Goal: Task Accomplishment & Management: Manage account settings

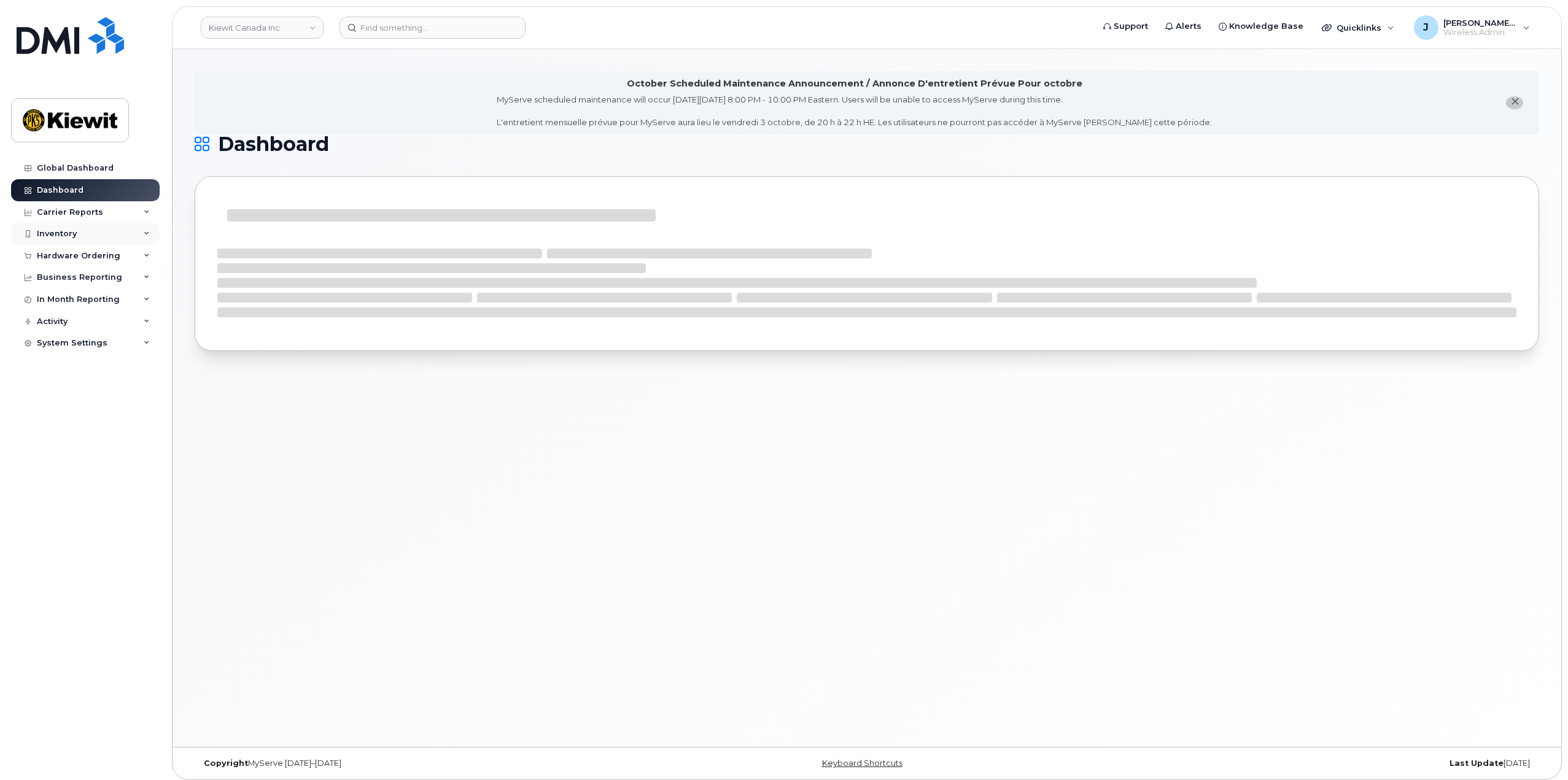
click at [138, 236] on div "Inventory" at bounding box center [85, 234] width 149 height 22
click at [109, 264] on link "Mobility Devices" at bounding box center [96, 256] width 127 height 23
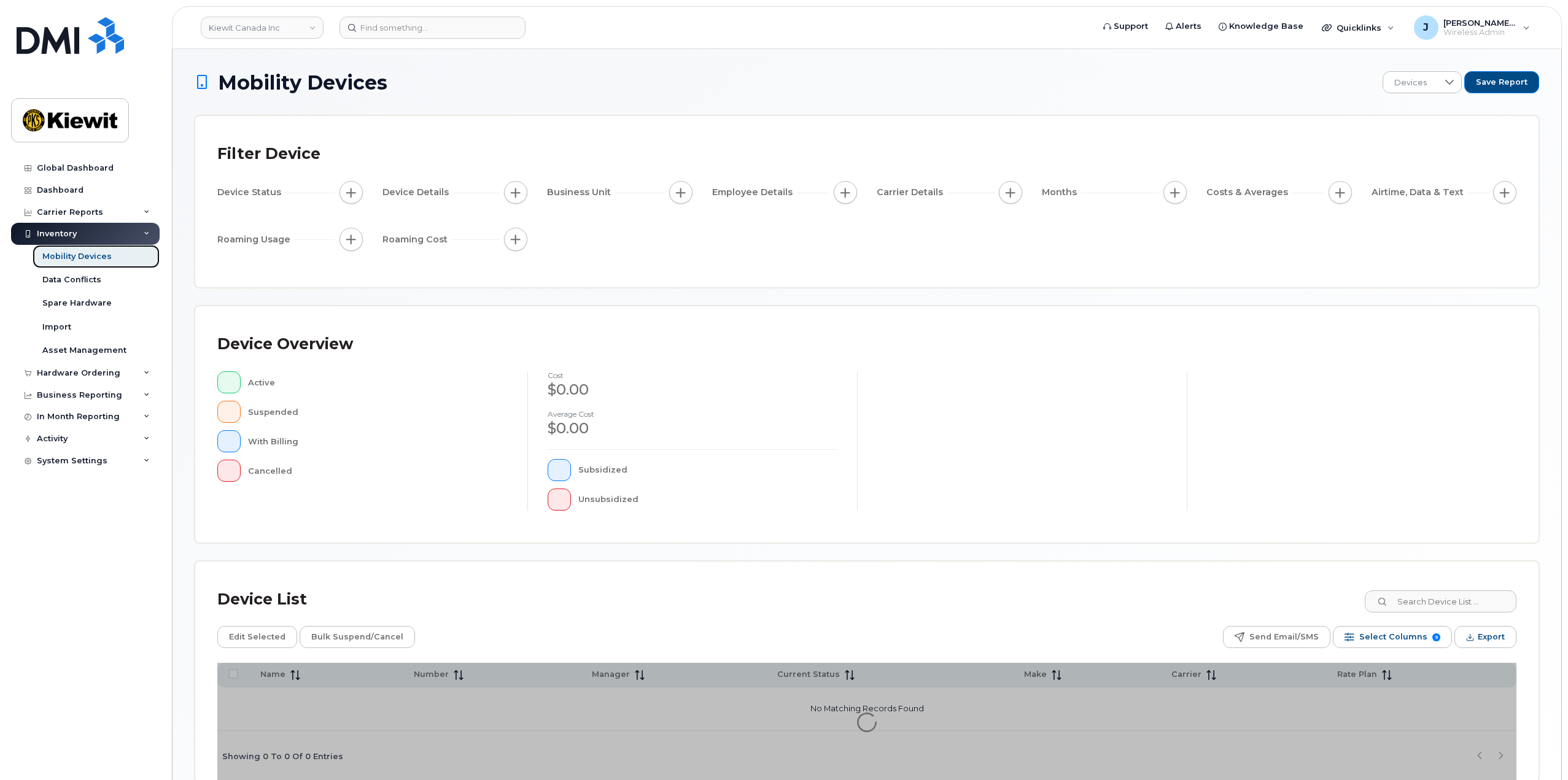
click at [80, 260] on div "Mobility Devices" at bounding box center [76, 256] width 70 height 11
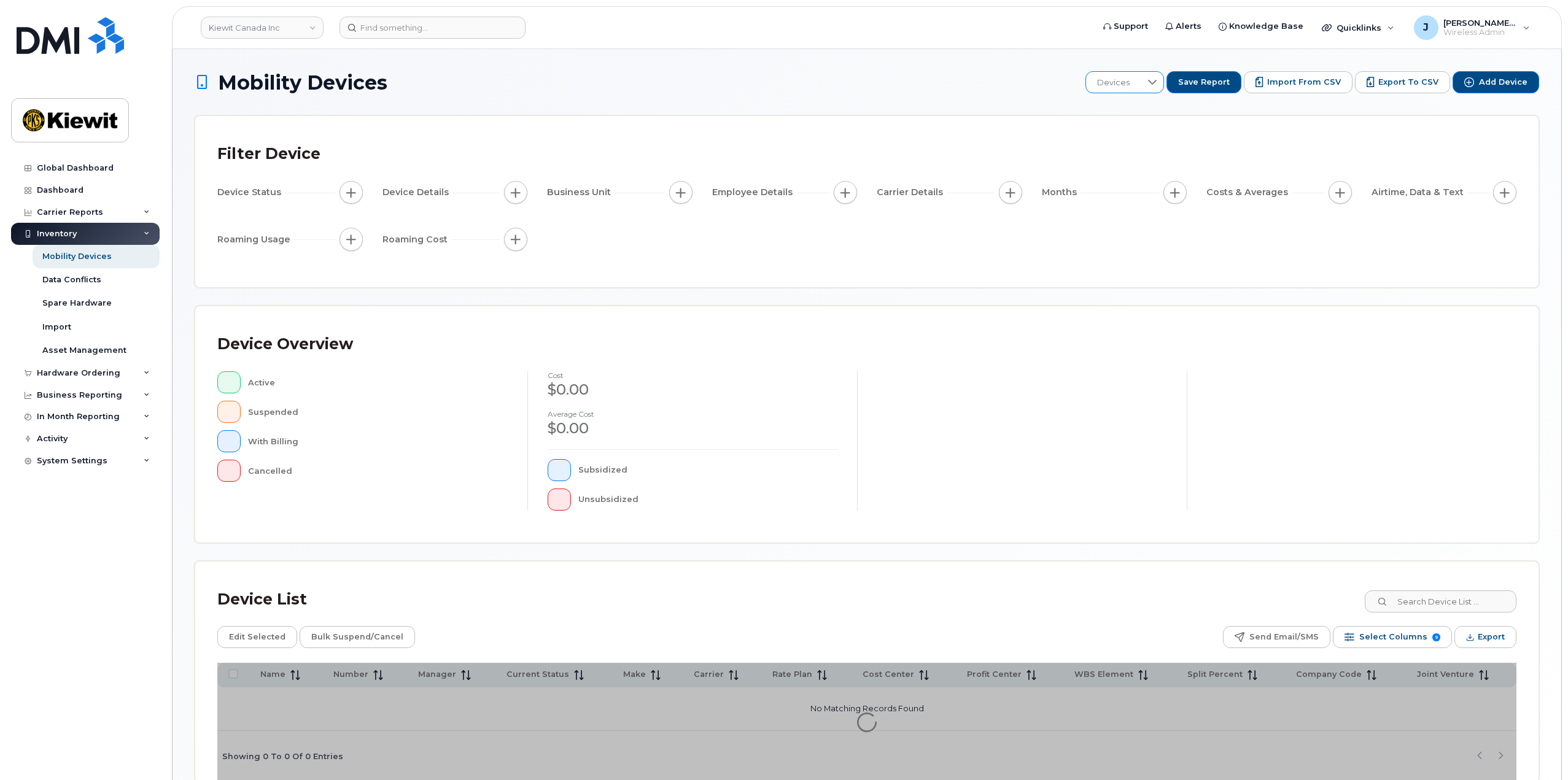
click at [1157, 78] on icon at bounding box center [1151, 82] width 9 height 9
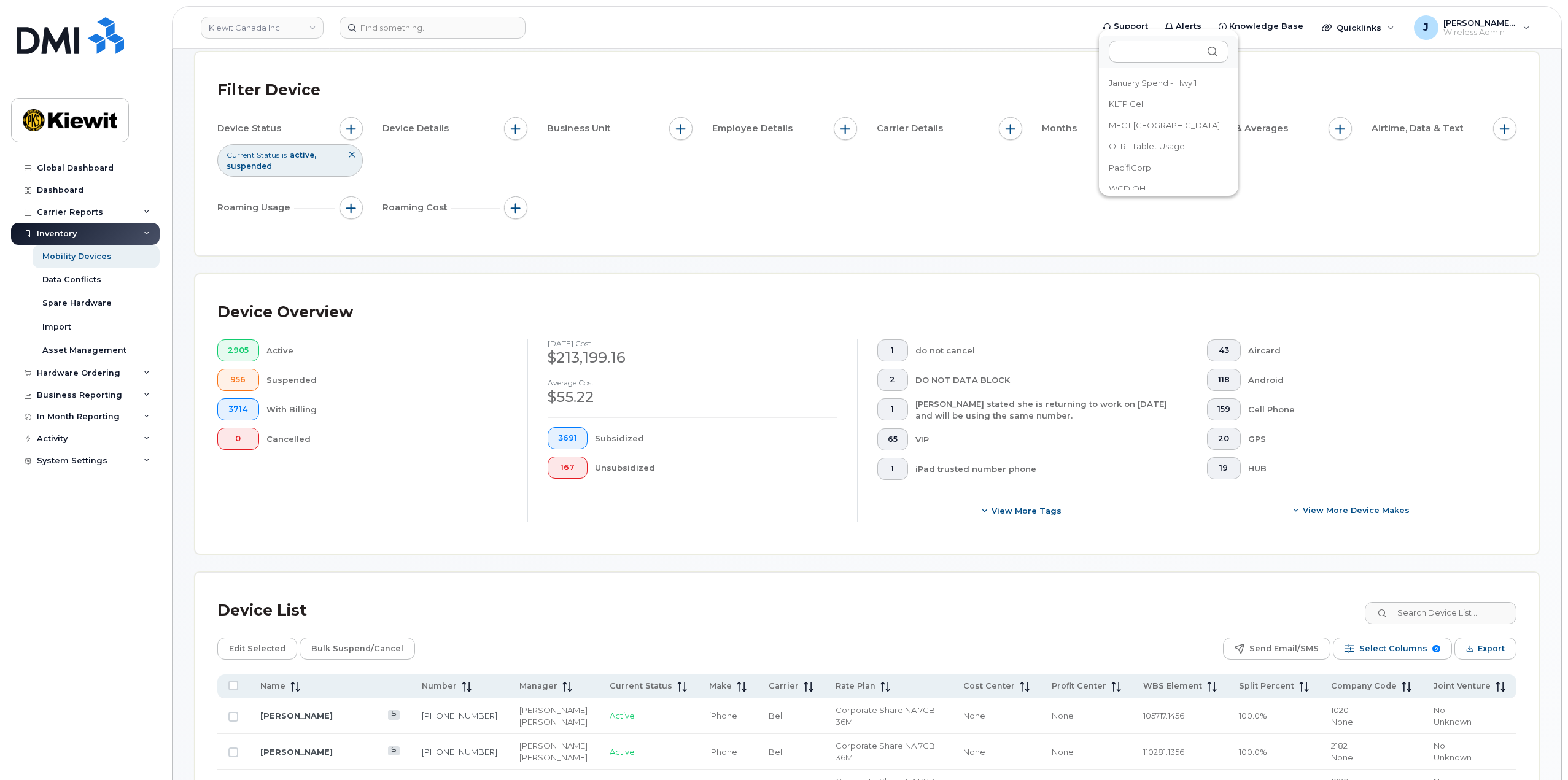
click at [1052, 76] on div "Filter Device" at bounding box center [867, 89] width 1299 height 32
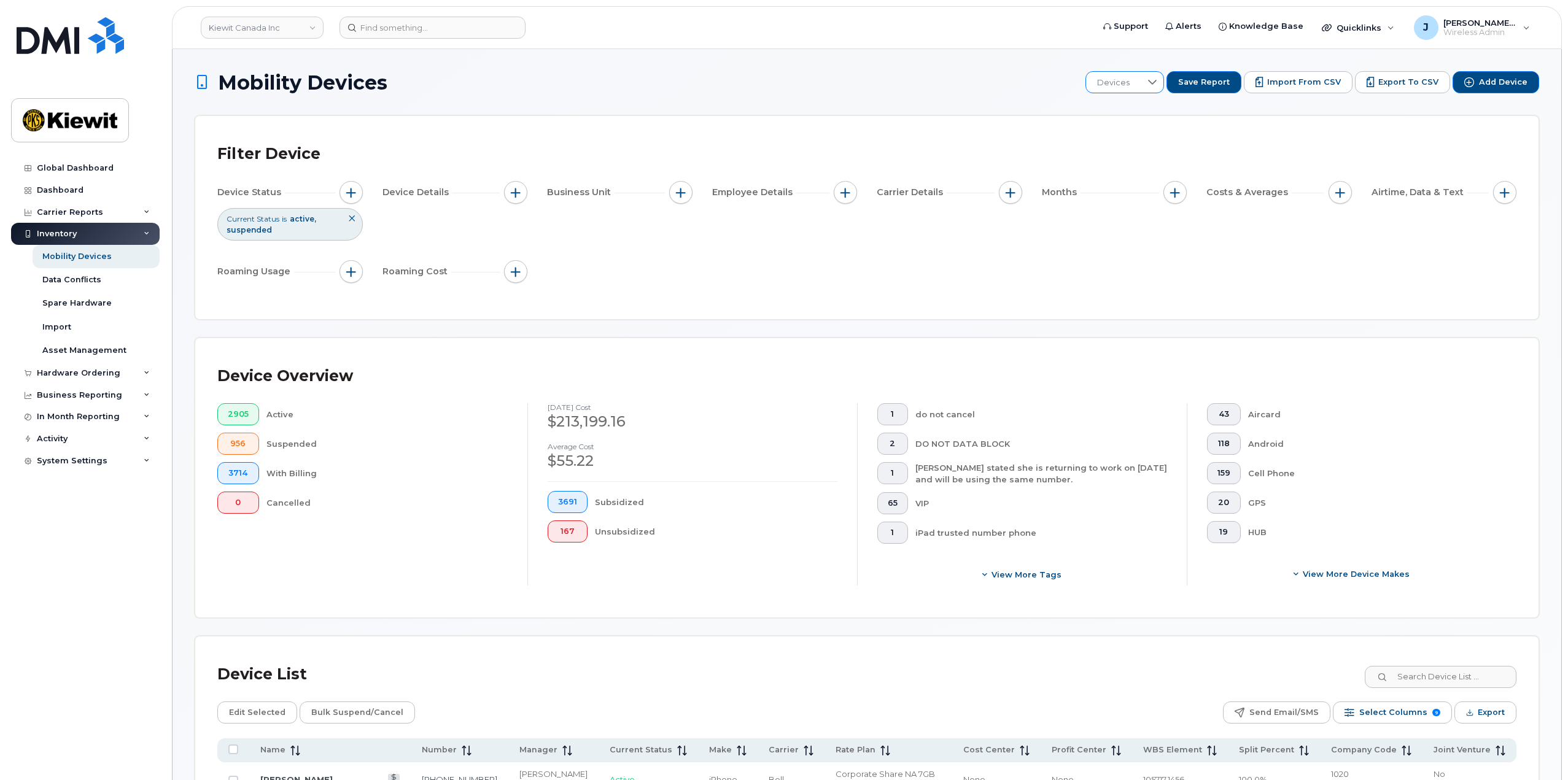
click at [1155, 87] on div at bounding box center [1151, 82] width 23 height 21
click at [691, 196] on button "button" at bounding box center [680, 192] width 23 height 23
click at [686, 284] on input "WBS Element" at bounding box center [683, 287] width 9 height 9
checkbox input "true"
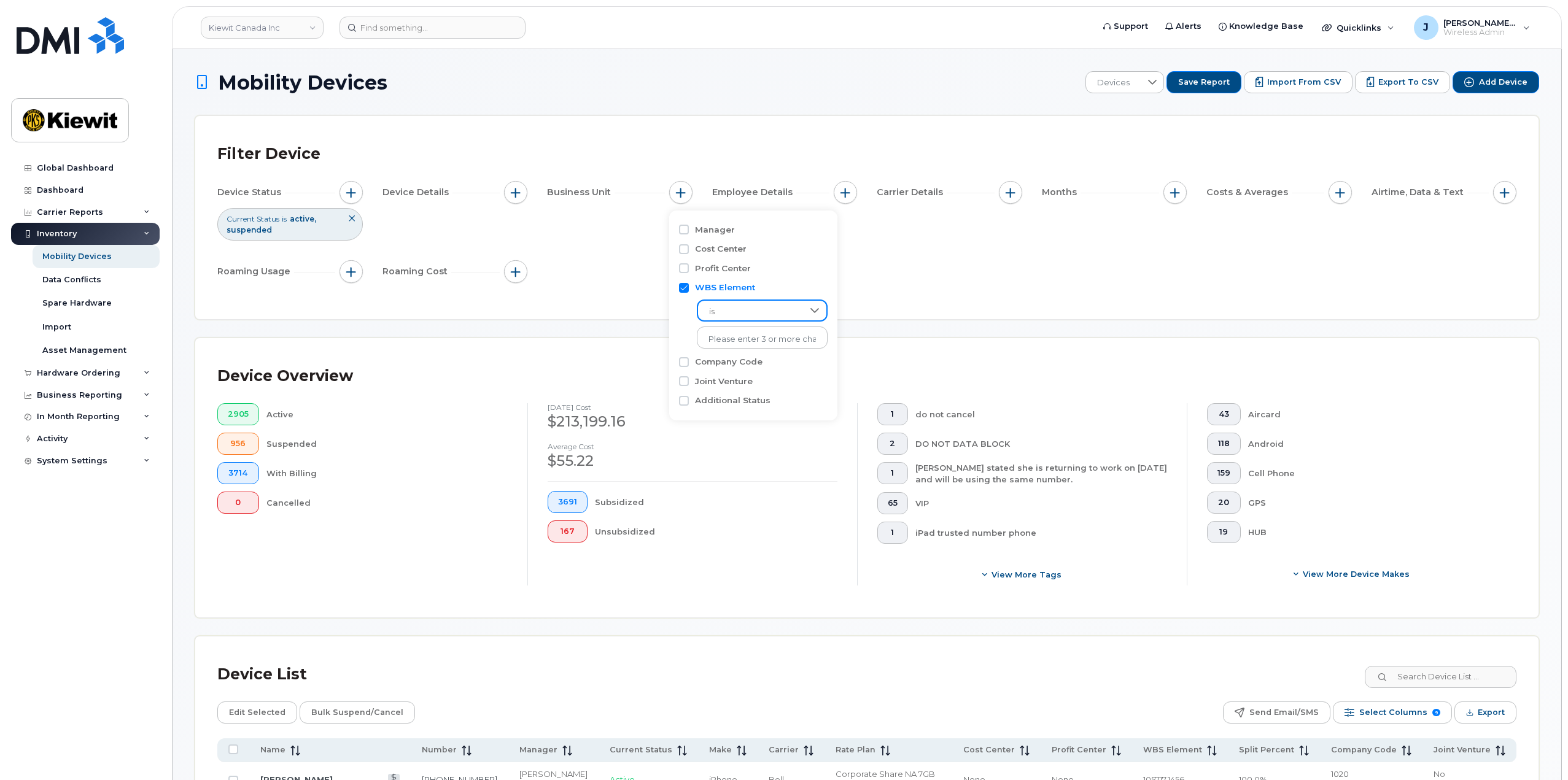
click at [733, 302] on span "is" at bounding box center [750, 312] width 105 height 22
click at [740, 384] on span "contains" at bounding box center [723, 388] width 35 height 12
click at [728, 337] on input "text" at bounding box center [763, 338] width 132 height 22
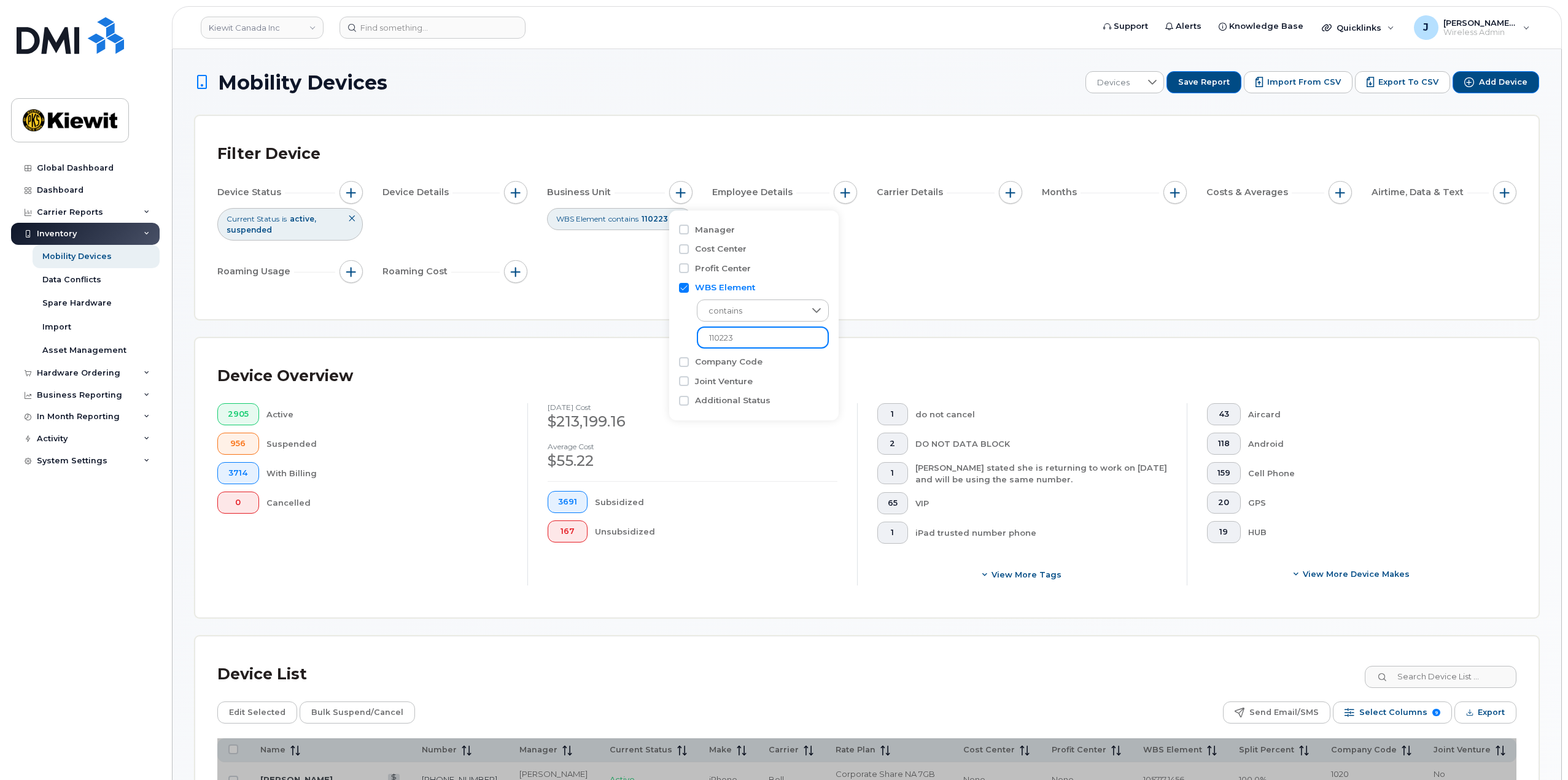
type input "110223"
click at [906, 265] on div "Device Status Current Status is active suspended Device Details Business Unit W…" at bounding box center [867, 235] width 1299 height 107
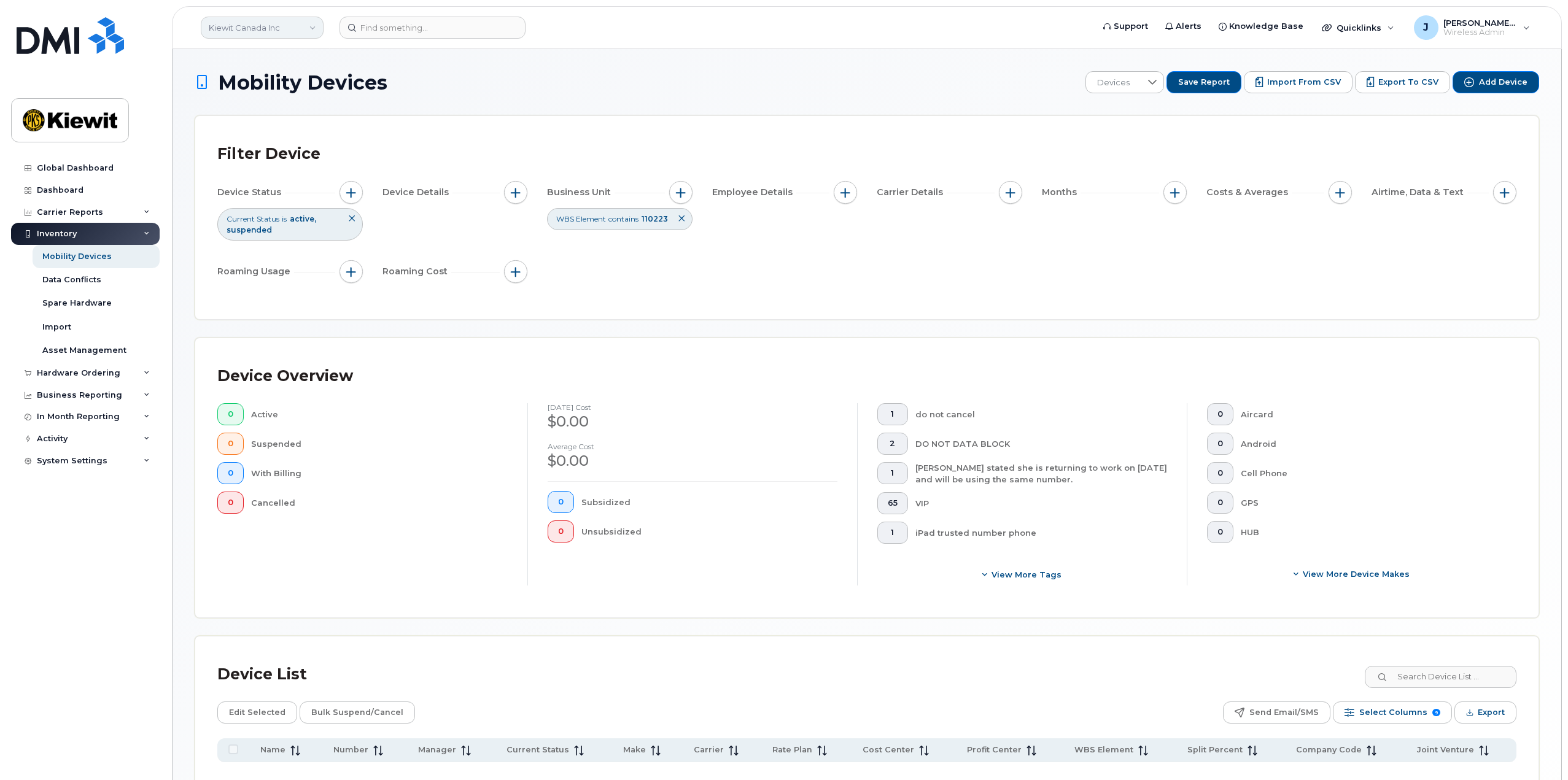
click at [289, 31] on link "Kiewit Canada Inc" at bounding box center [262, 27] width 123 height 22
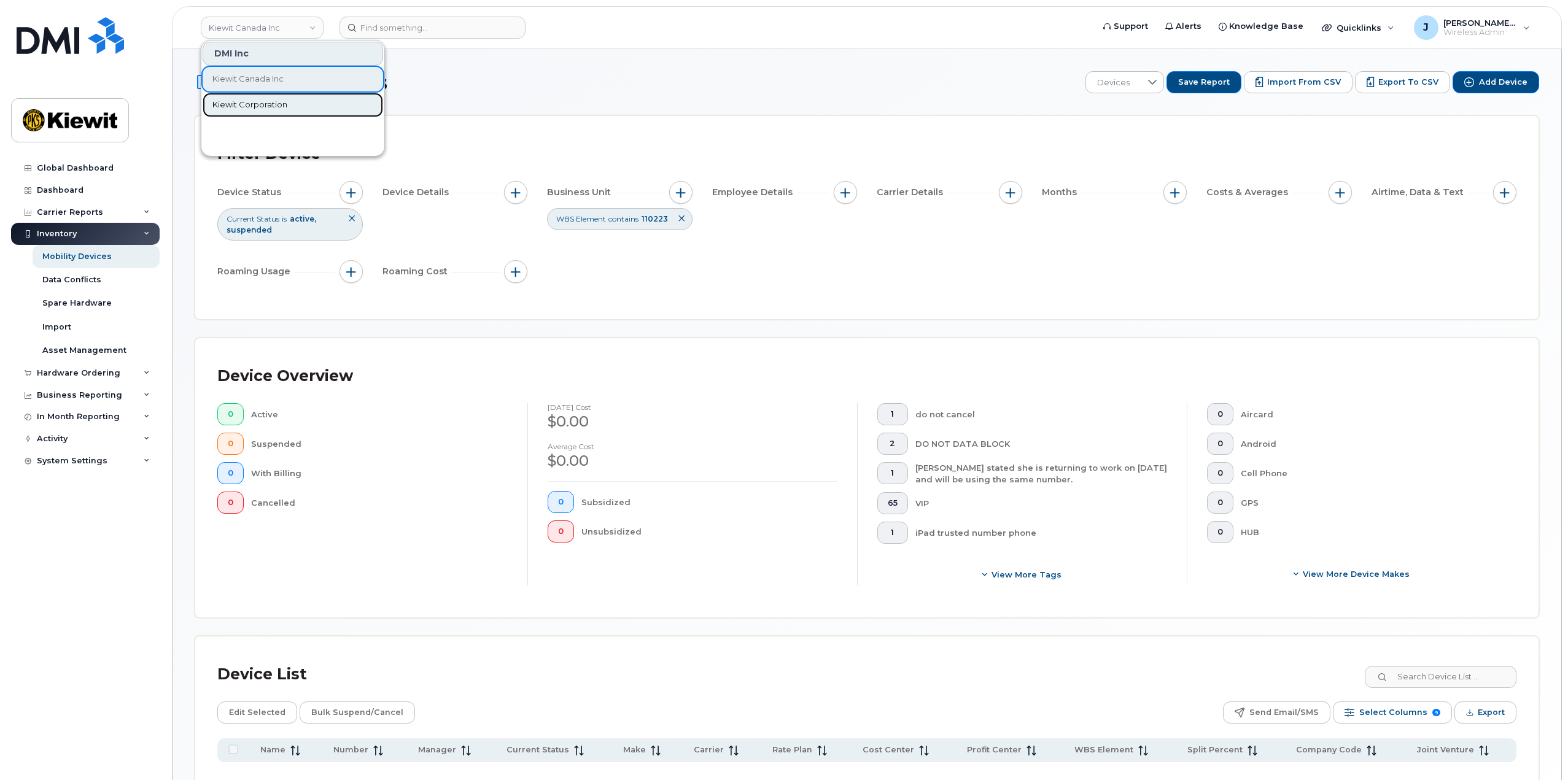
click at [269, 101] on span "Kiewit Corporation" at bounding box center [249, 105] width 75 height 12
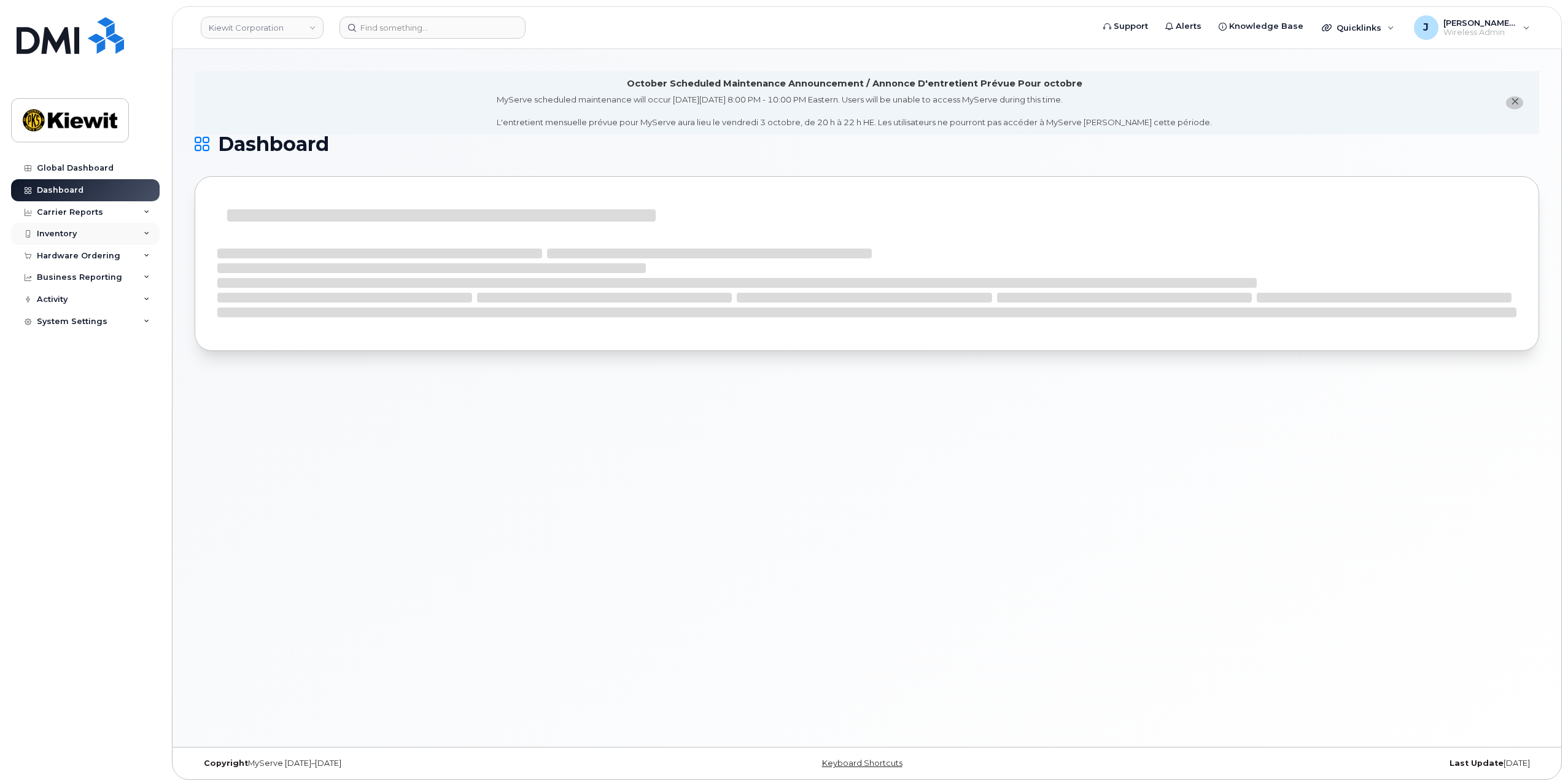
click at [147, 232] on icon at bounding box center [146, 234] width 6 height 6
click at [116, 253] on link "Mobility Devices" at bounding box center [96, 256] width 127 height 23
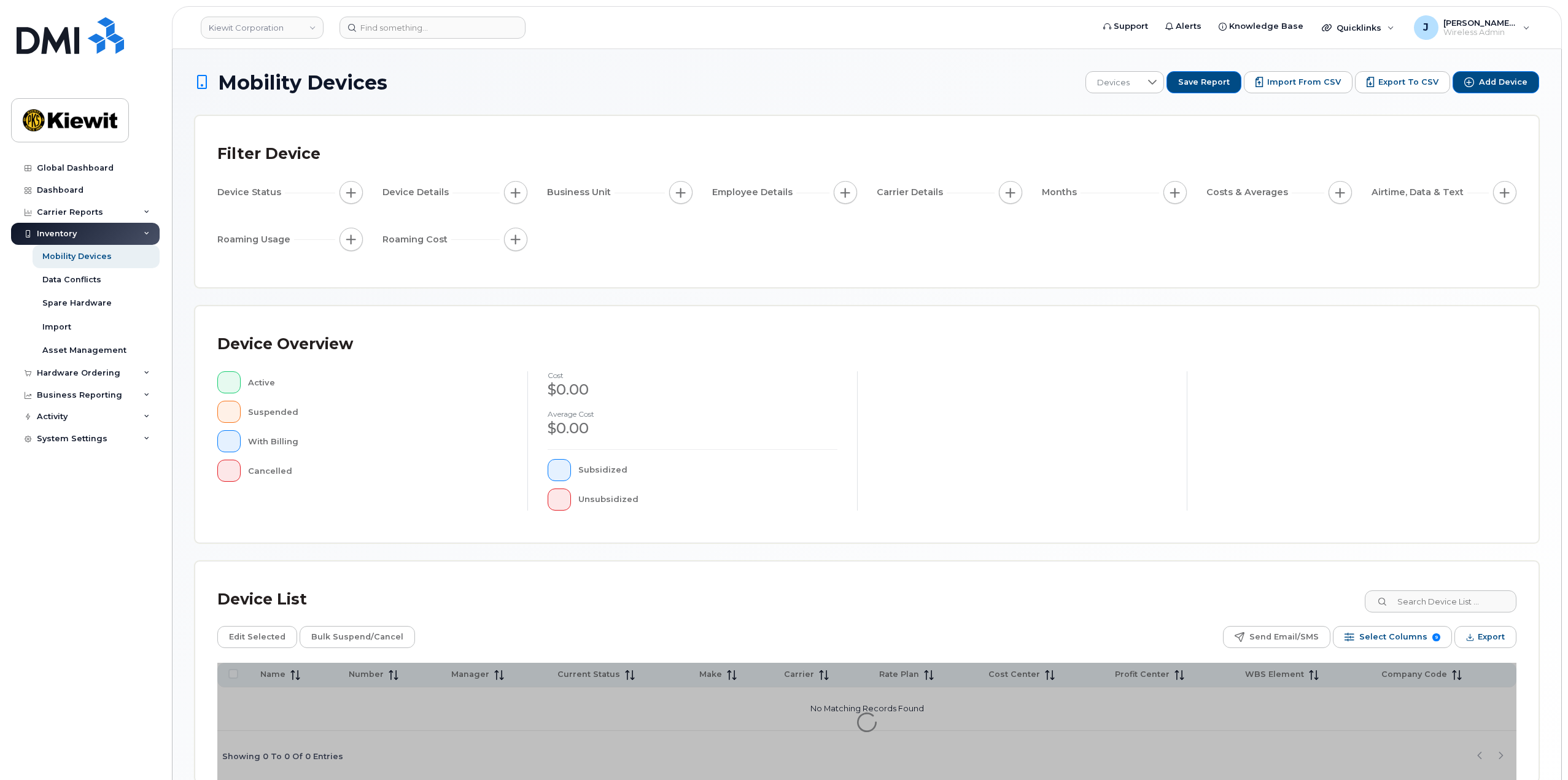
click at [947, 192] on div "Carrier Details" at bounding box center [911, 192] width 70 height 13
click at [1163, 89] on div at bounding box center [1151, 82] width 23 height 21
click at [1135, 146] on span "110223 WBS" at bounding box center [1131, 149] width 46 height 12
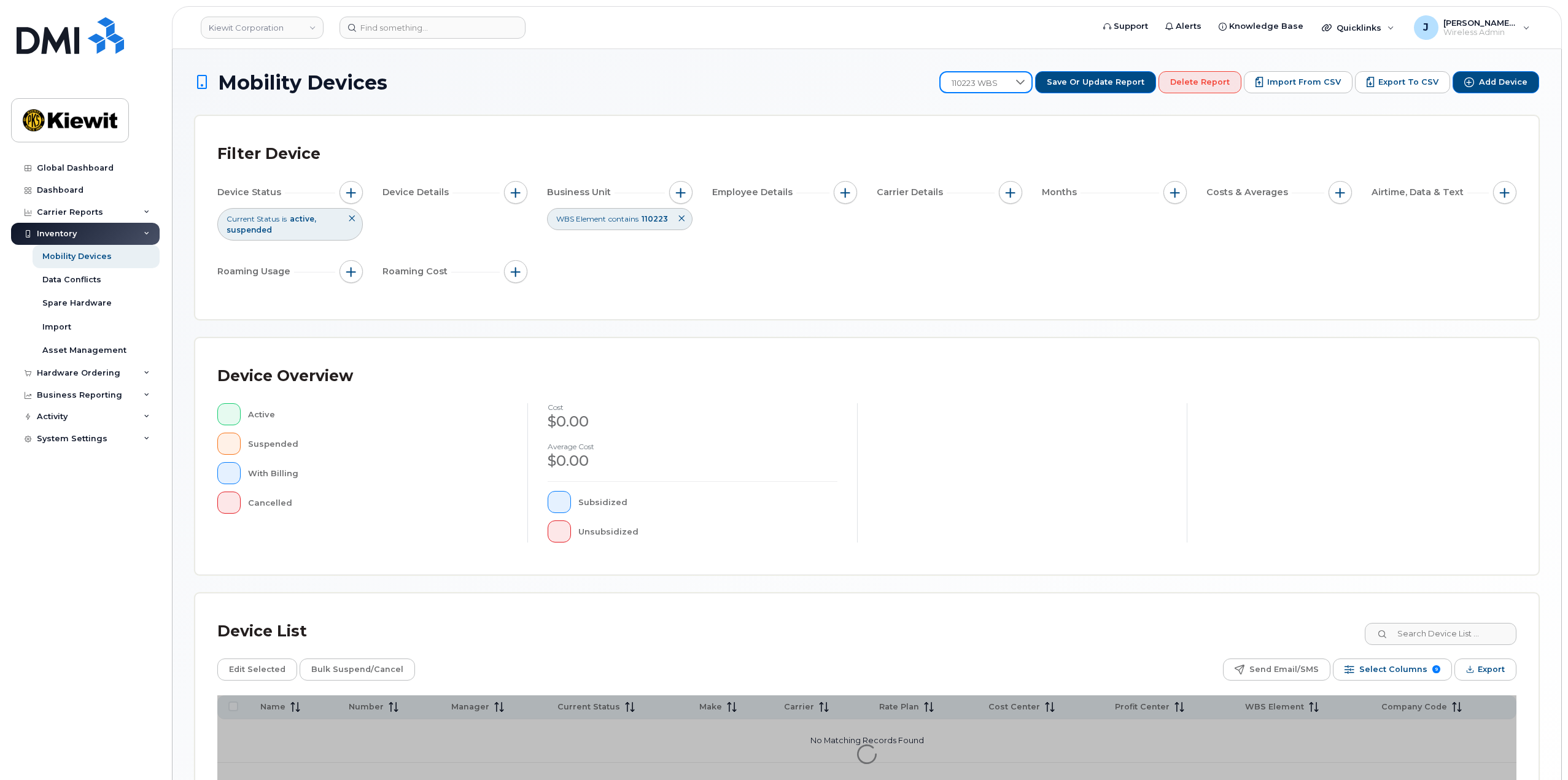
click at [1052, 137] on div "Filter Device Device Status Current Status is active suspended Device Details B…" at bounding box center [866, 217] width 1343 height 203
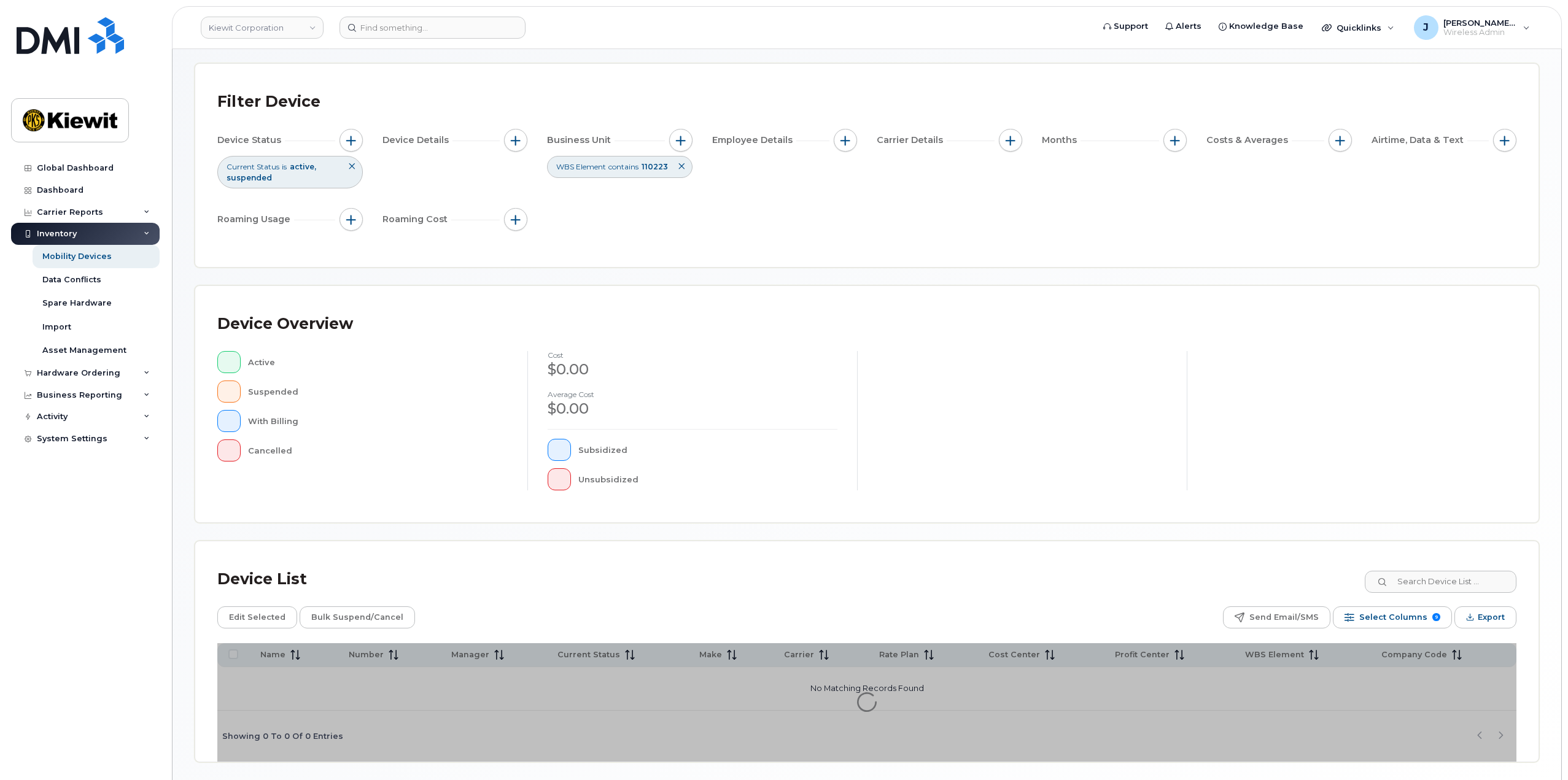
scroll to position [95, 0]
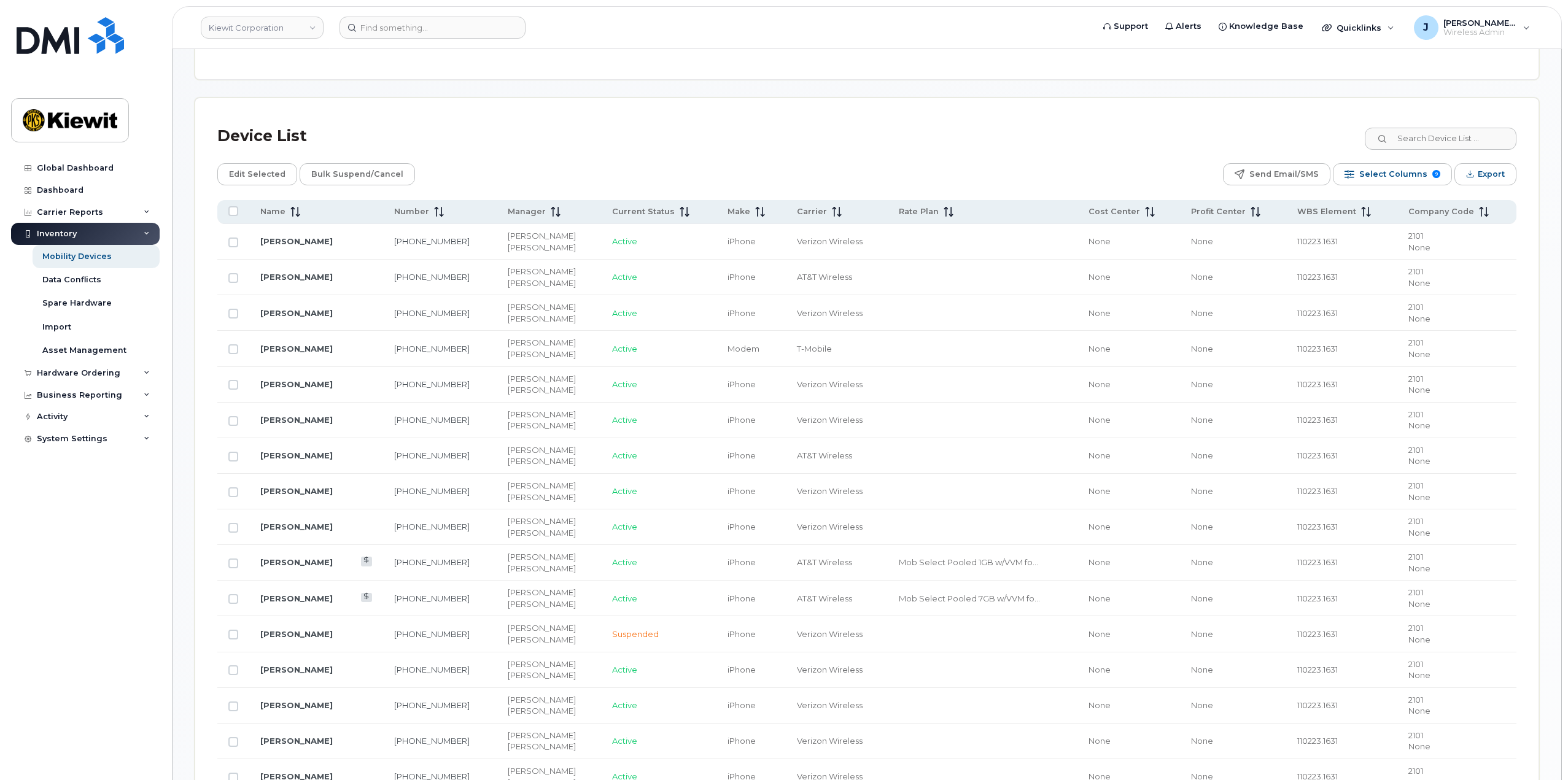
scroll to position [526, 0]
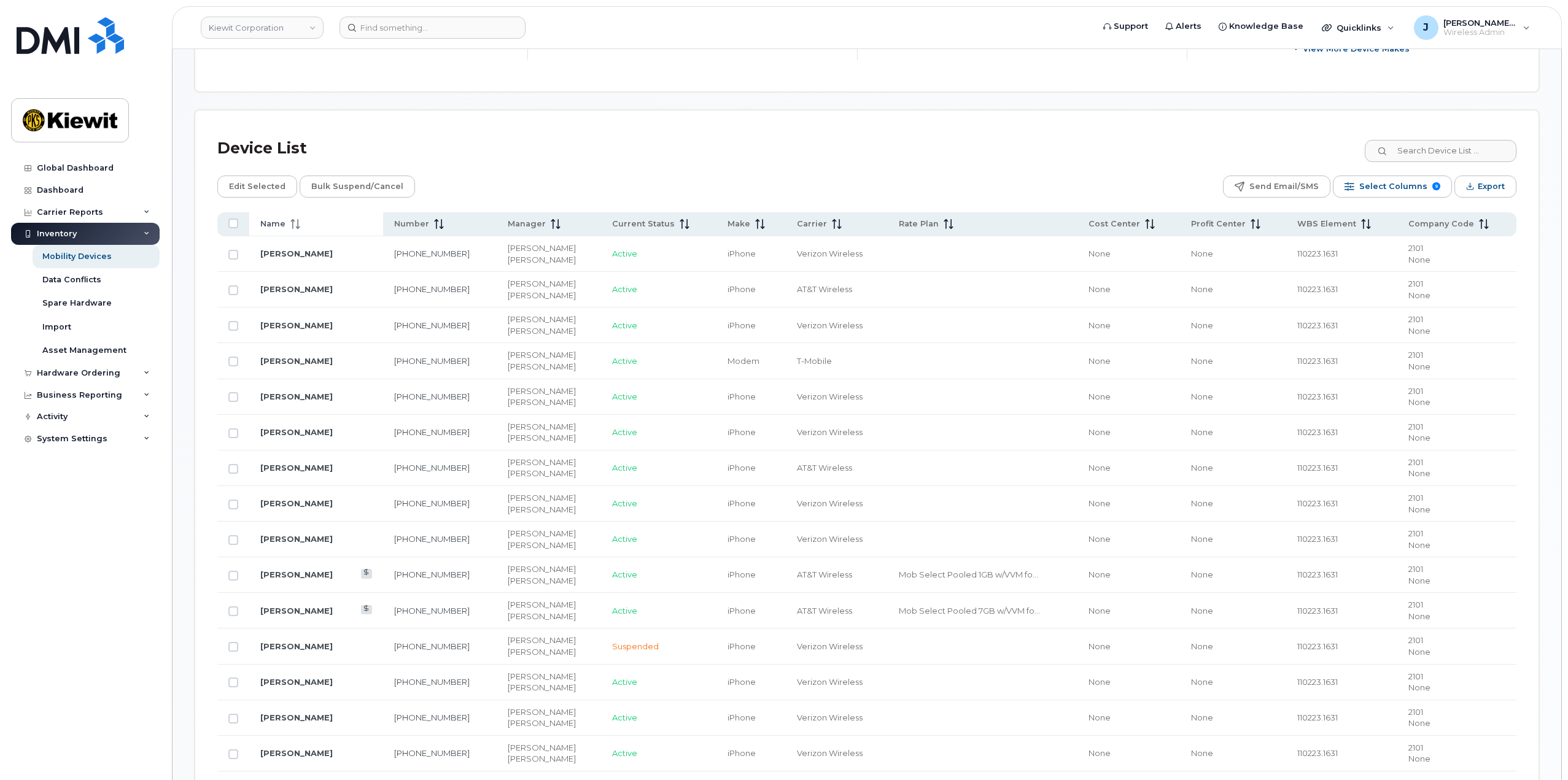
click at [285, 223] on span at bounding box center [292, 223] width 15 height 11
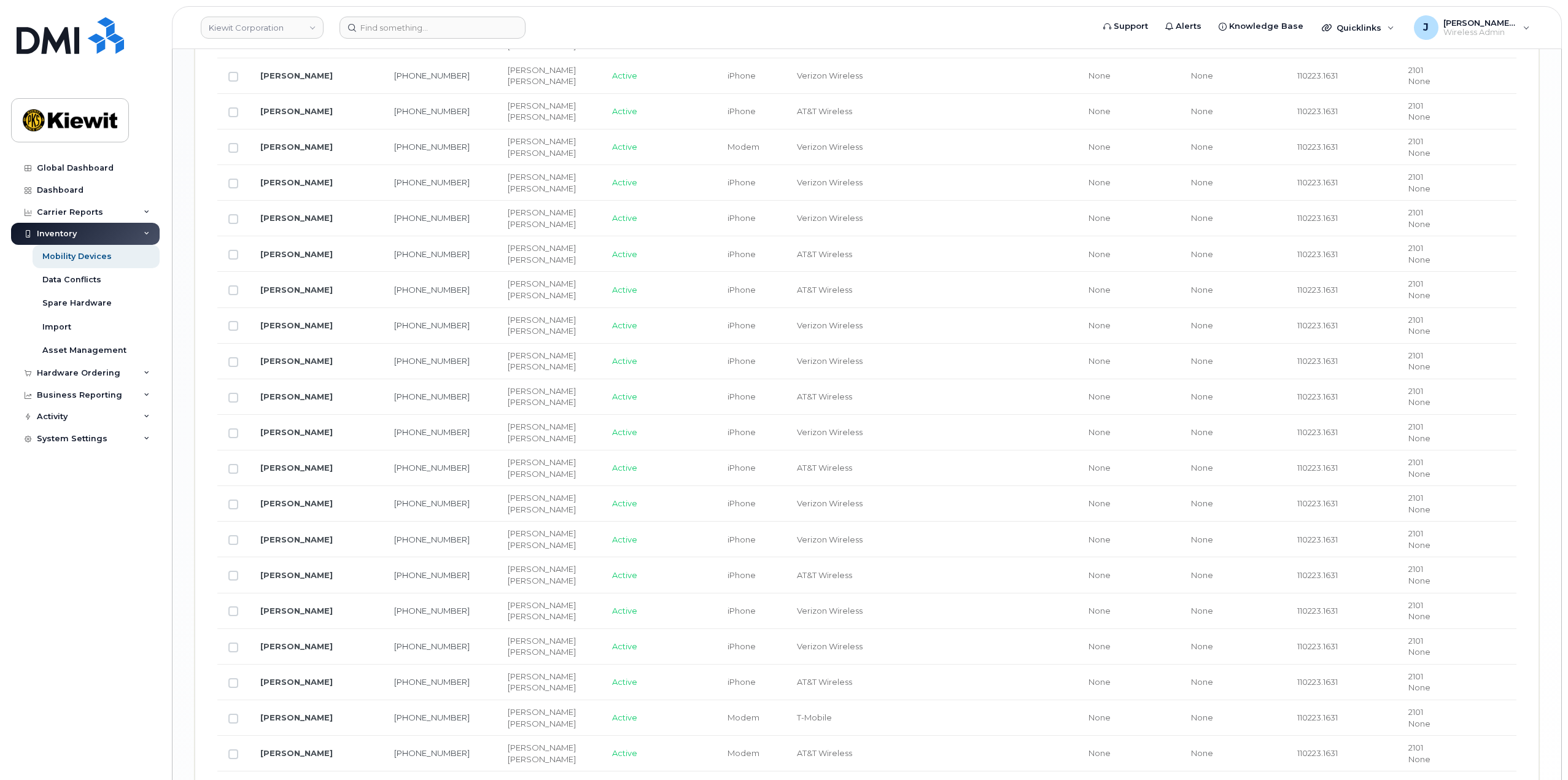
scroll to position [1752, 0]
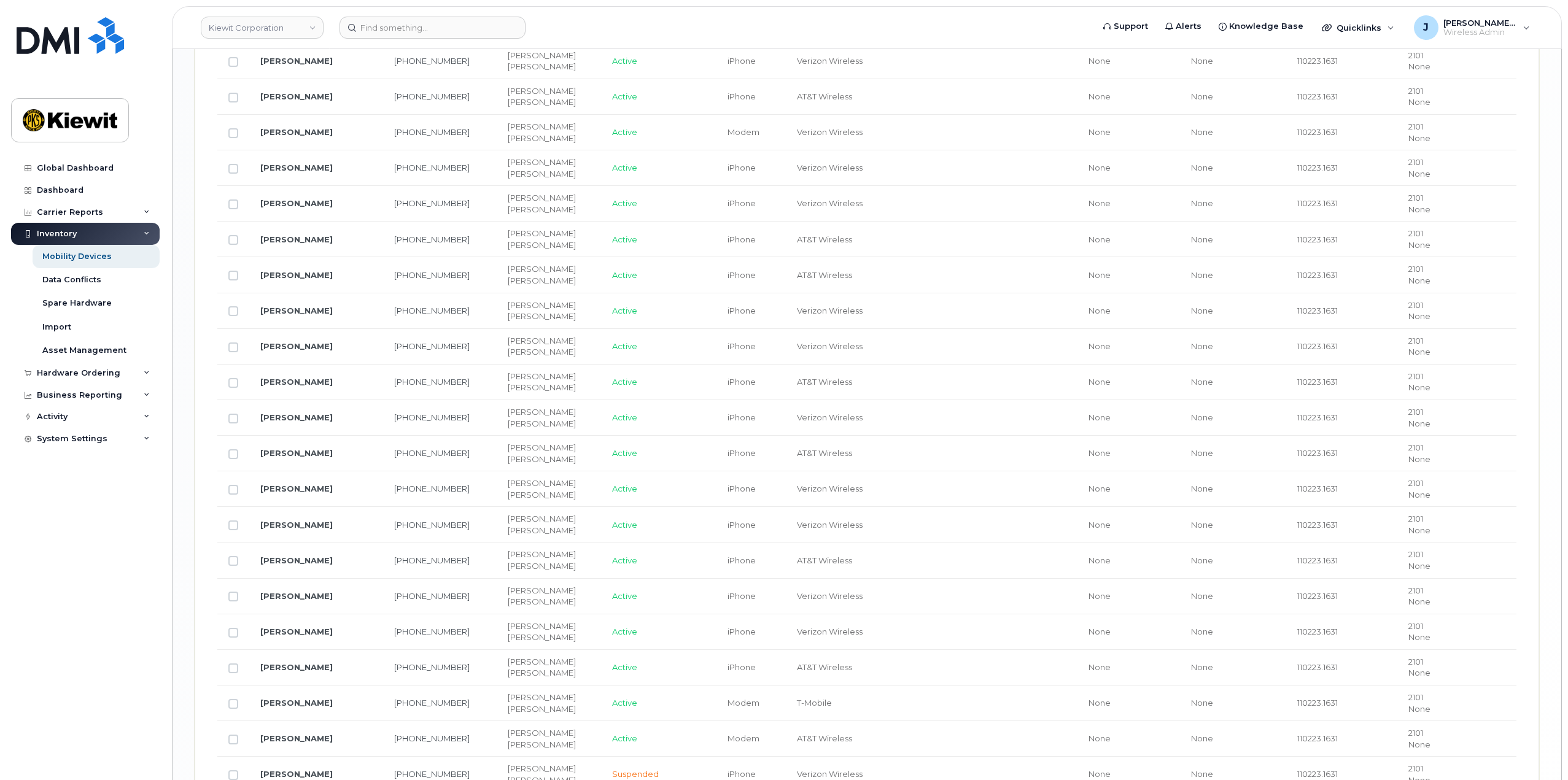
click at [228, 453] on td at bounding box center [233, 453] width 32 height 35
click at [232, 454] on input "Row Unselected" at bounding box center [233, 454] width 9 height 9
checkbox input "true"
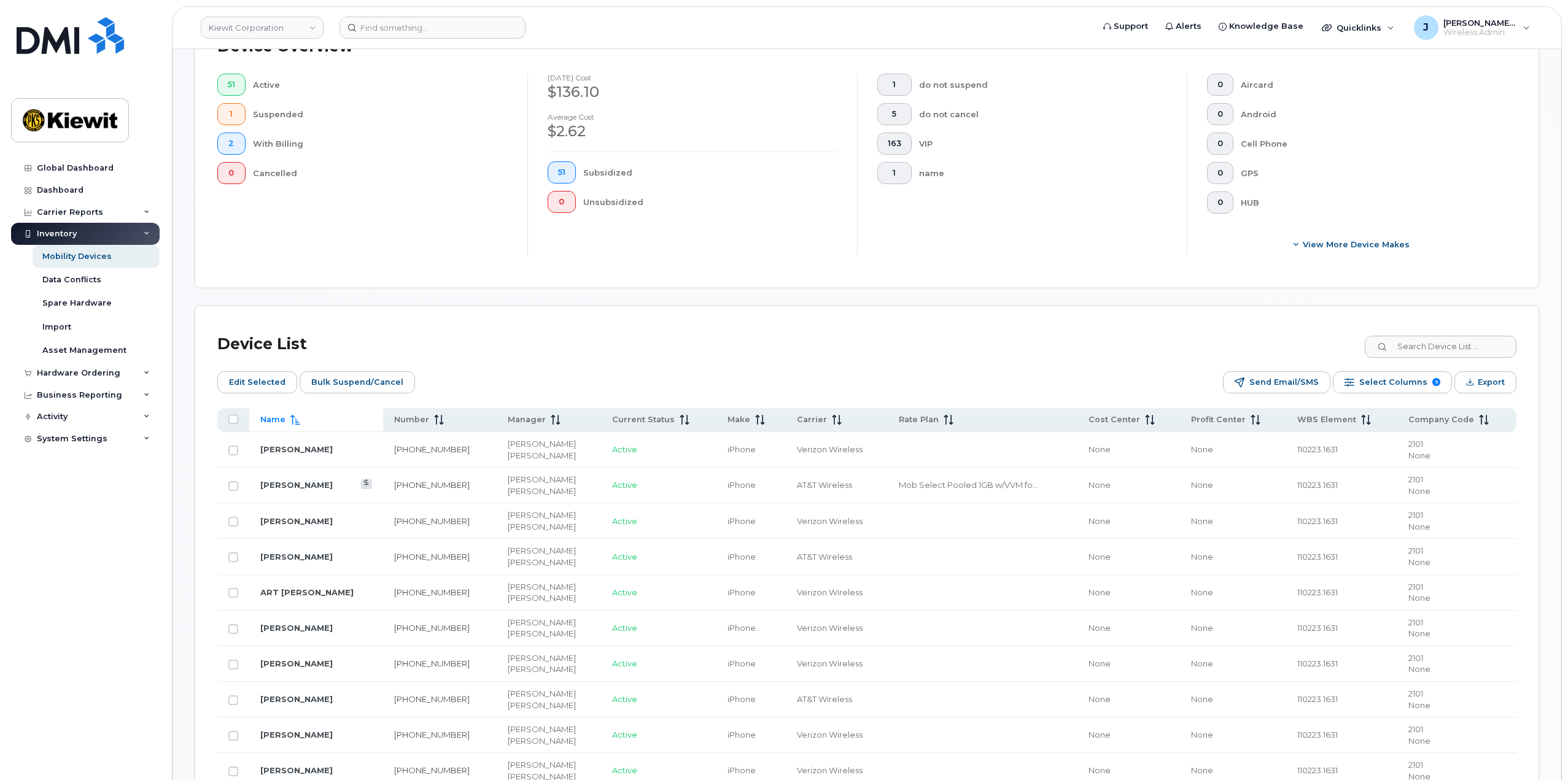
scroll to position [280, 0]
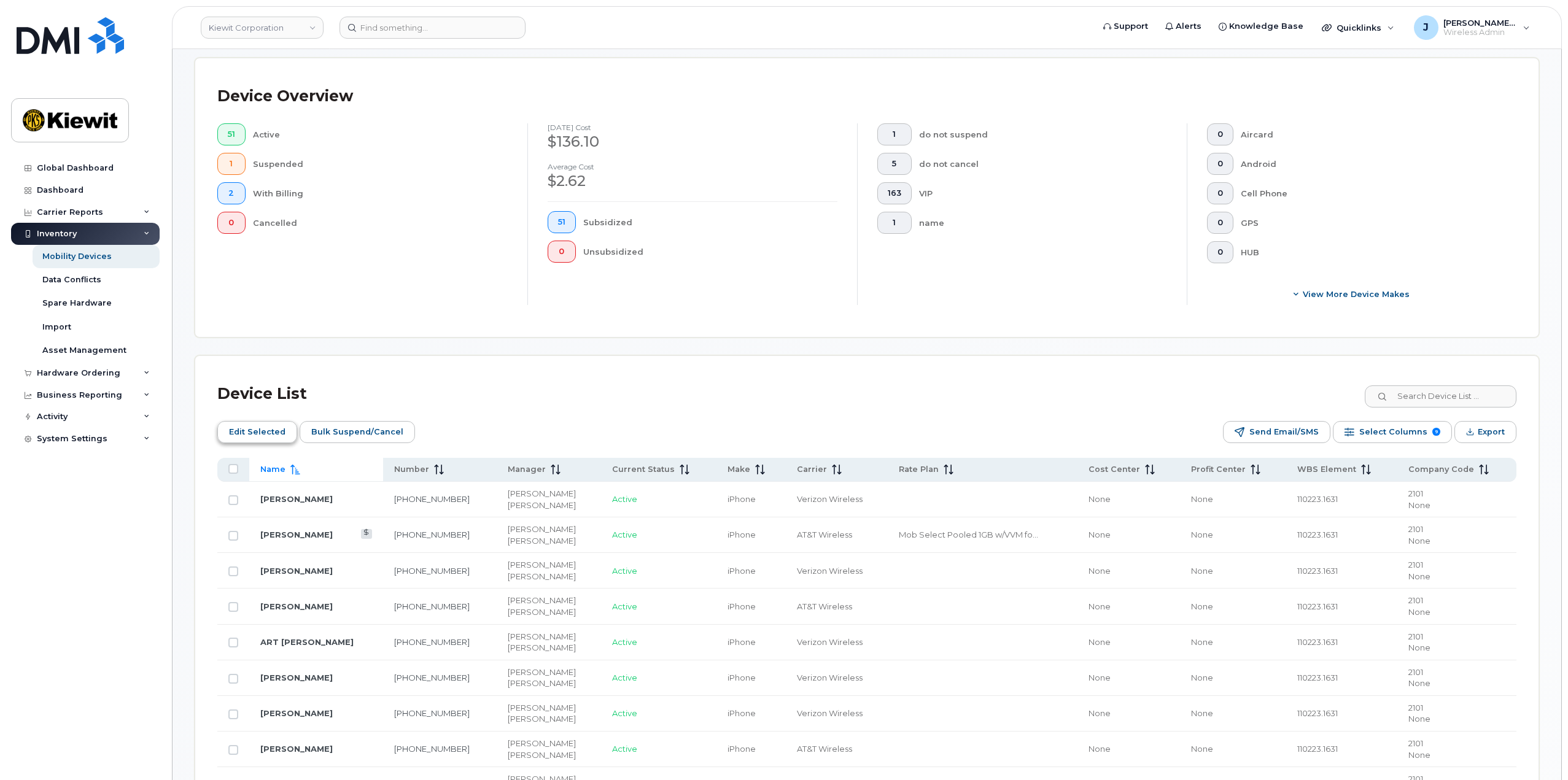
click at [265, 428] on span "Edit Selected" at bounding box center [257, 431] width 57 height 18
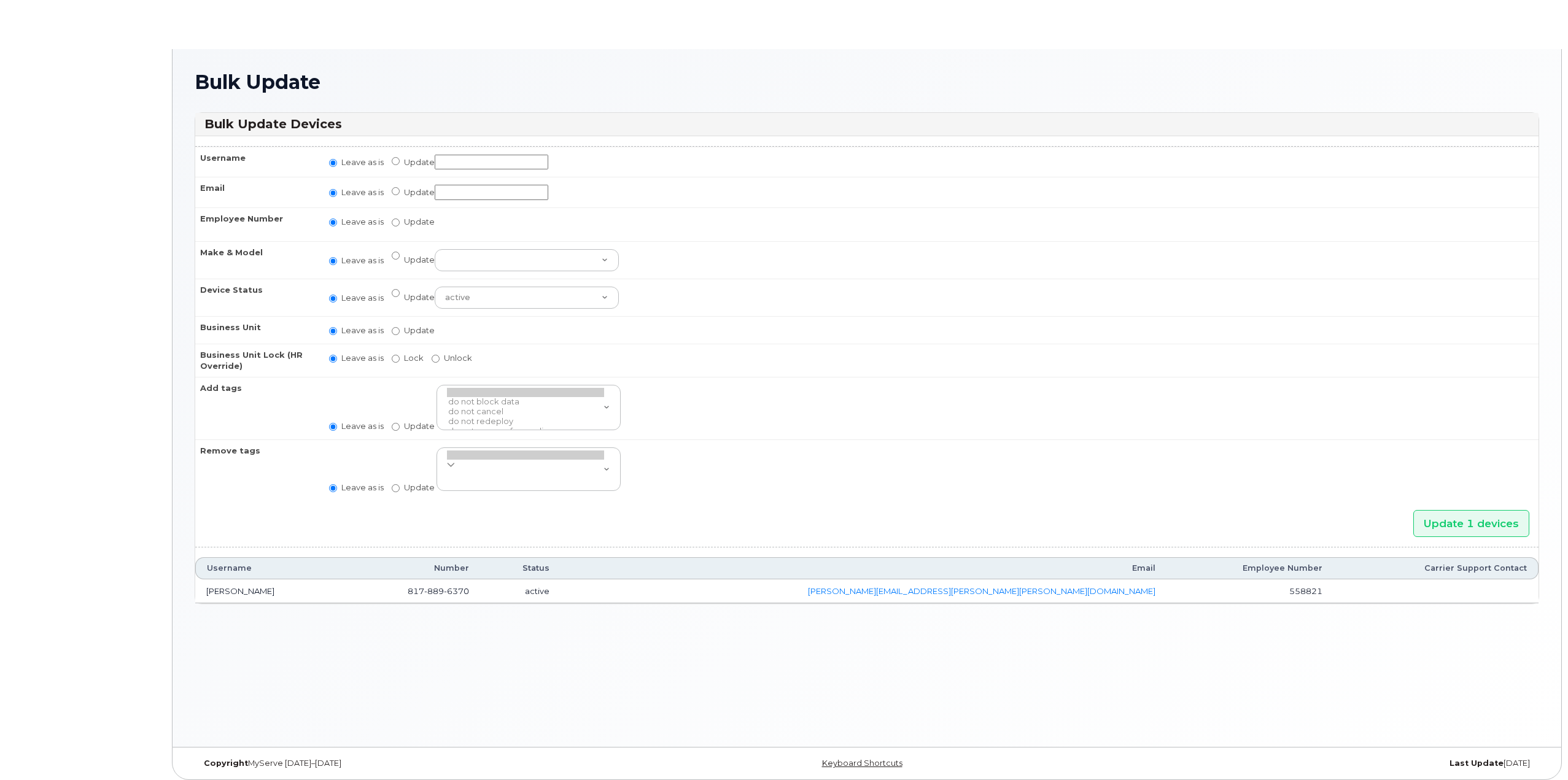
radio input "true"
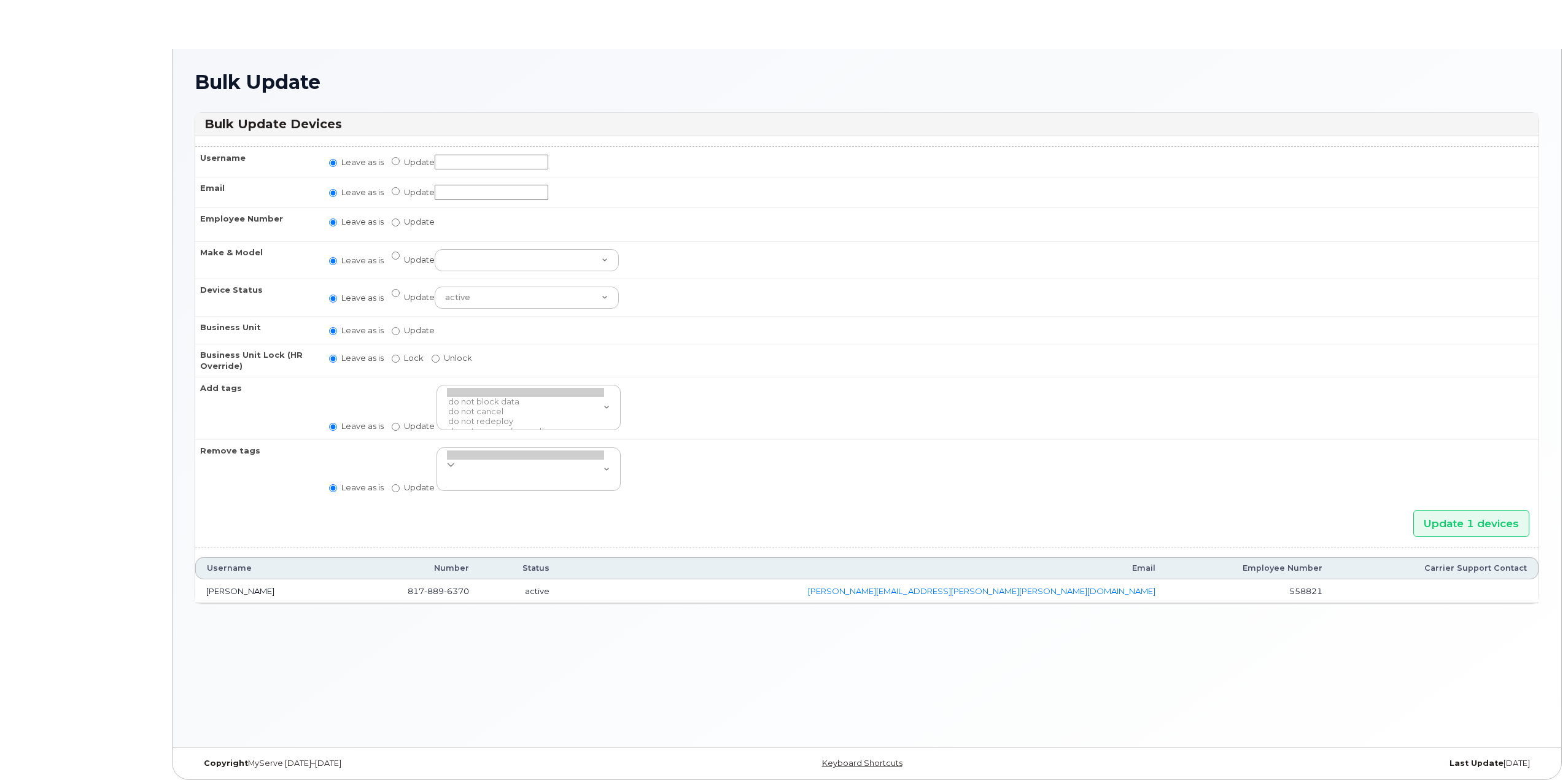
radio input "true"
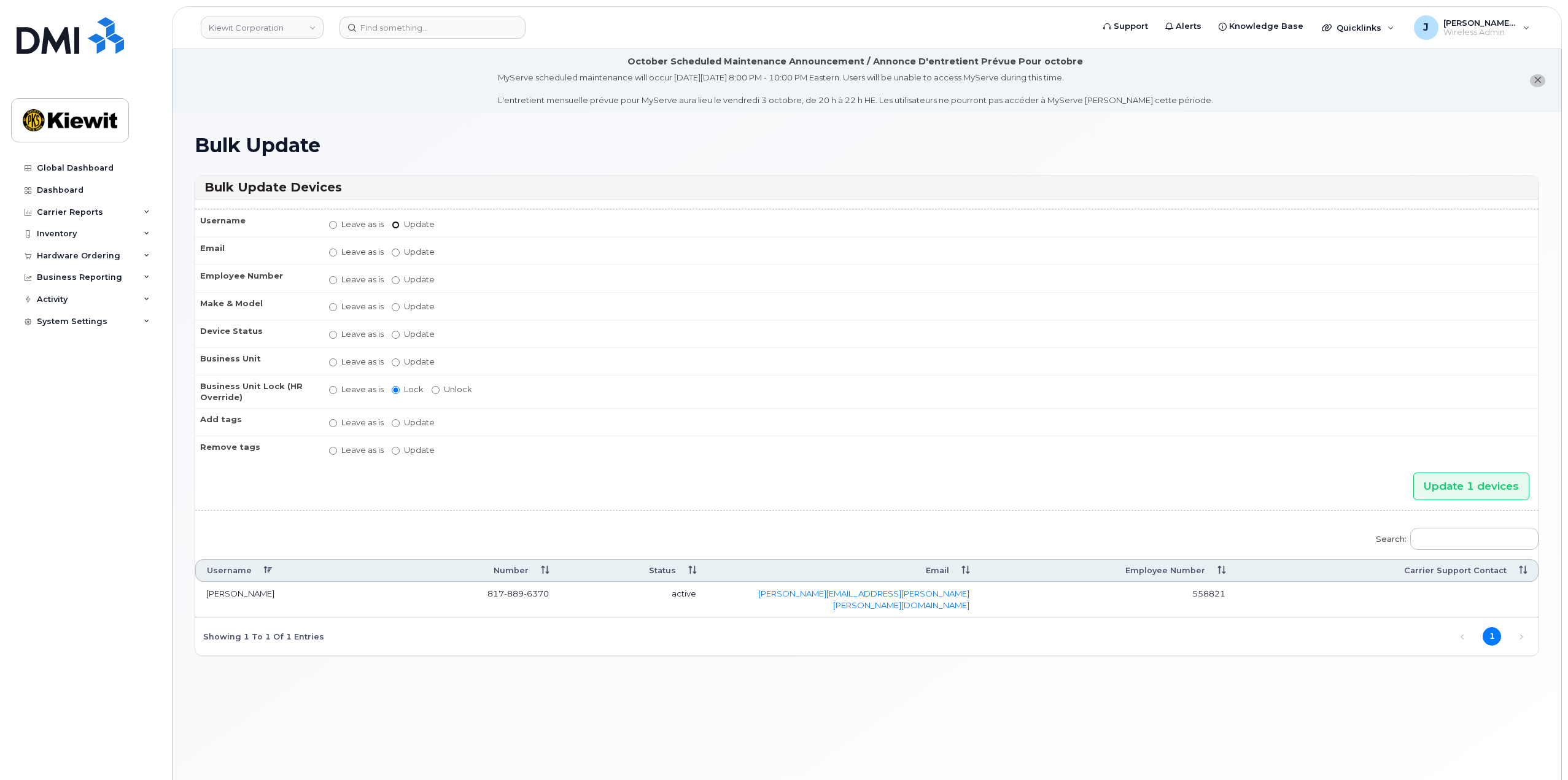
click at [394, 223] on input "Update" at bounding box center [395, 224] width 8 height 8
radio input "true"
radio input "false"
click at [500, 227] on input "Update" at bounding box center [491, 225] width 113 height 15
type input "KYLE DOVE"
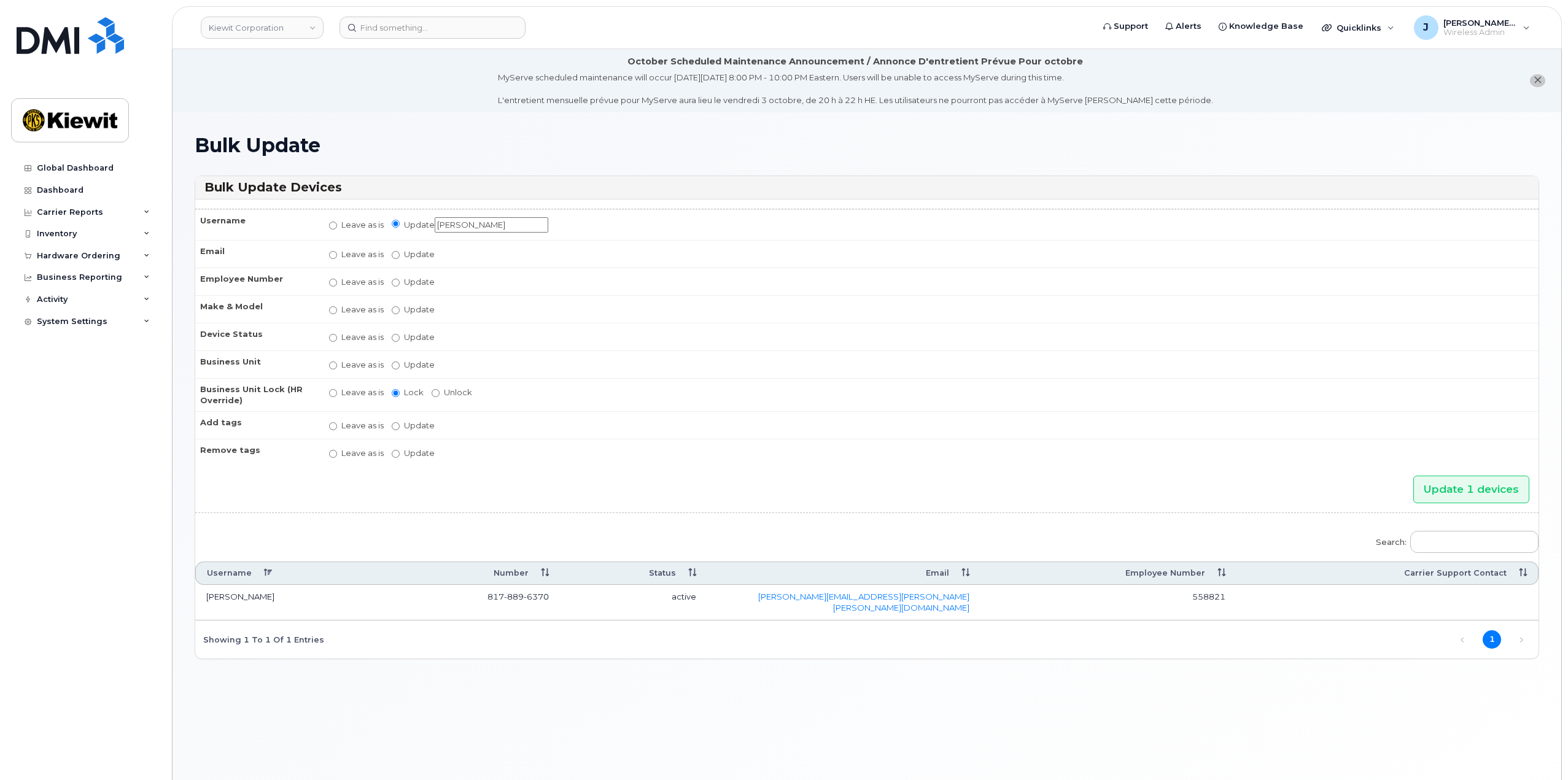
click at [541, 162] on div "Bulk Update" at bounding box center [866, 155] width 1345 height 41
click at [1445, 478] on input "Update 1 devices" at bounding box center [1471, 490] width 116 height 27
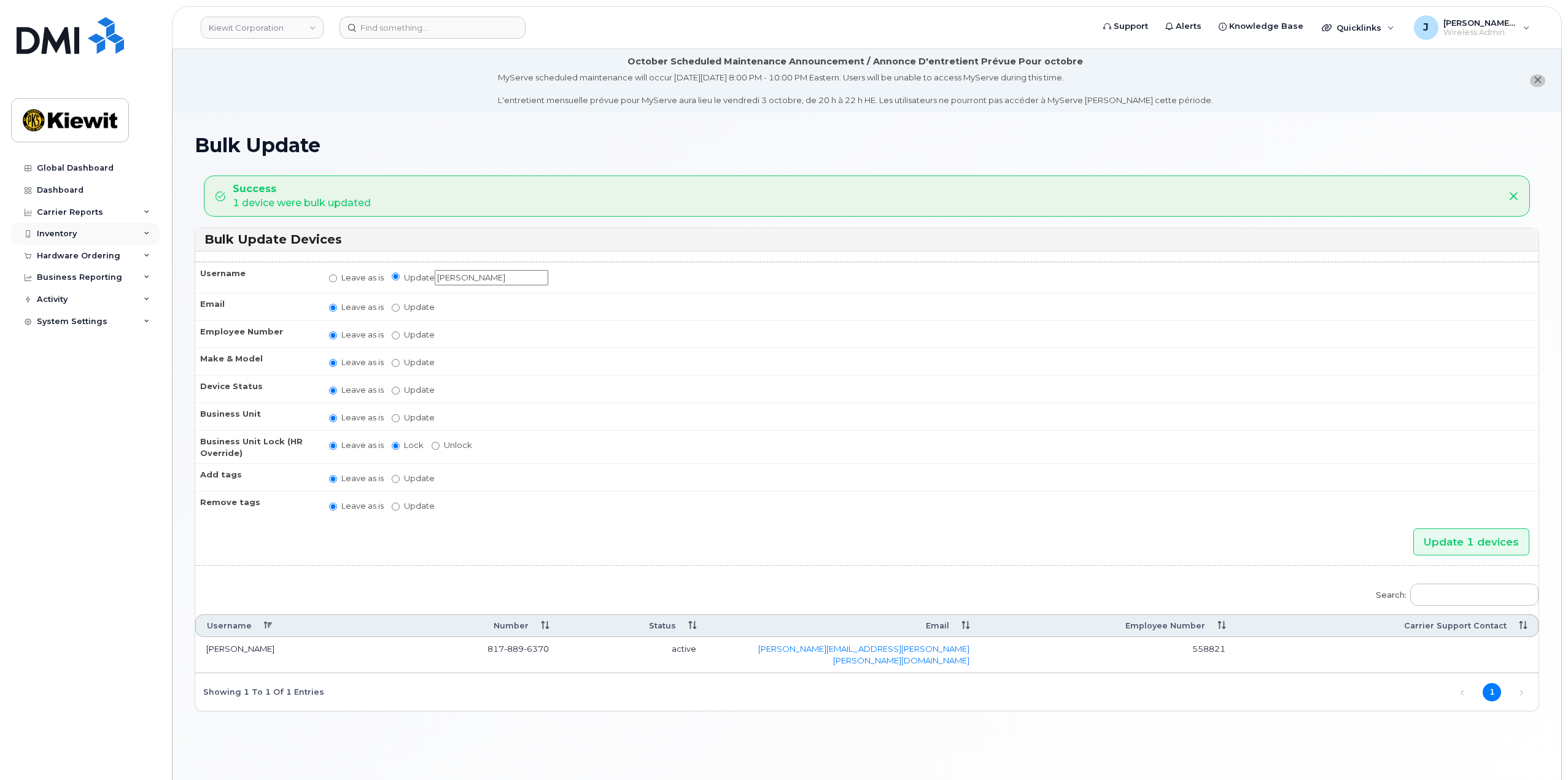
click at [148, 232] on icon at bounding box center [146, 234] width 6 height 6
click at [96, 257] on div "Mobility Devices" at bounding box center [76, 256] width 70 height 11
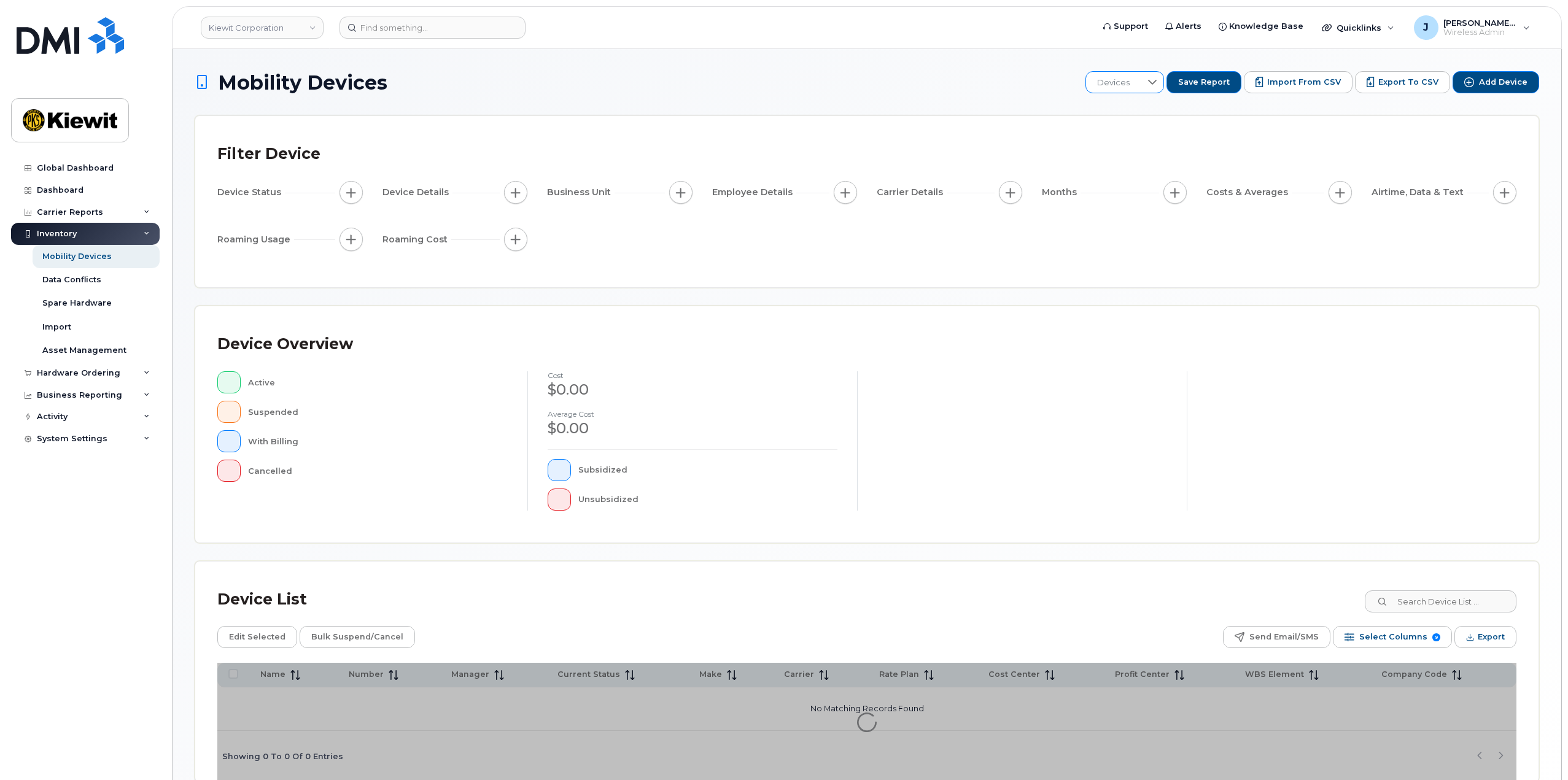
click at [1151, 89] on div at bounding box center [1151, 82] width 23 height 21
drag, startPoint x: 1126, startPoint y: 198, endPoint x: 1126, endPoint y: 209, distance: 11.0
click at [1126, 209] on ul "105757 106059 - Phones 106486 110223 WBS 110250 110282 110282 DHO Wireless-Act-…" at bounding box center [1171, 284] width 145 height 307
click at [1126, 208] on span "110223 WBS" at bounding box center [1132, 210] width 46 height 12
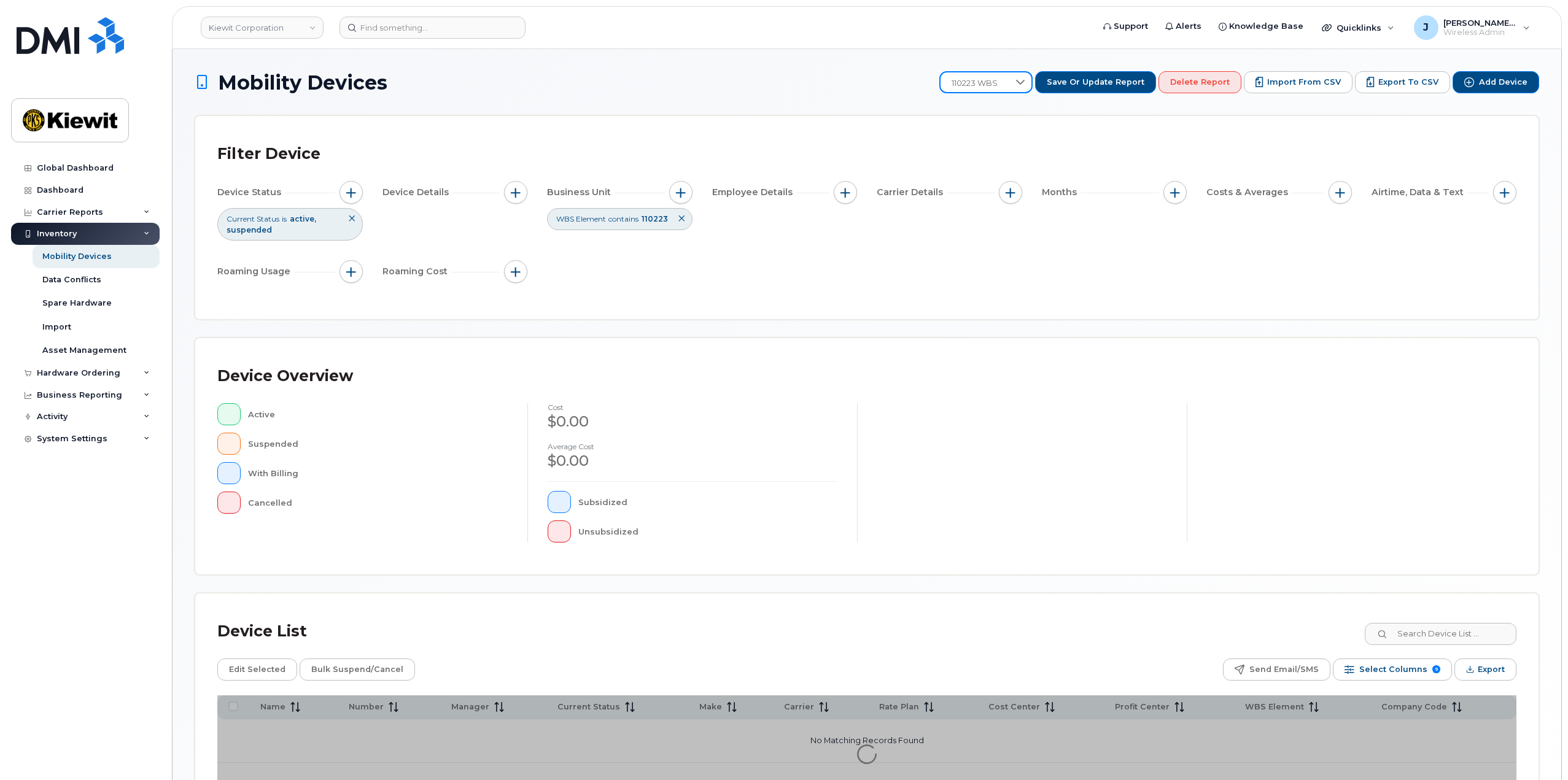
click at [845, 131] on div "Filter Device Device Status Current Status is active suspended Device Details B…" at bounding box center [866, 217] width 1343 height 203
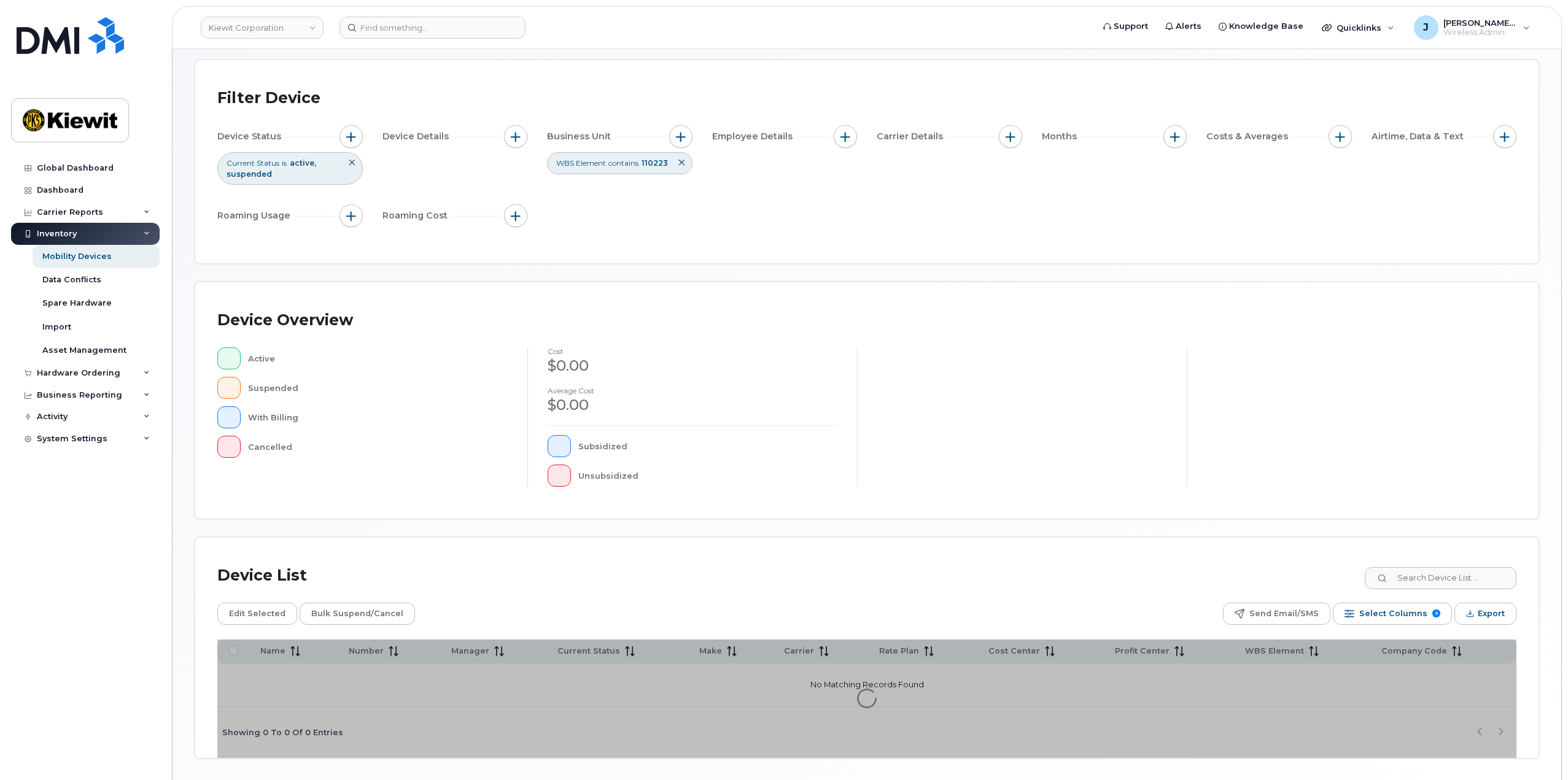
scroll to position [95, 0]
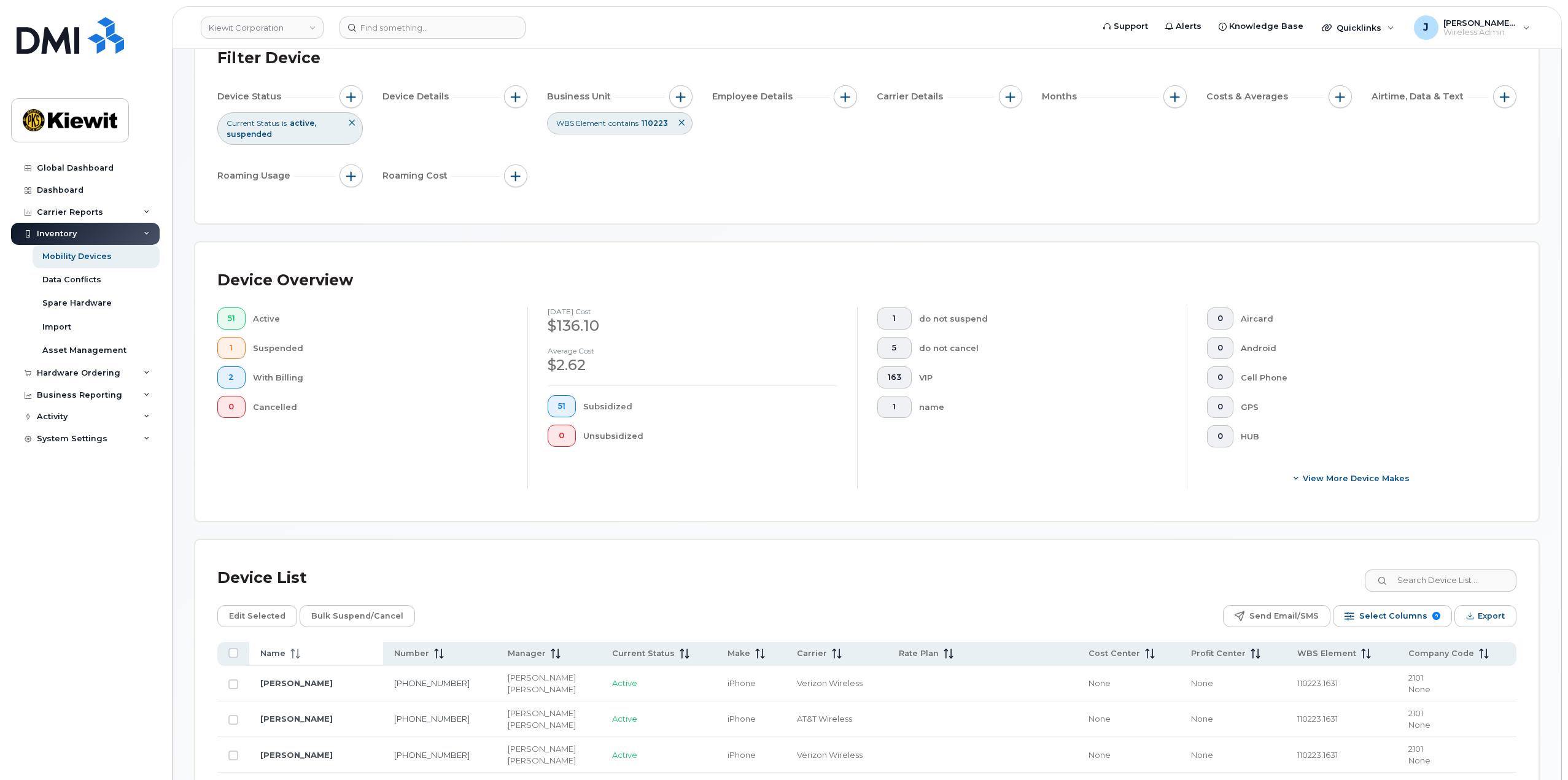
click at [283, 648] on span "Name" at bounding box center [272, 653] width 25 height 11
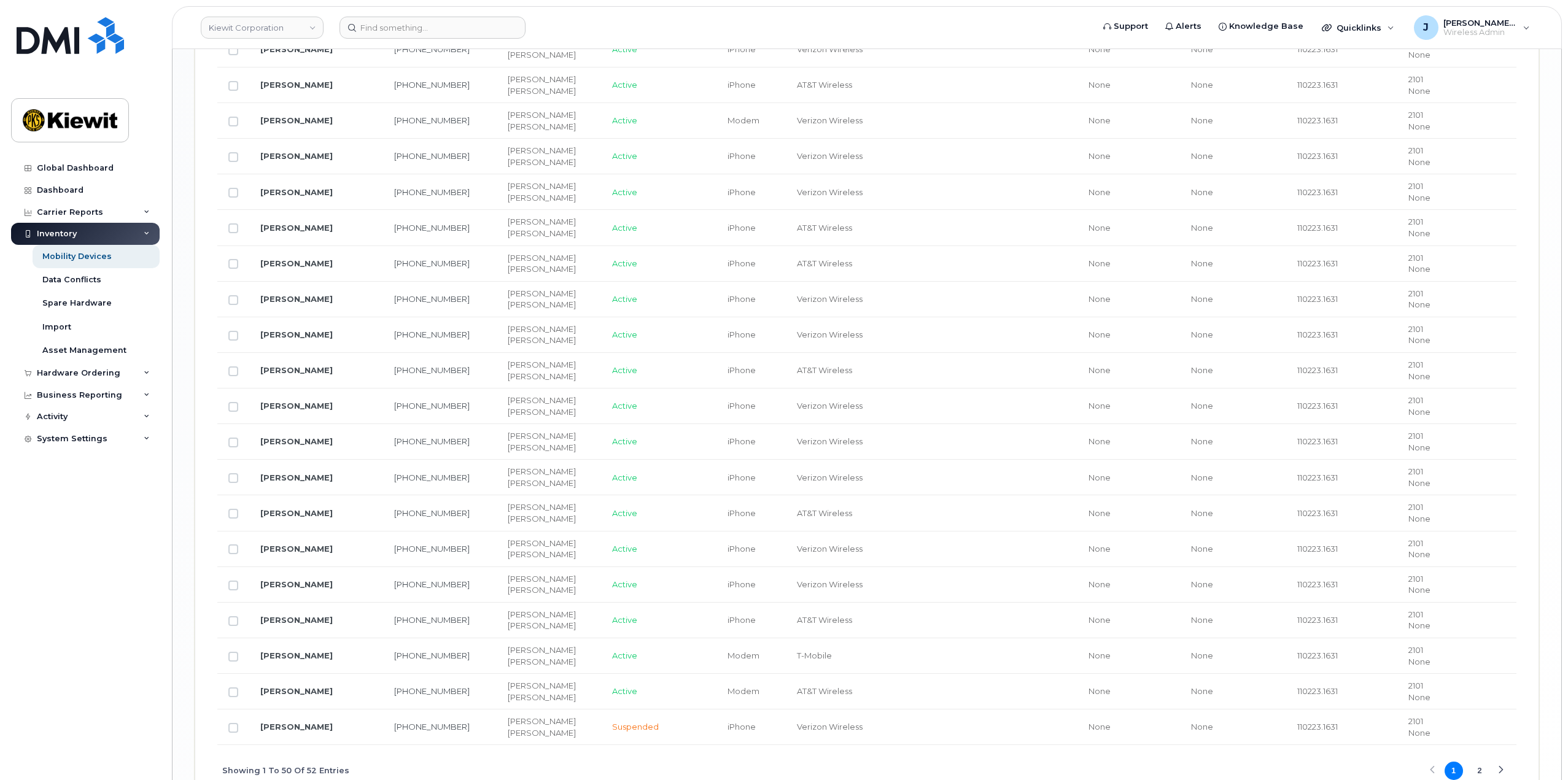
scroll to position [1817, 0]
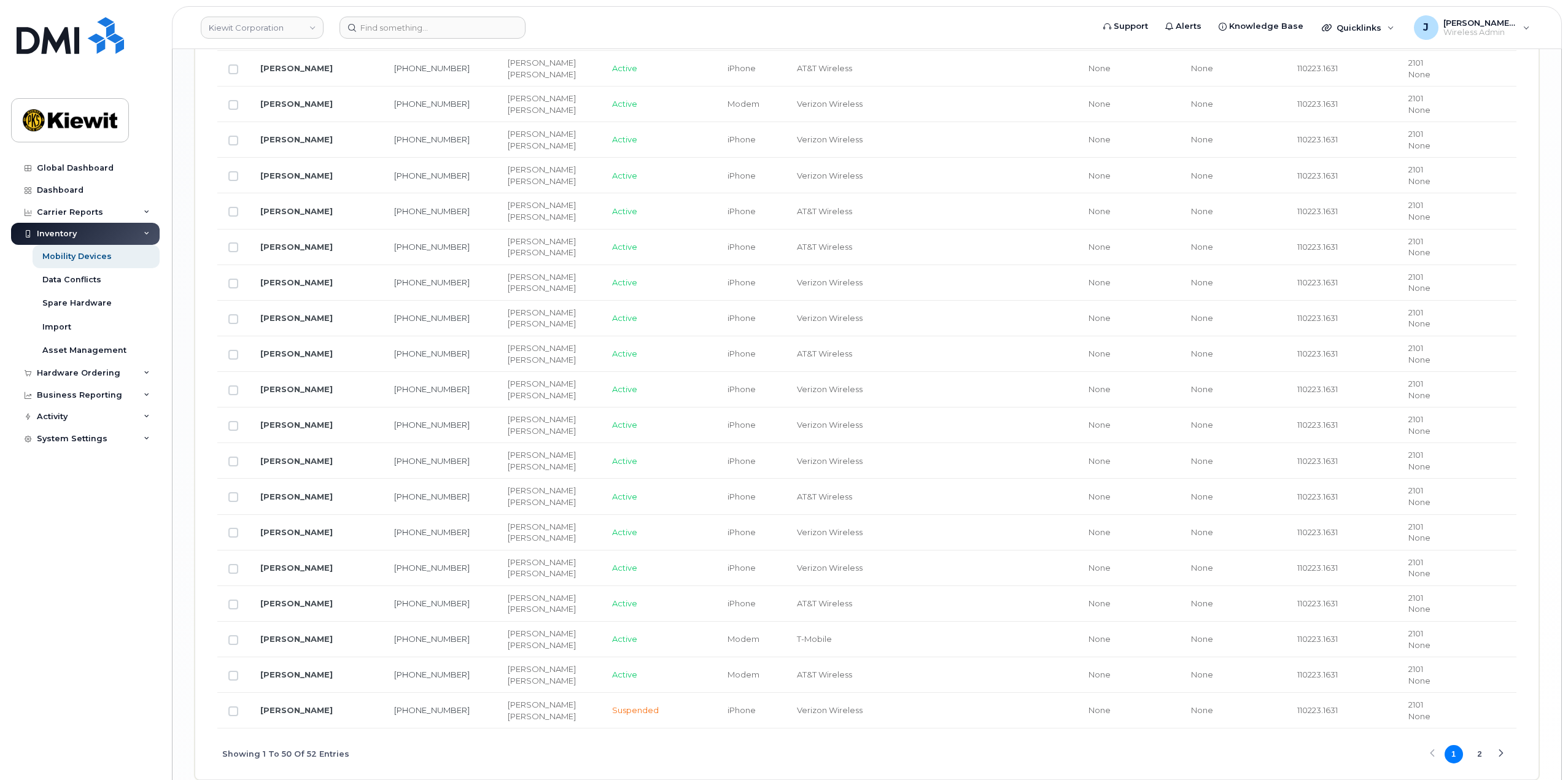
click at [1497, 750] on div "Next Page" at bounding box center [1500, 753] width 8 height 8
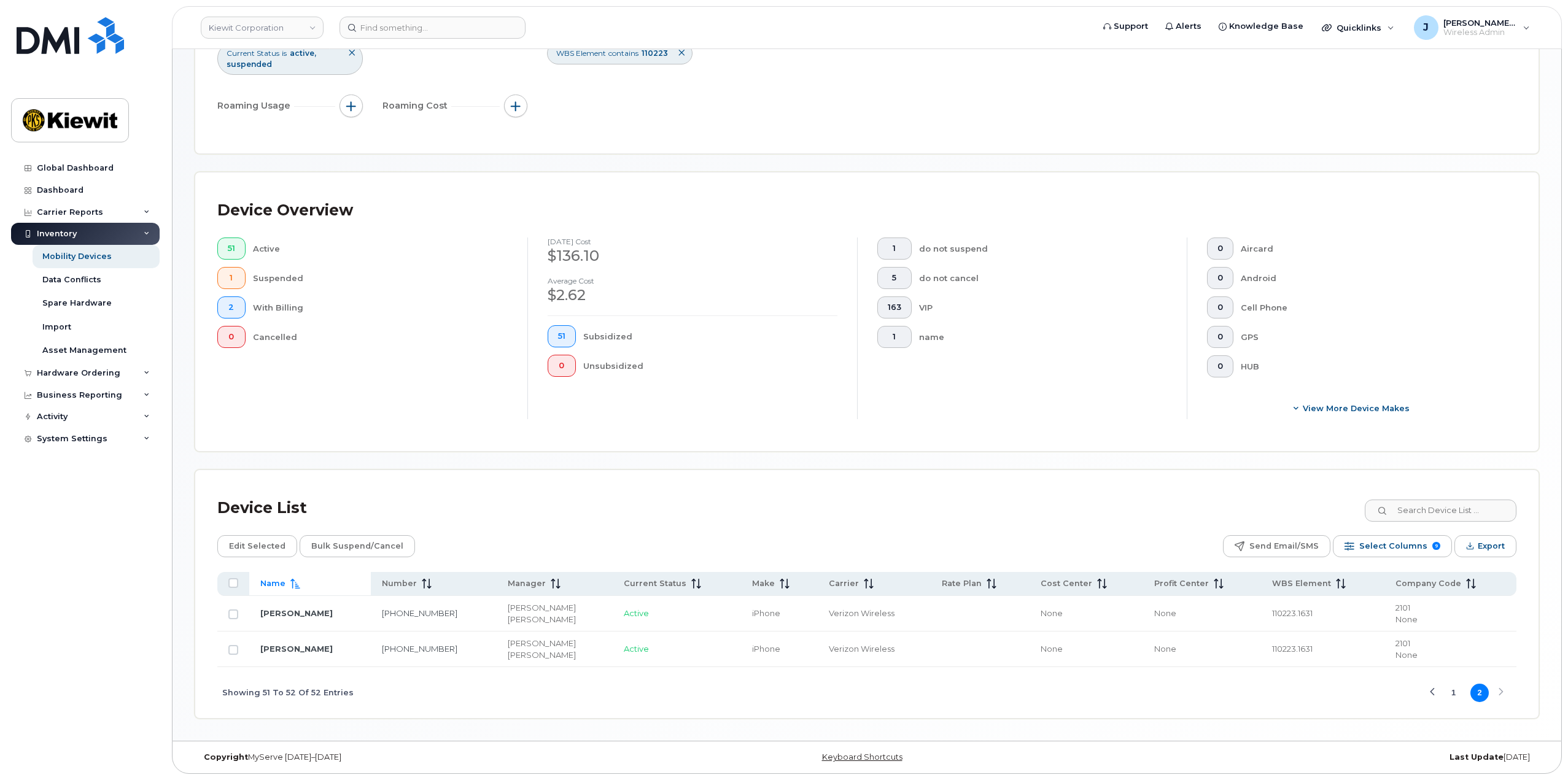
click at [1431, 692] on div "Previous Page" at bounding box center [1431, 692] width 8 height 8
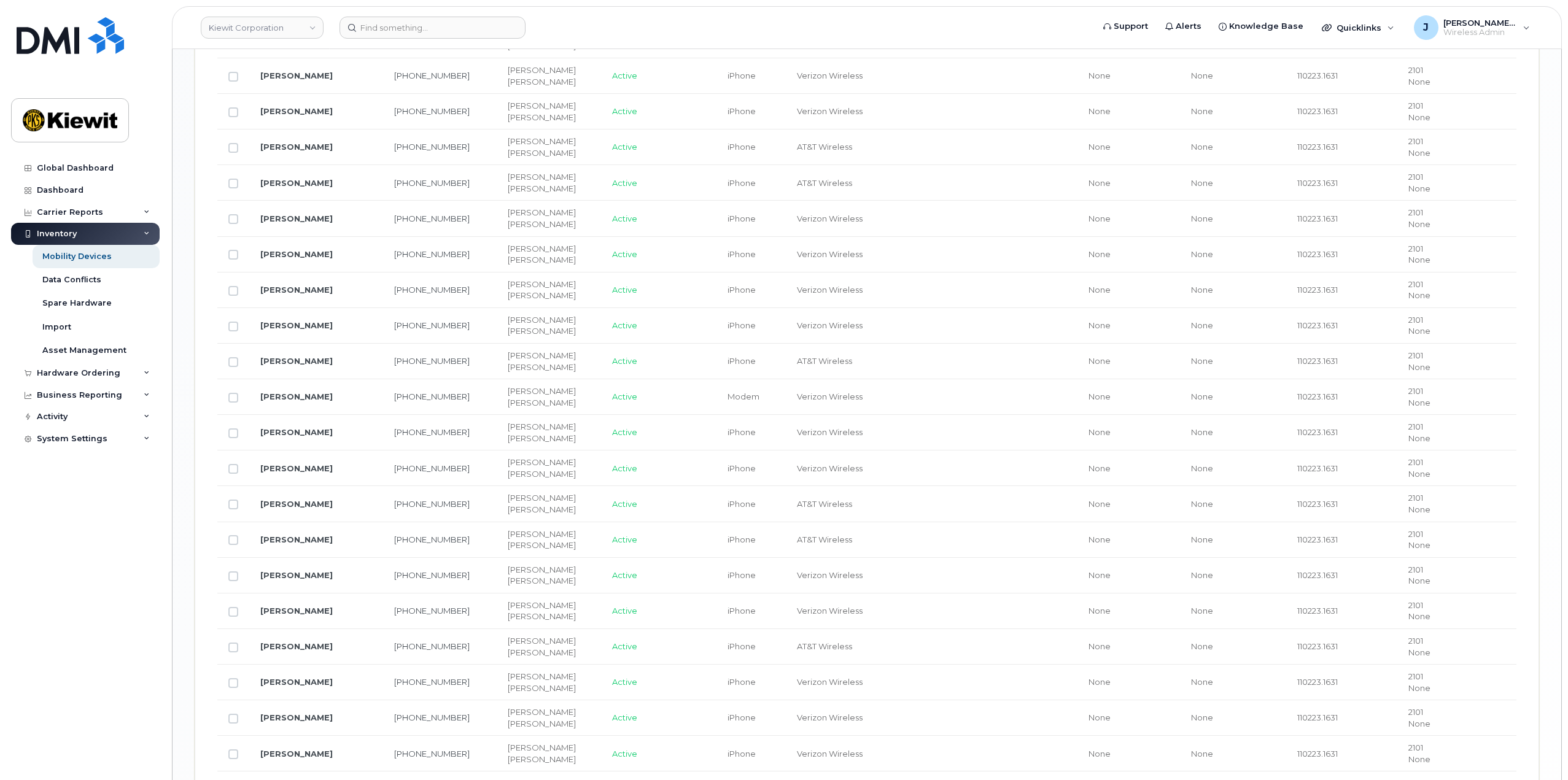
scroll to position [1448, 0]
click at [232, 509] on input "Row Unselected" at bounding box center [233, 509] width 9 height 9
checkbox input "true"
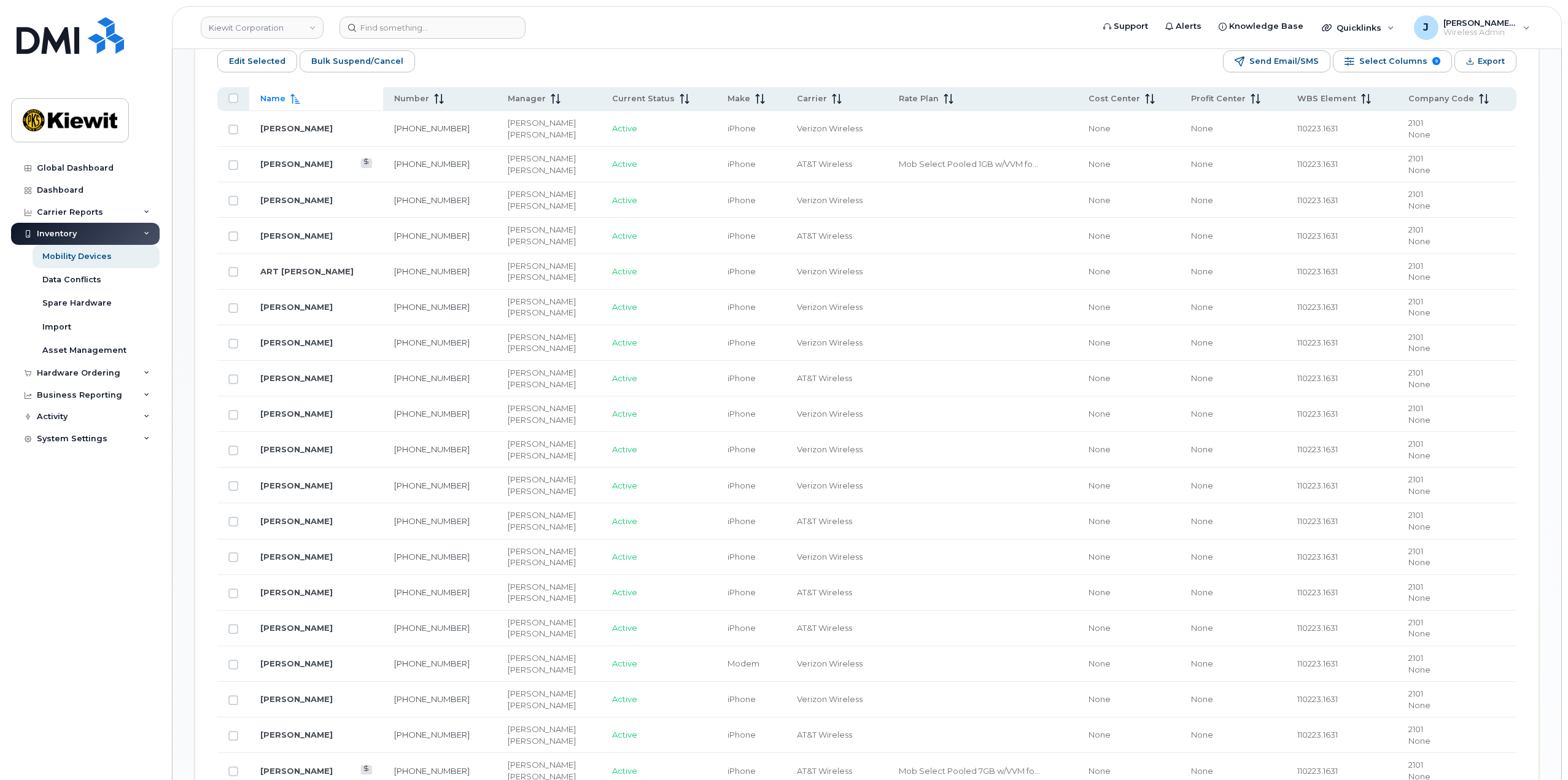
scroll to position [283, 0]
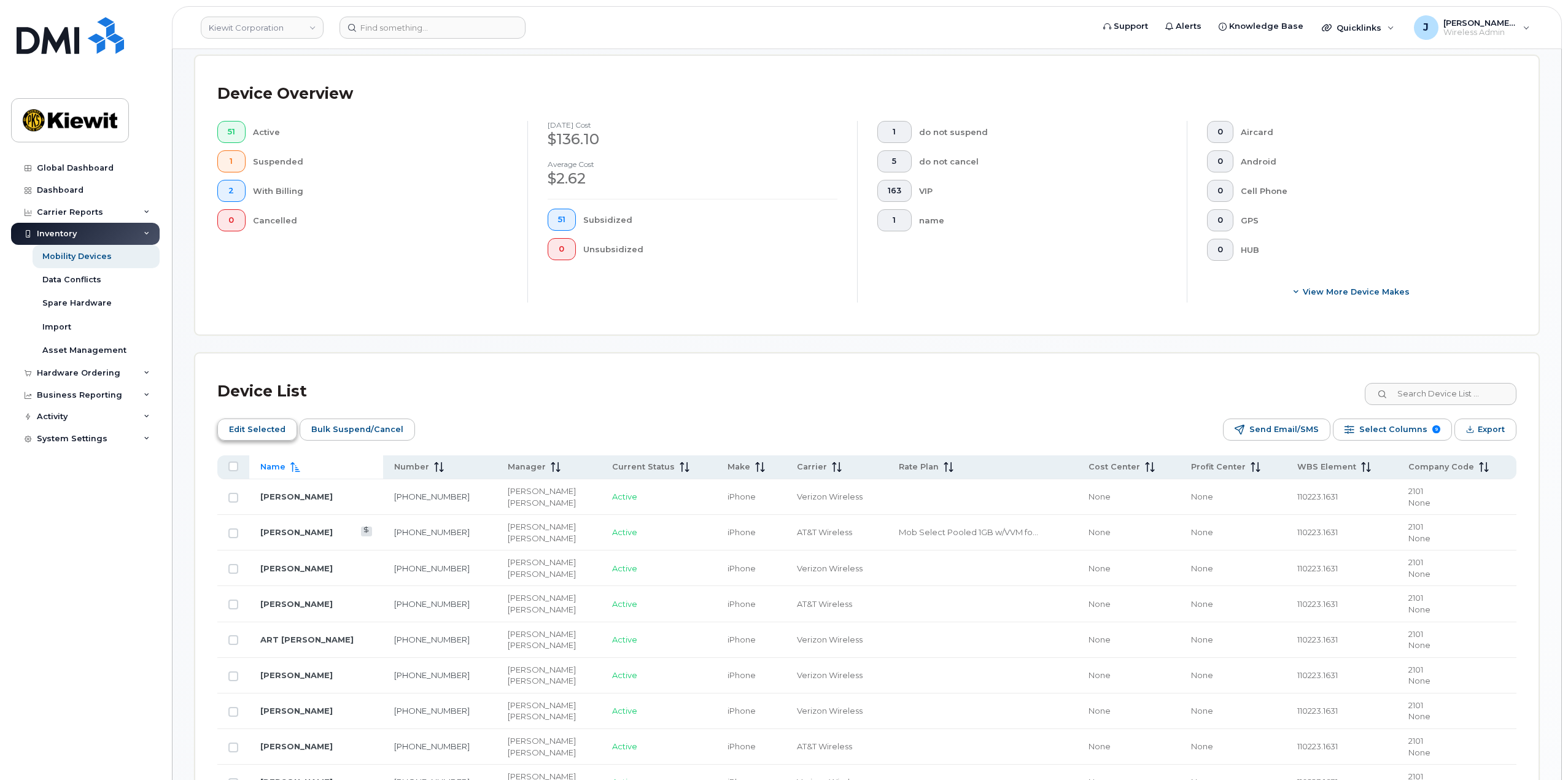
click at [270, 433] on span "Edit Selected" at bounding box center [257, 429] width 57 height 18
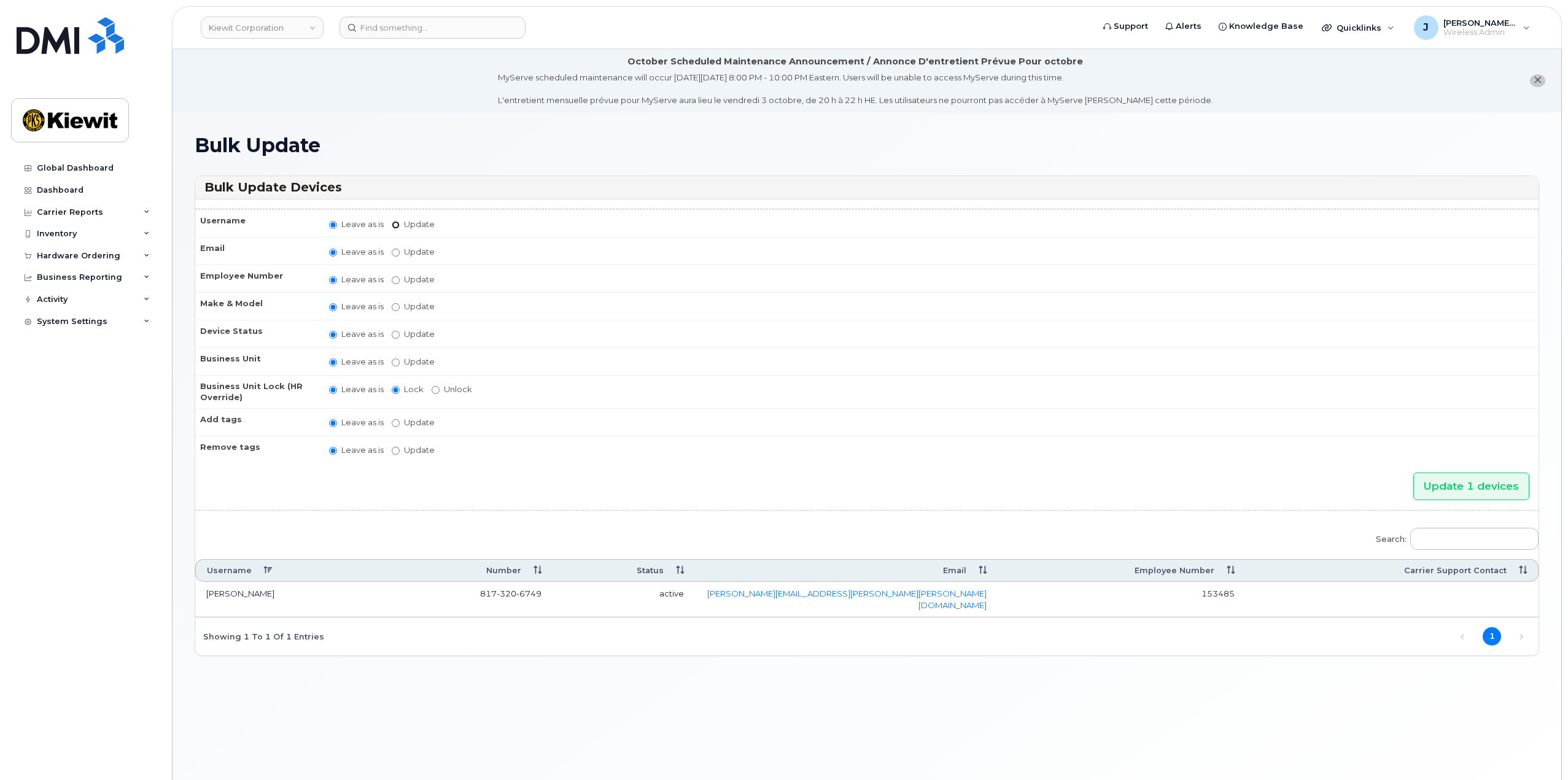
click at [394, 226] on input "Update" at bounding box center [395, 224] width 8 height 8
radio input "true"
radio input "false"
click at [448, 222] on input "Update" at bounding box center [491, 225] width 113 height 15
type input "[PERSON_NAME]"
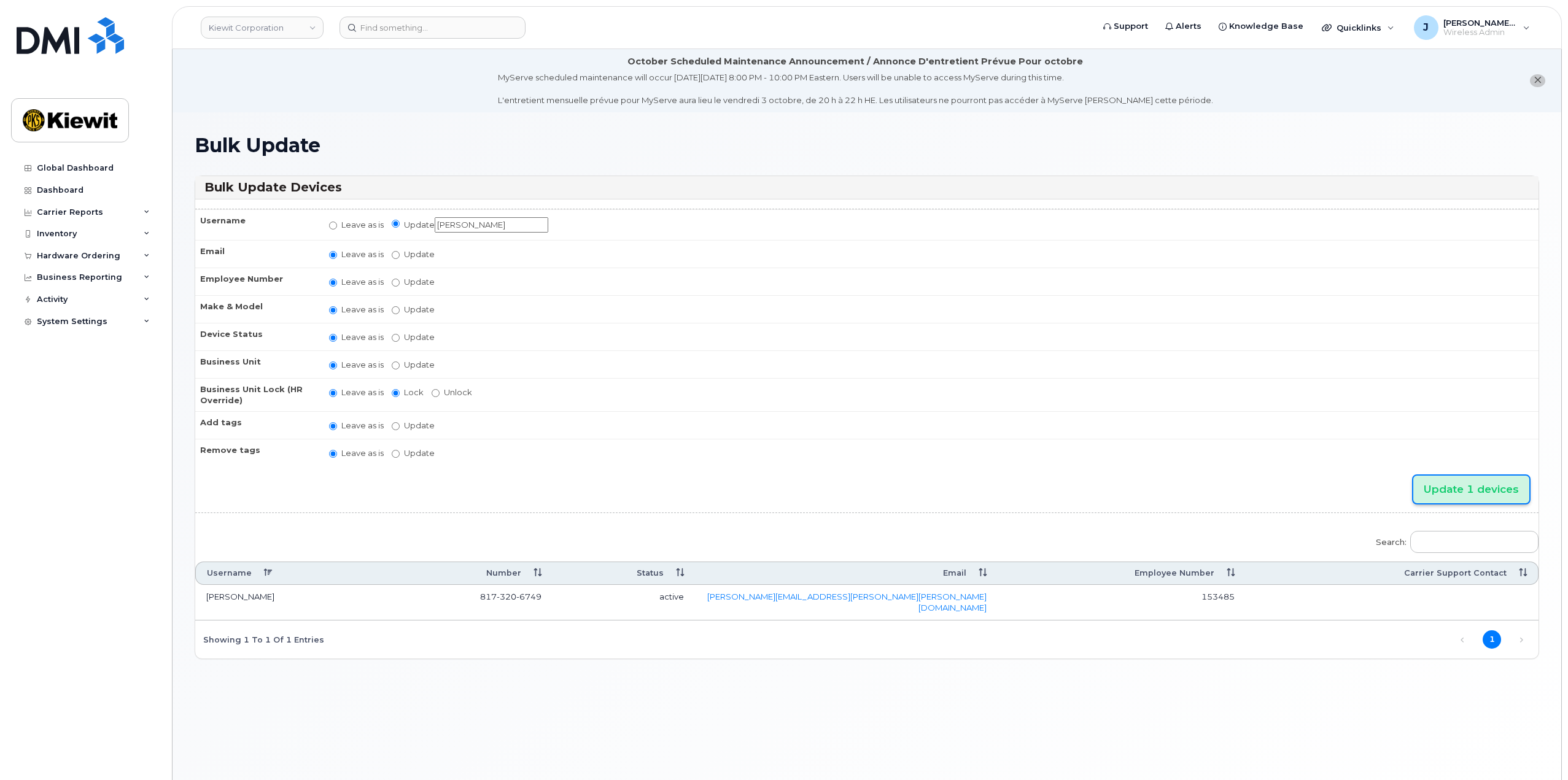
click at [1472, 495] on input "Update 1 devices" at bounding box center [1471, 490] width 116 height 27
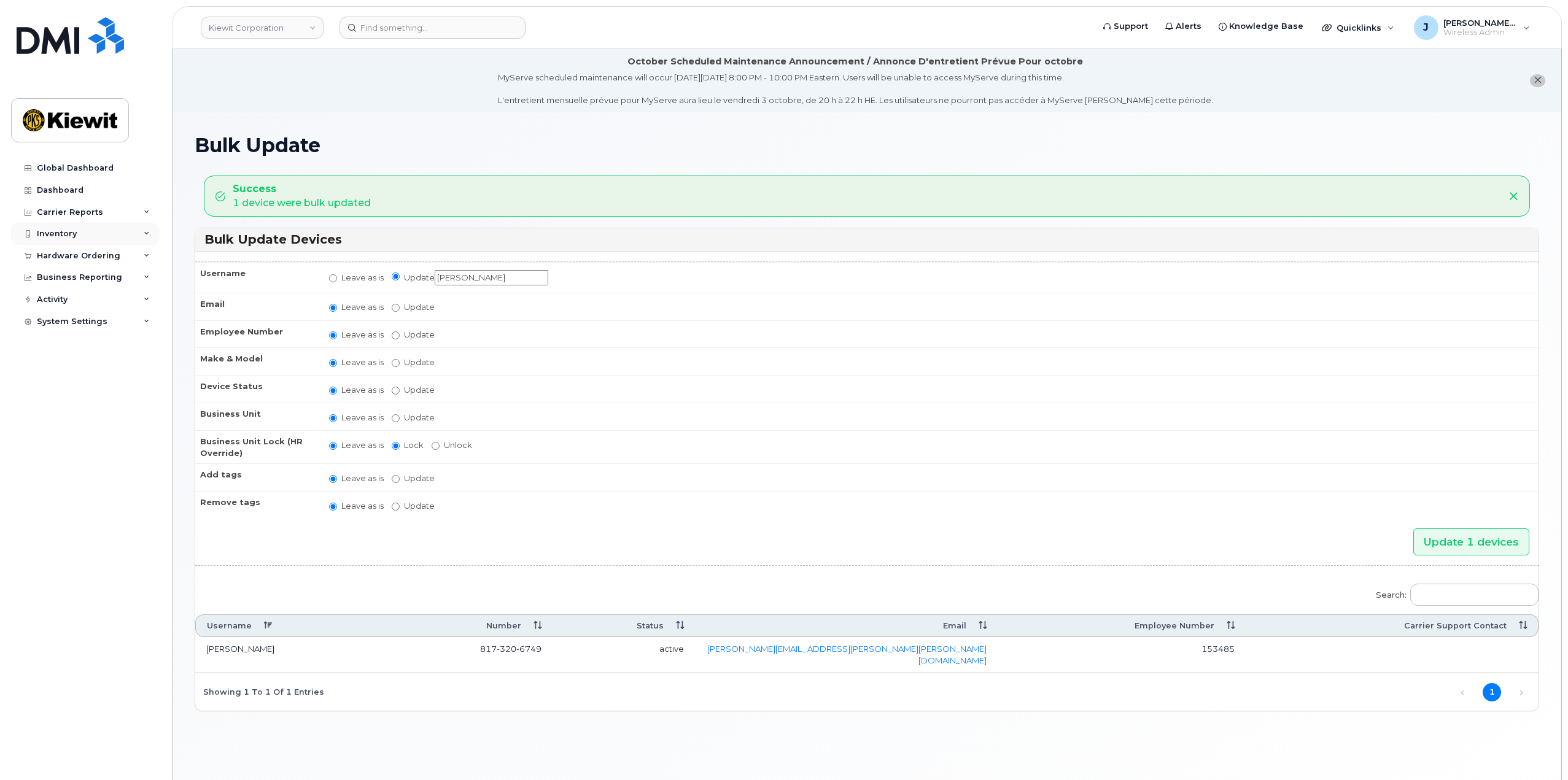
click at [138, 230] on div "Inventory" at bounding box center [85, 234] width 149 height 22
click at [83, 265] on link "Mobility Devices" at bounding box center [96, 256] width 127 height 23
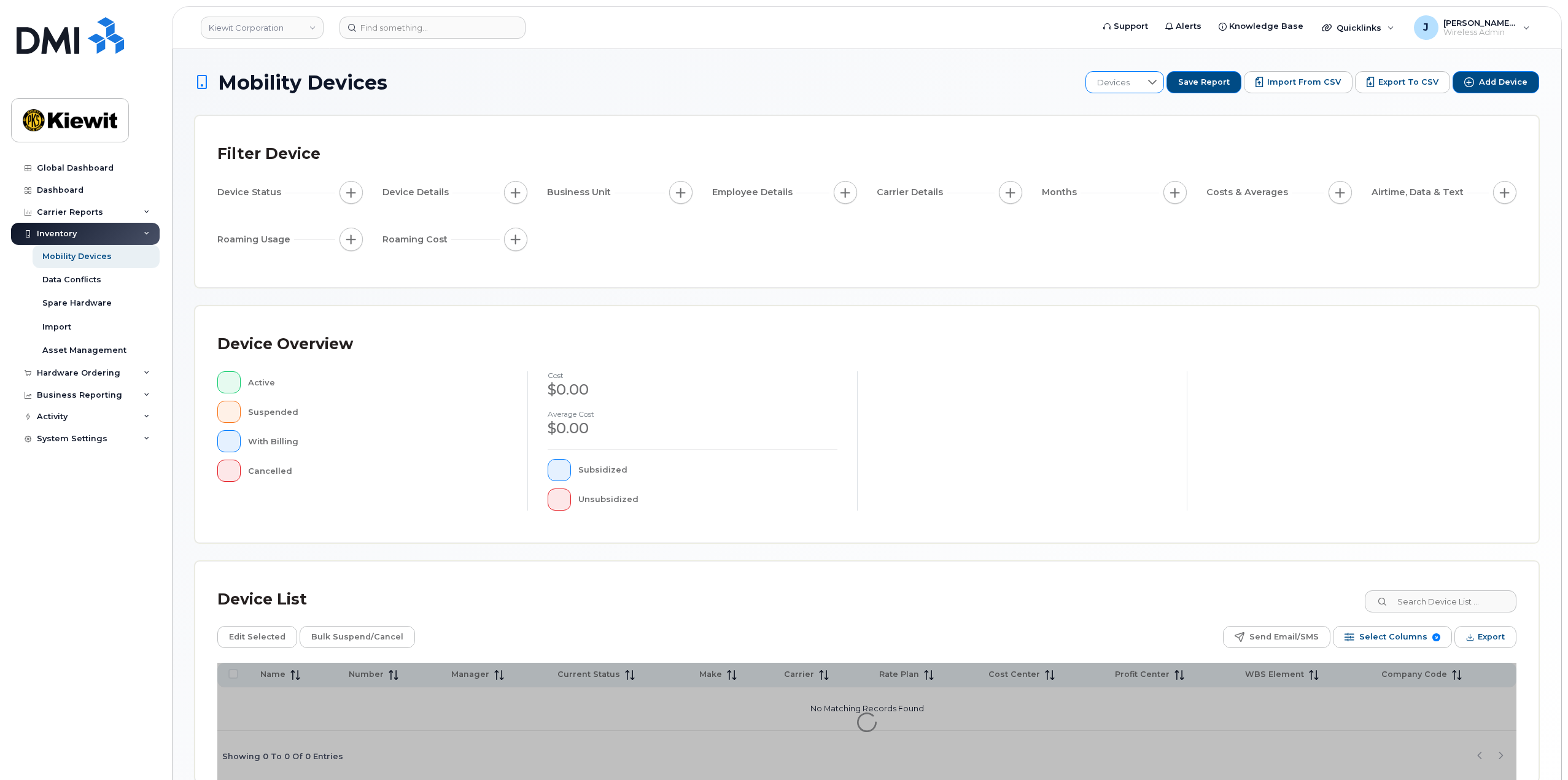
click at [1157, 81] on icon at bounding box center [1151, 82] width 9 height 9
click at [1142, 204] on span "110223 WBS" at bounding box center [1132, 210] width 46 height 12
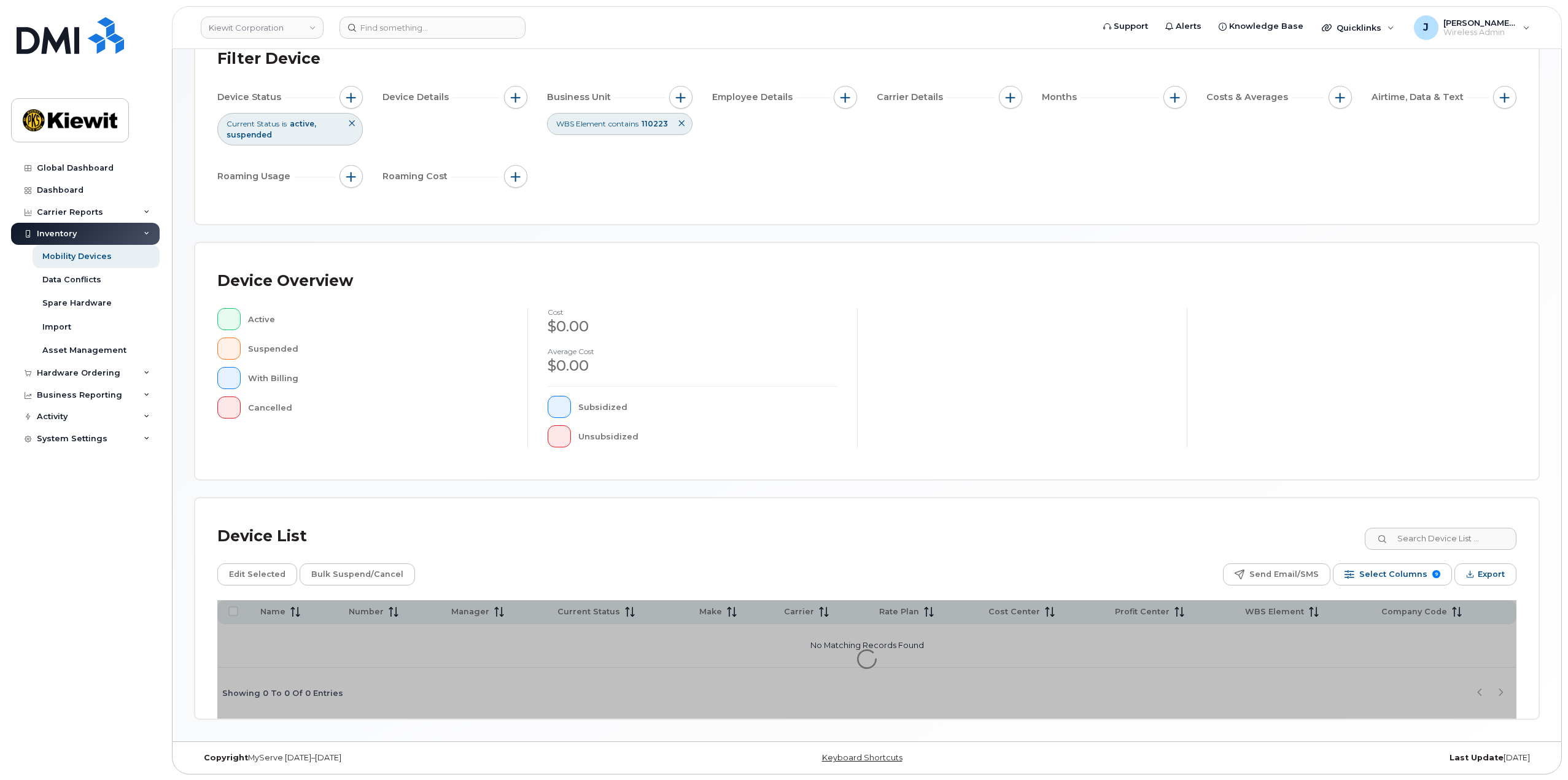
scroll to position [95, 0]
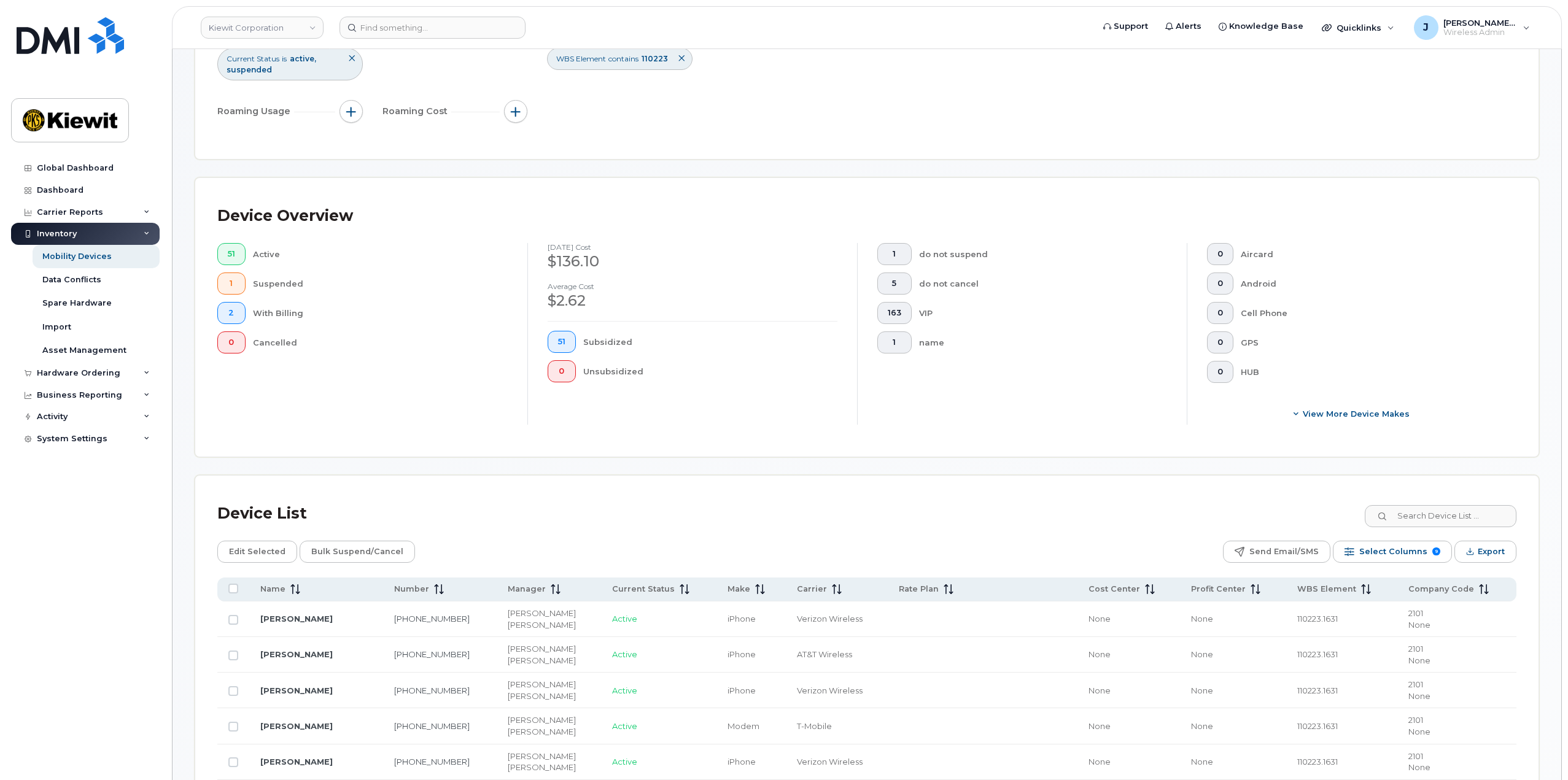
scroll to position [430, 0]
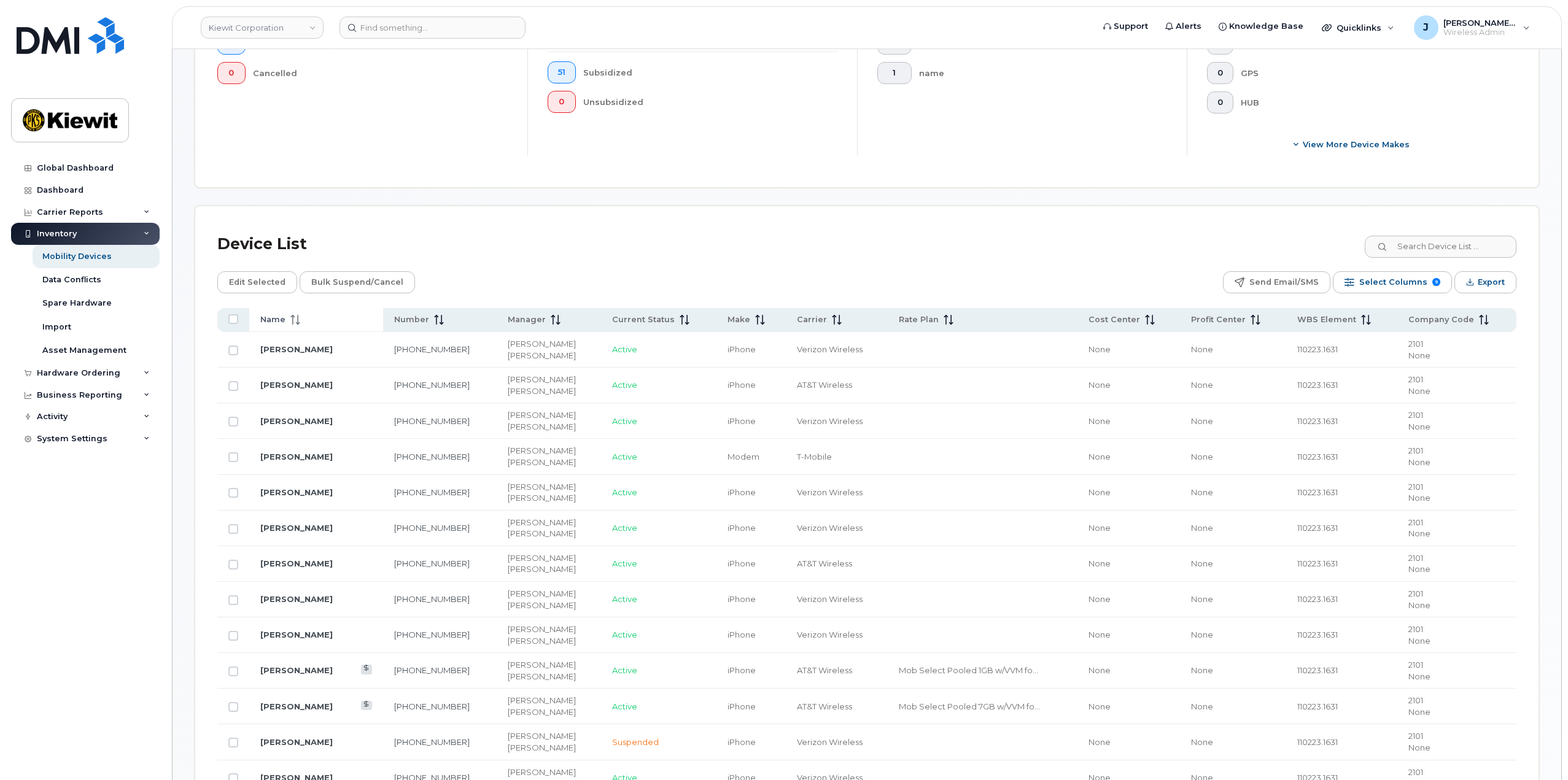
click at [287, 308] on th "Name" at bounding box center [316, 320] width 134 height 24
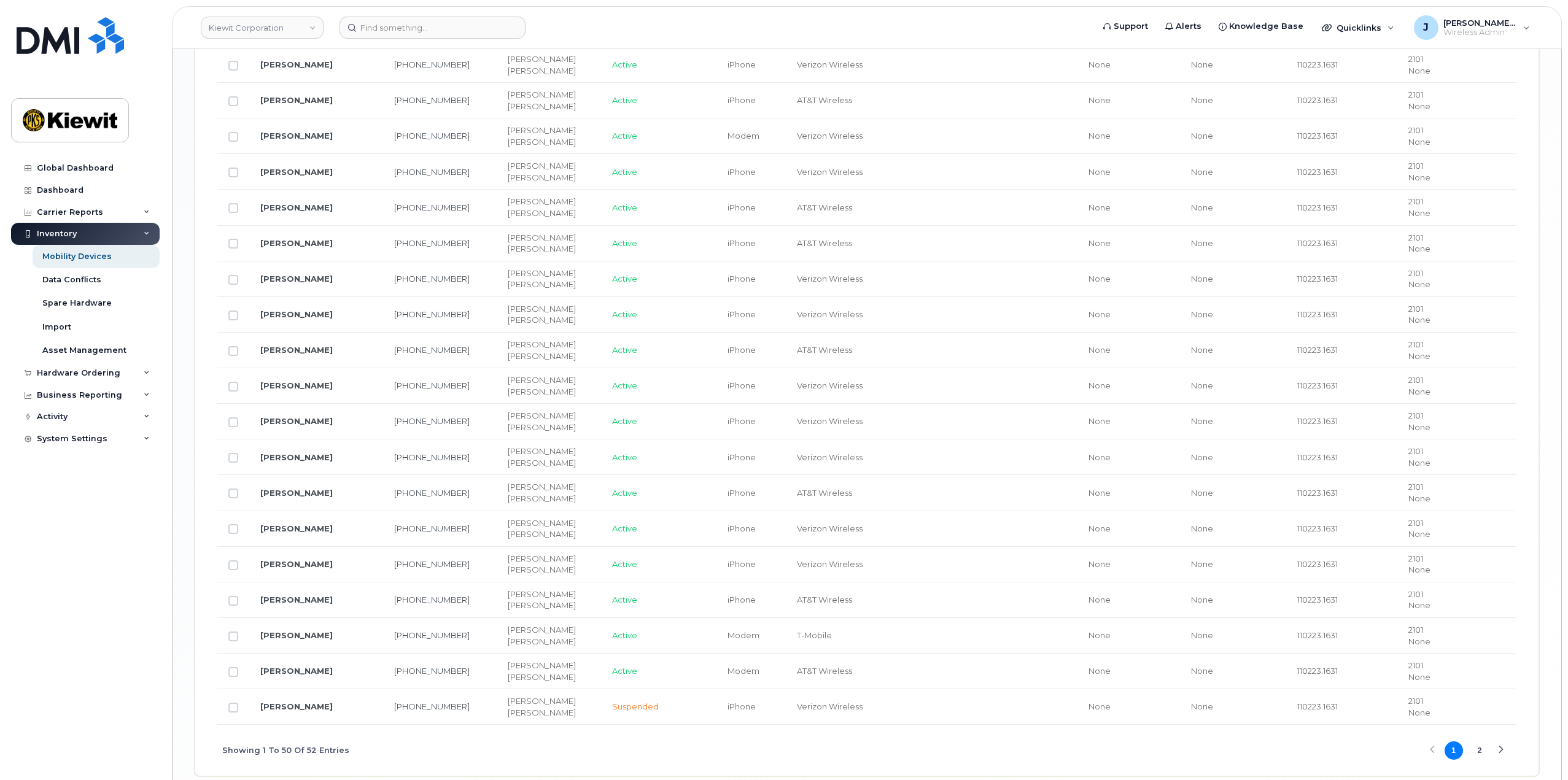
scroll to position [1878, 0]
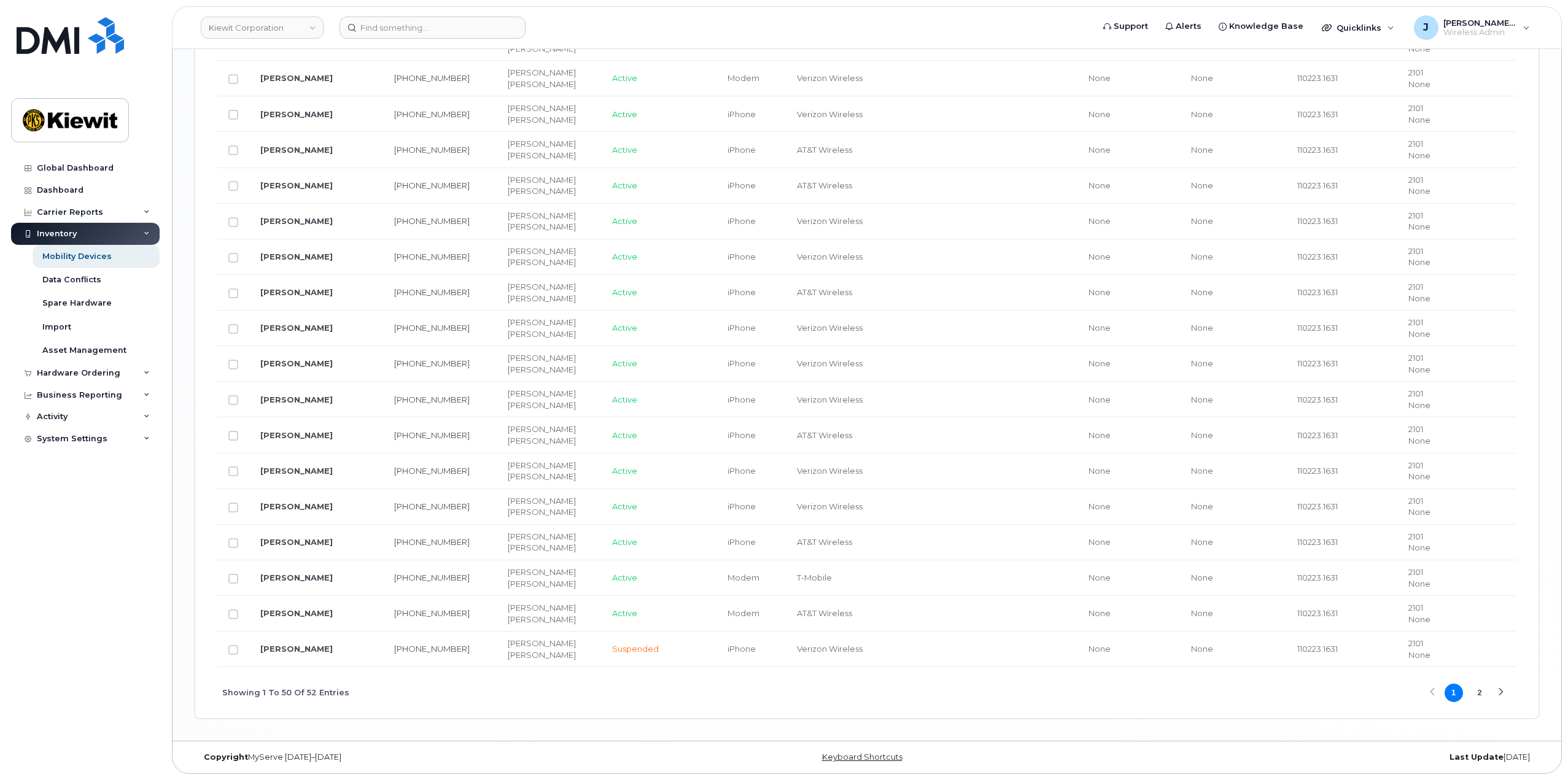
click at [1499, 692] on div "Next Page" at bounding box center [1500, 692] width 8 height 8
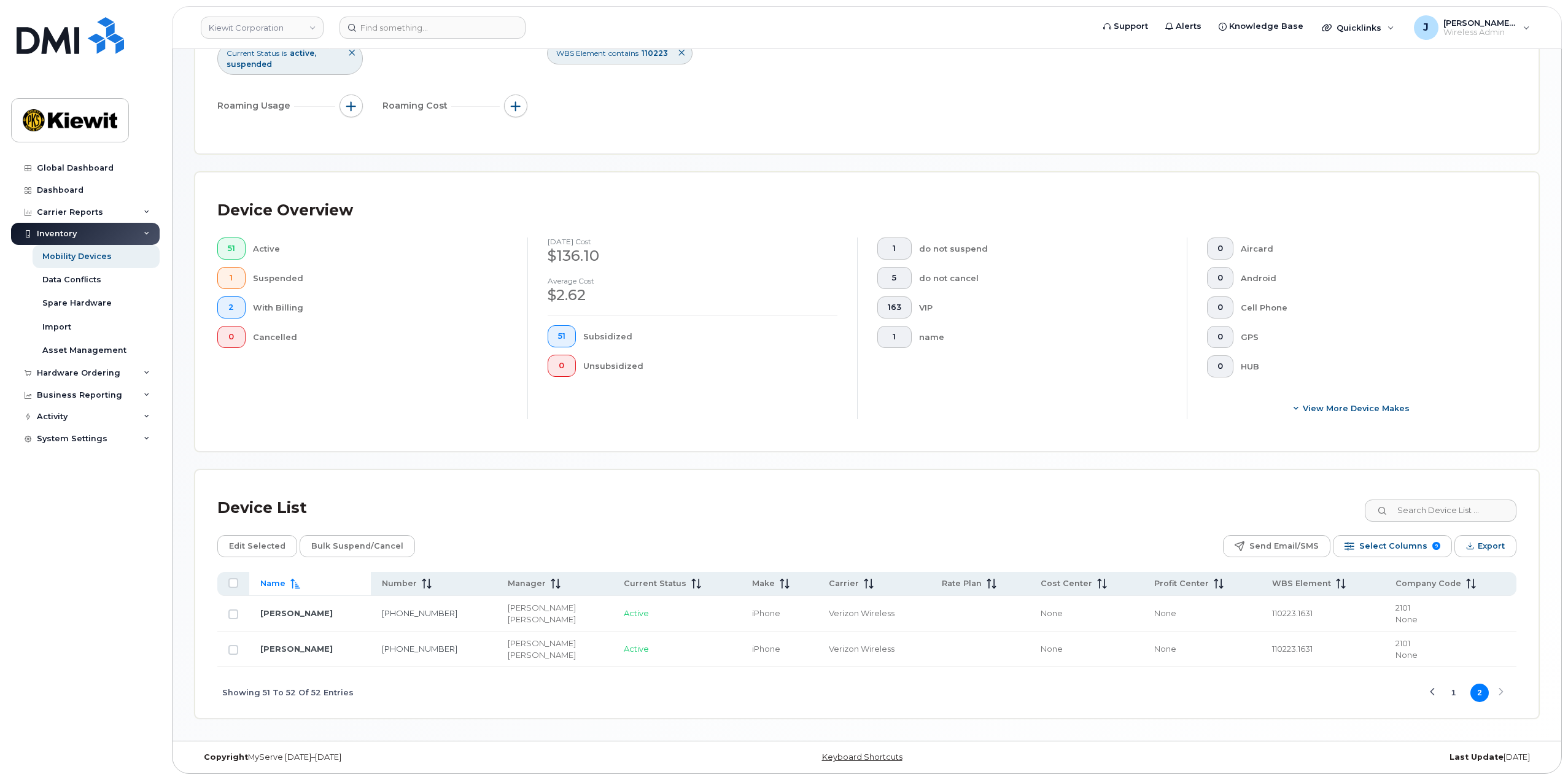
scroll to position [166, 0]
click at [1439, 686] on button "Previous Page" at bounding box center [1431, 692] width 18 height 18
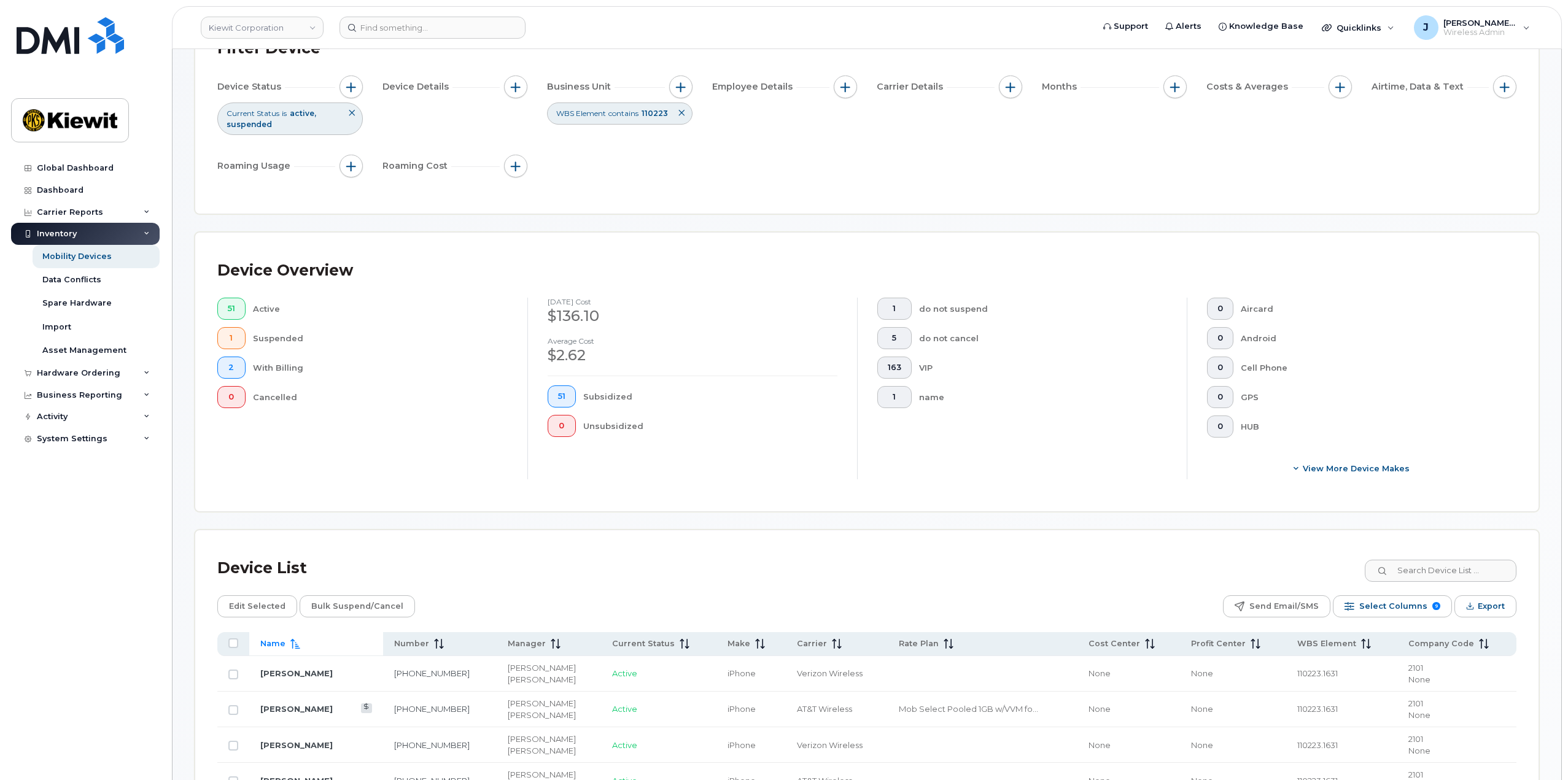
scroll to position [0, 0]
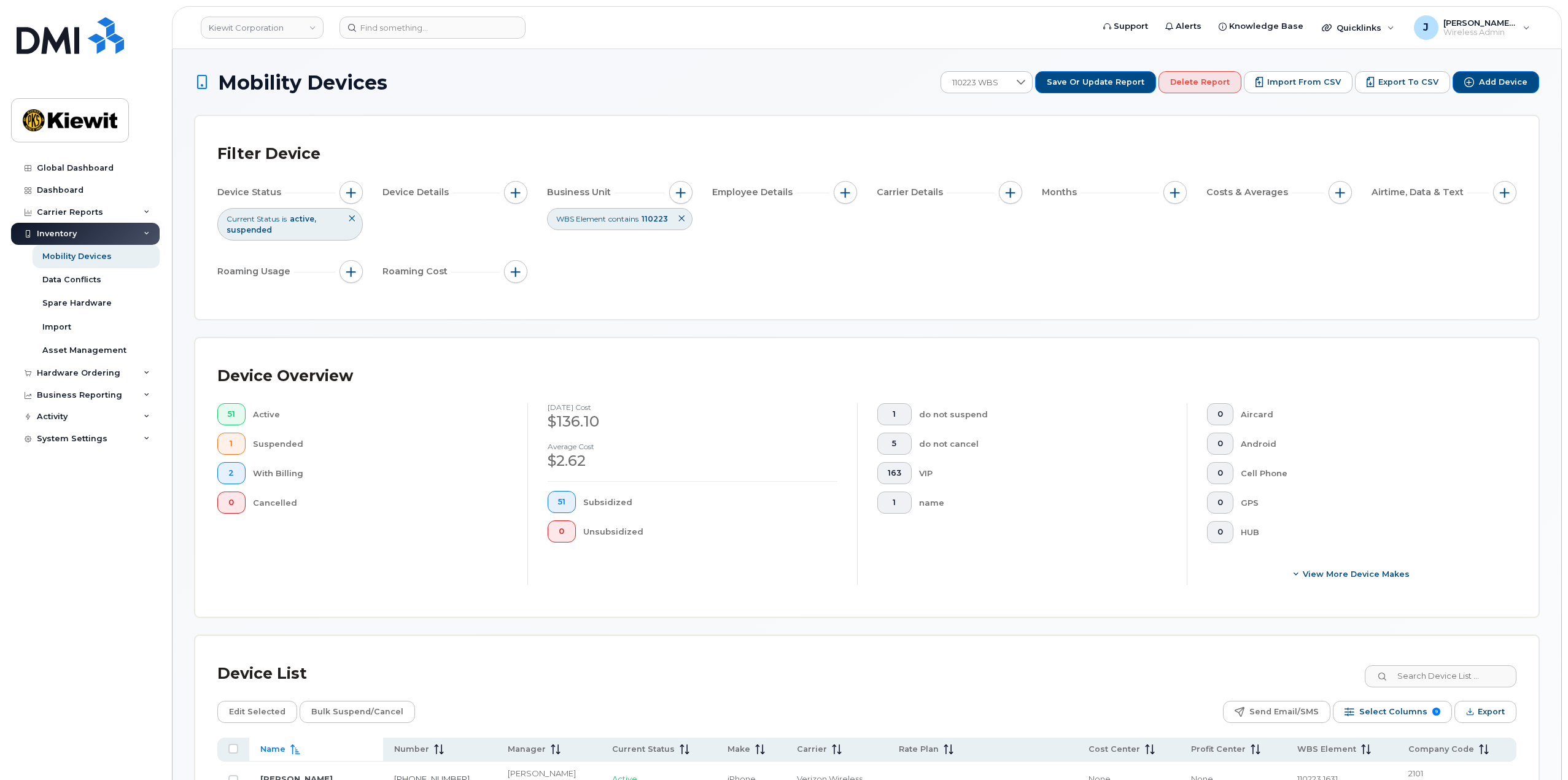
click at [680, 220] on icon at bounding box center [681, 218] width 8 height 8
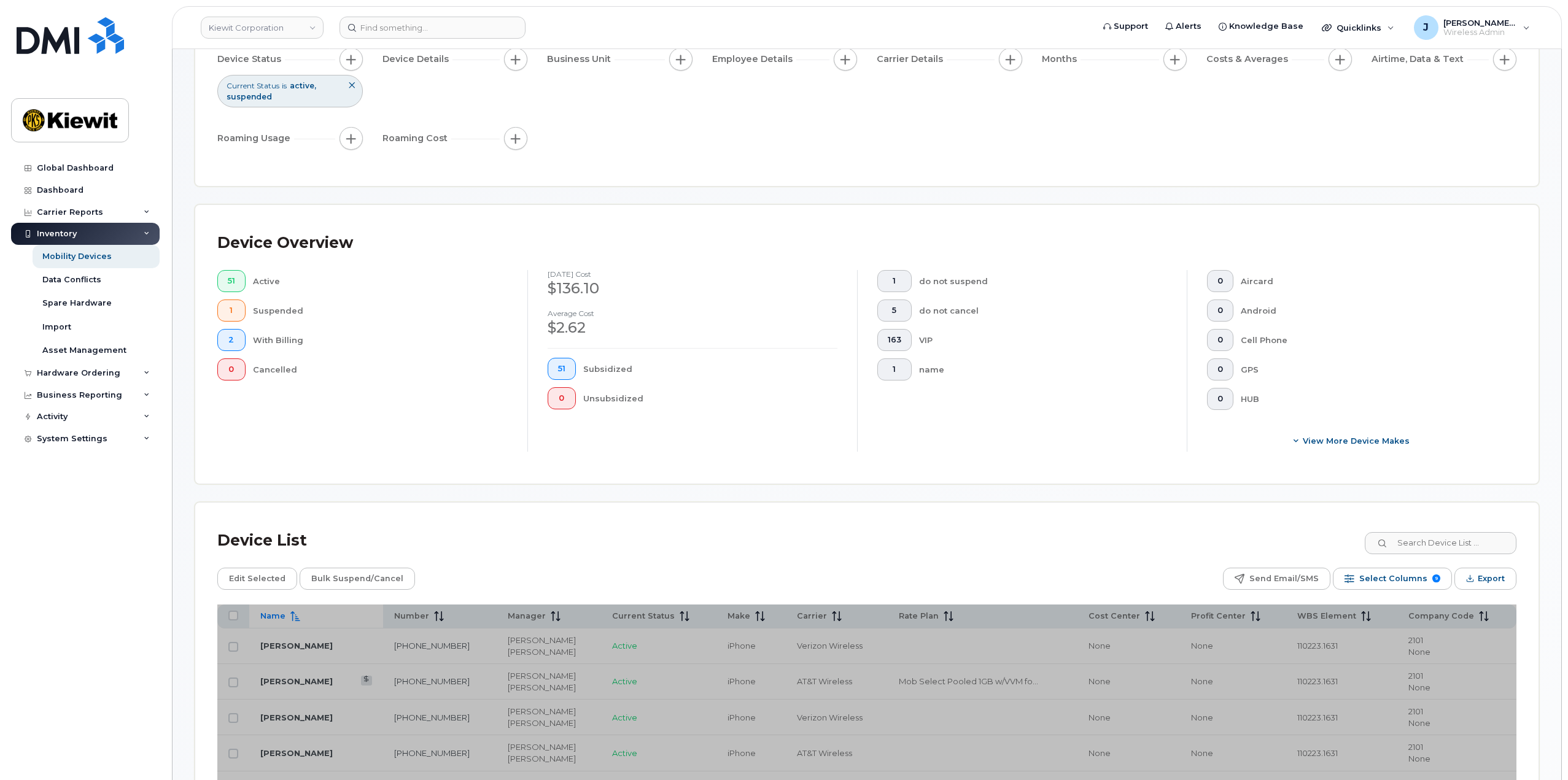
scroll to position [184, 0]
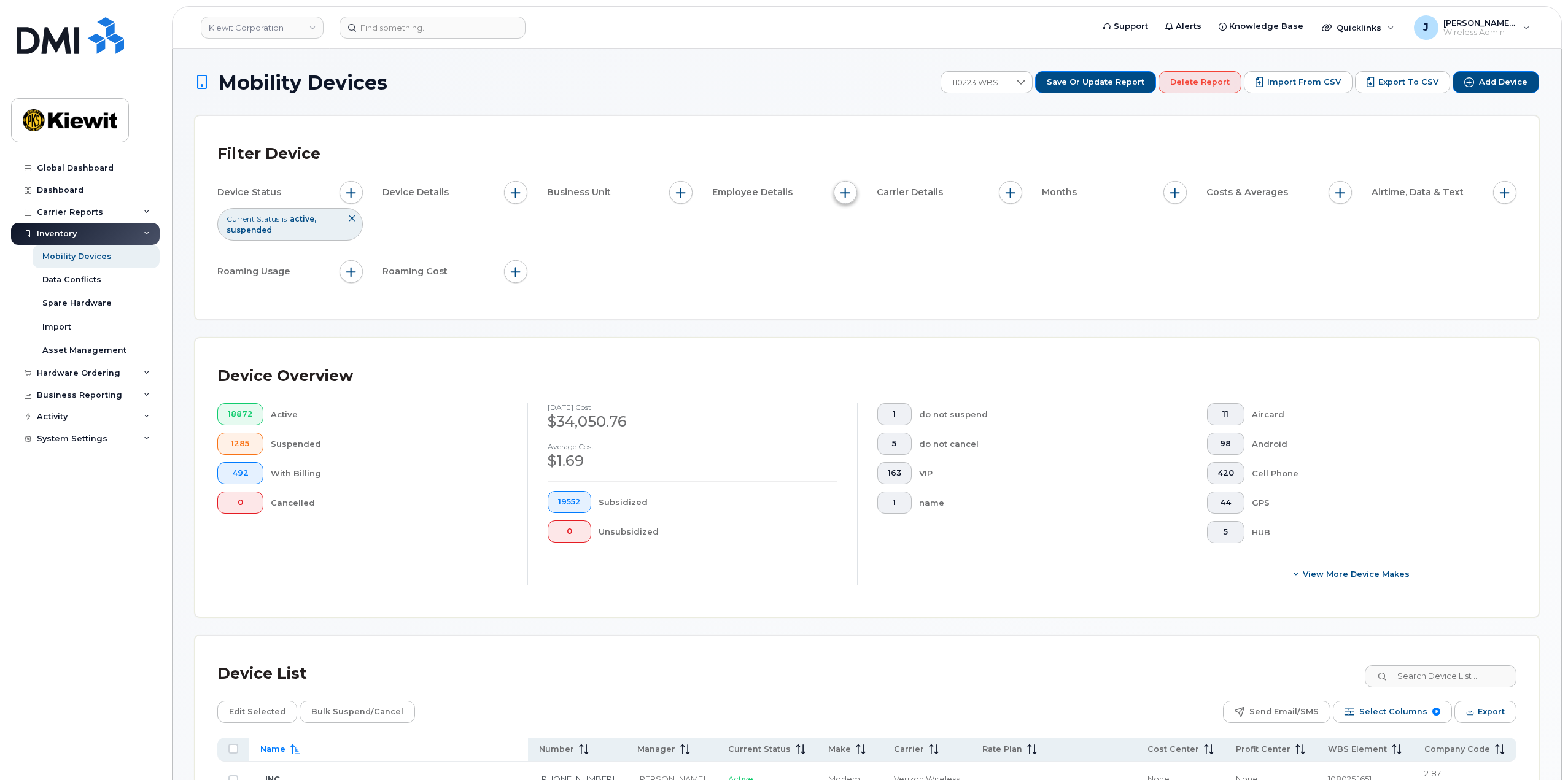
click at [844, 197] on span "button" at bounding box center [845, 192] width 9 height 9
click at [849, 229] on input "Employee Name" at bounding box center [848, 229] width 9 height 9
checkbox input "true"
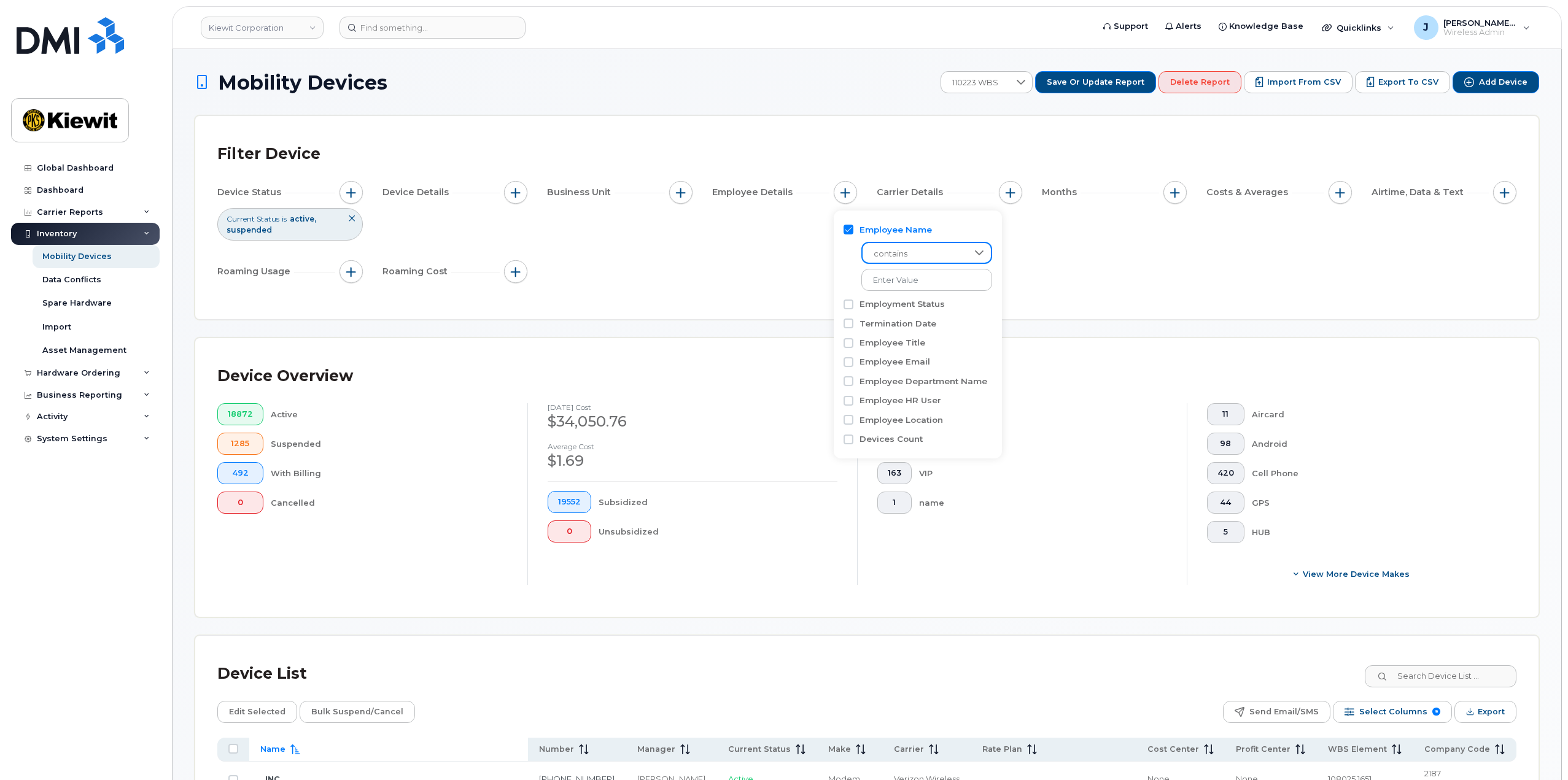
click at [908, 253] on span "contains" at bounding box center [915, 254] width 105 height 22
click at [907, 257] on span "contains" at bounding box center [915, 254] width 105 height 22
click at [906, 278] on input at bounding box center [927, 280] width 132 height 22
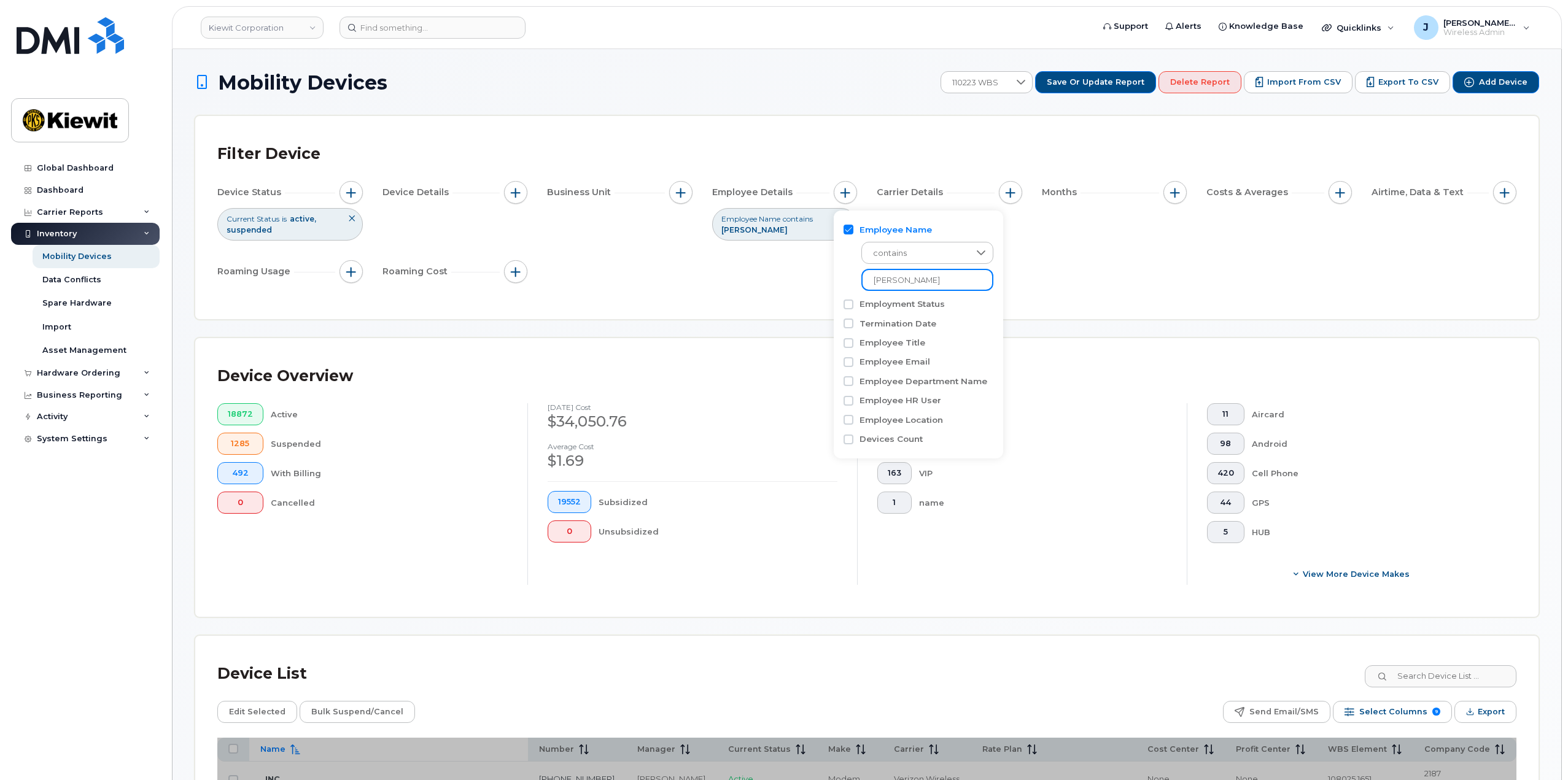
type input "megan ross"
click at [986, 271] on div "Employee Name contains megan ross Employment Status Termination Date Employee T…" at bounding box center [918, 334] width 168 height 248
click at [1030, 261] on div "Device Status Current Status is active suspended Device Details Business Unit E…" at bounding box center [867, 235] width 1299 height 107
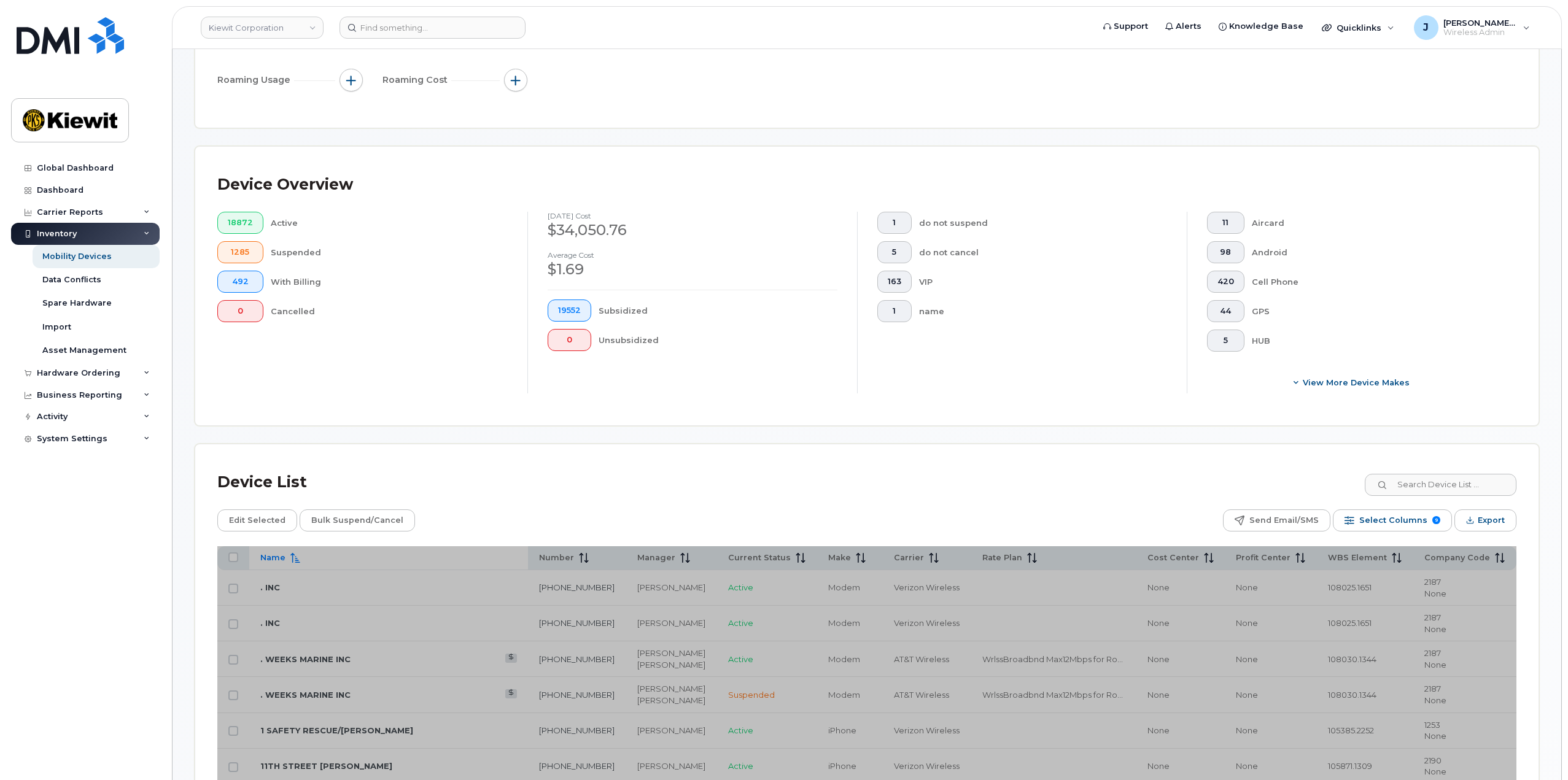
scroll to position [184, 0]
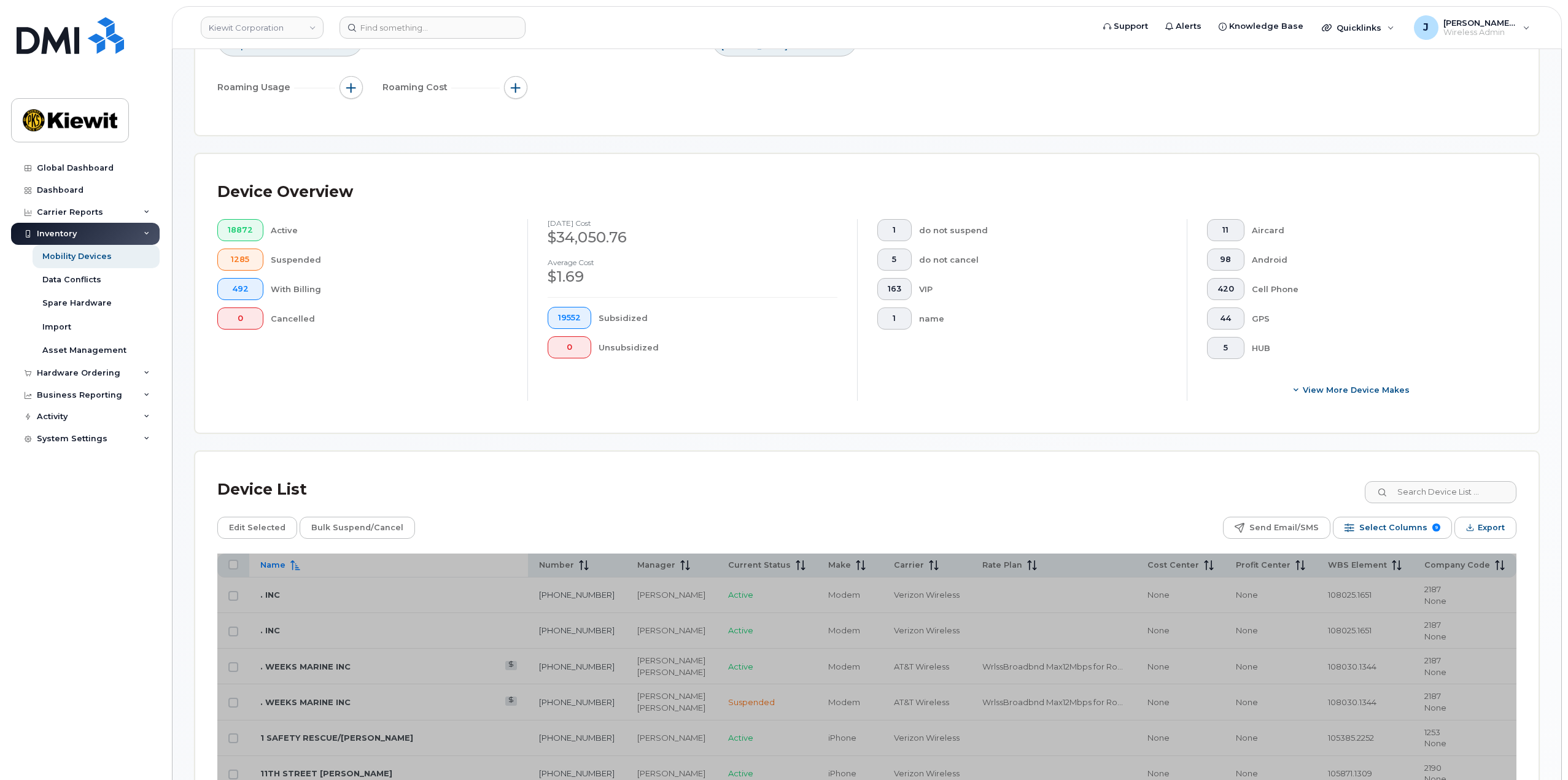
scroll to position [130, 0]
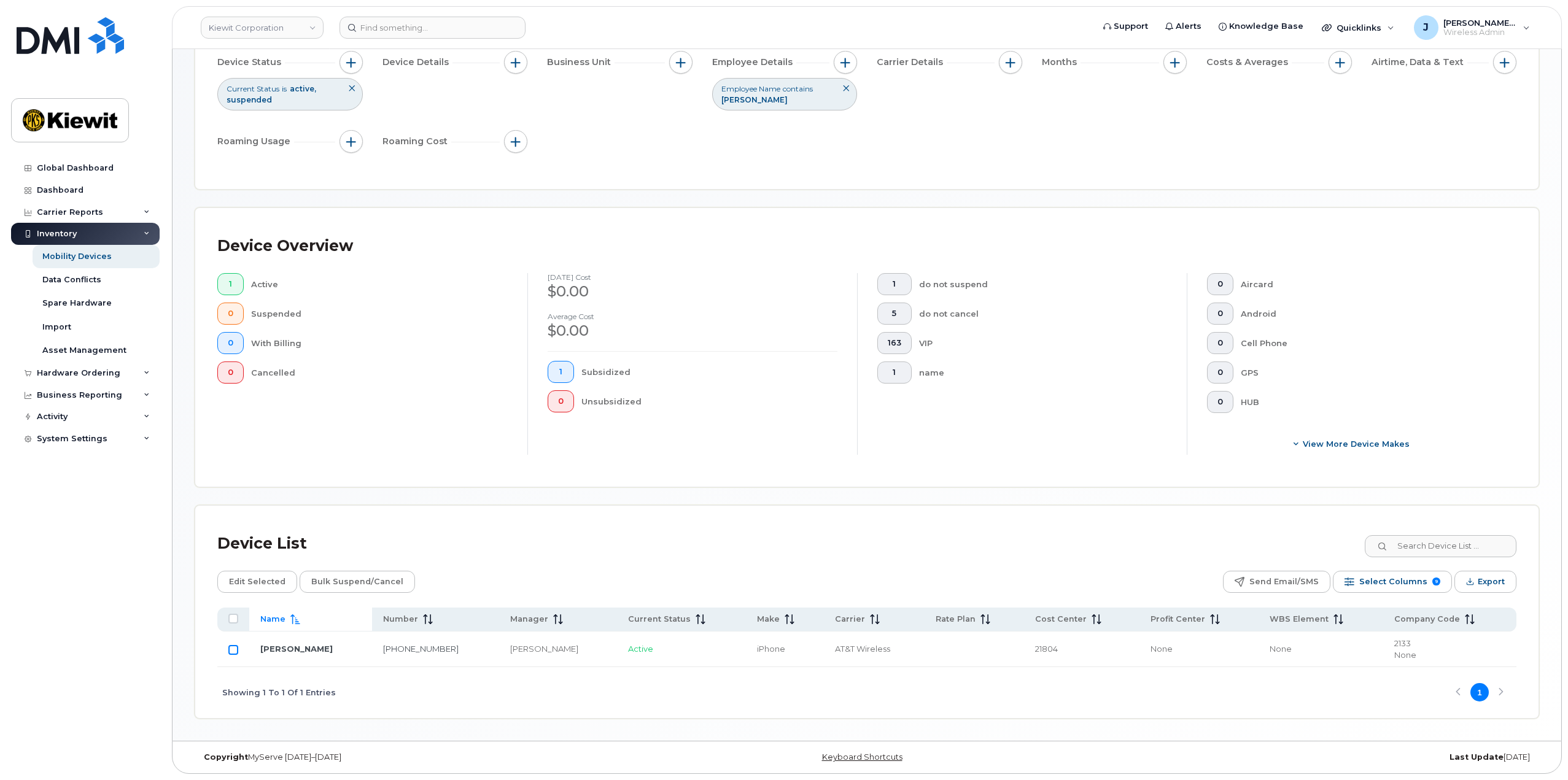
click at [235, 648] on input "Row Unselected" at bounding box center [233, 649] width 9 height 9
checkbox input "true"
click at [257, 590] on span "Edit Selected" at bounding box center [257, 582] width 57 height 18
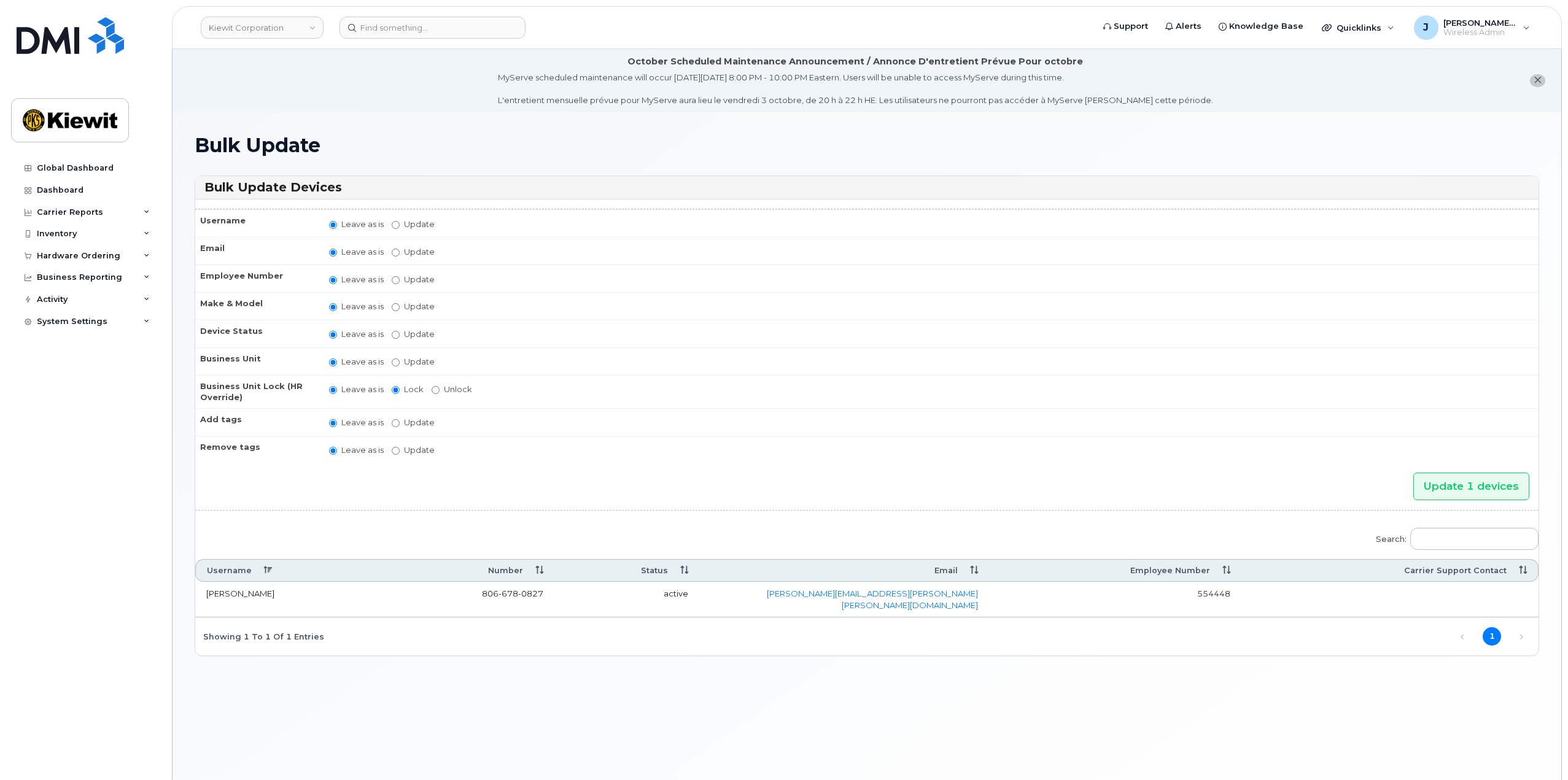
click at [399, 357] on label "Update" at bounding box center [413, 362] width 43 height 12
click at [399, 358] on input "Update" at bounding box center [395, 362] width 8 height 8
radio input "true"
radio input "false"
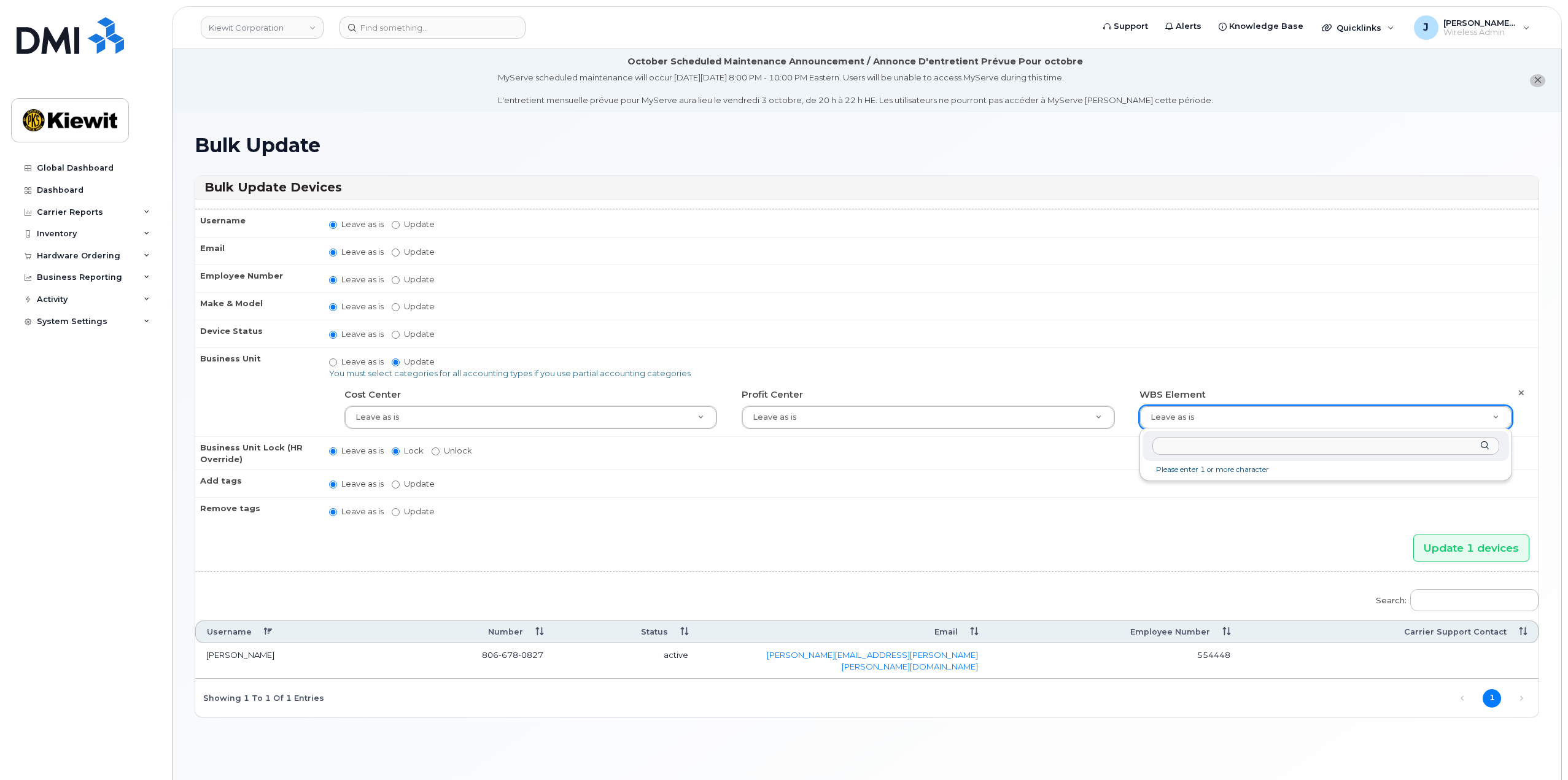
click at [1256, 449] on input "text" at bounding box center [1326, 446] width 347 height 18
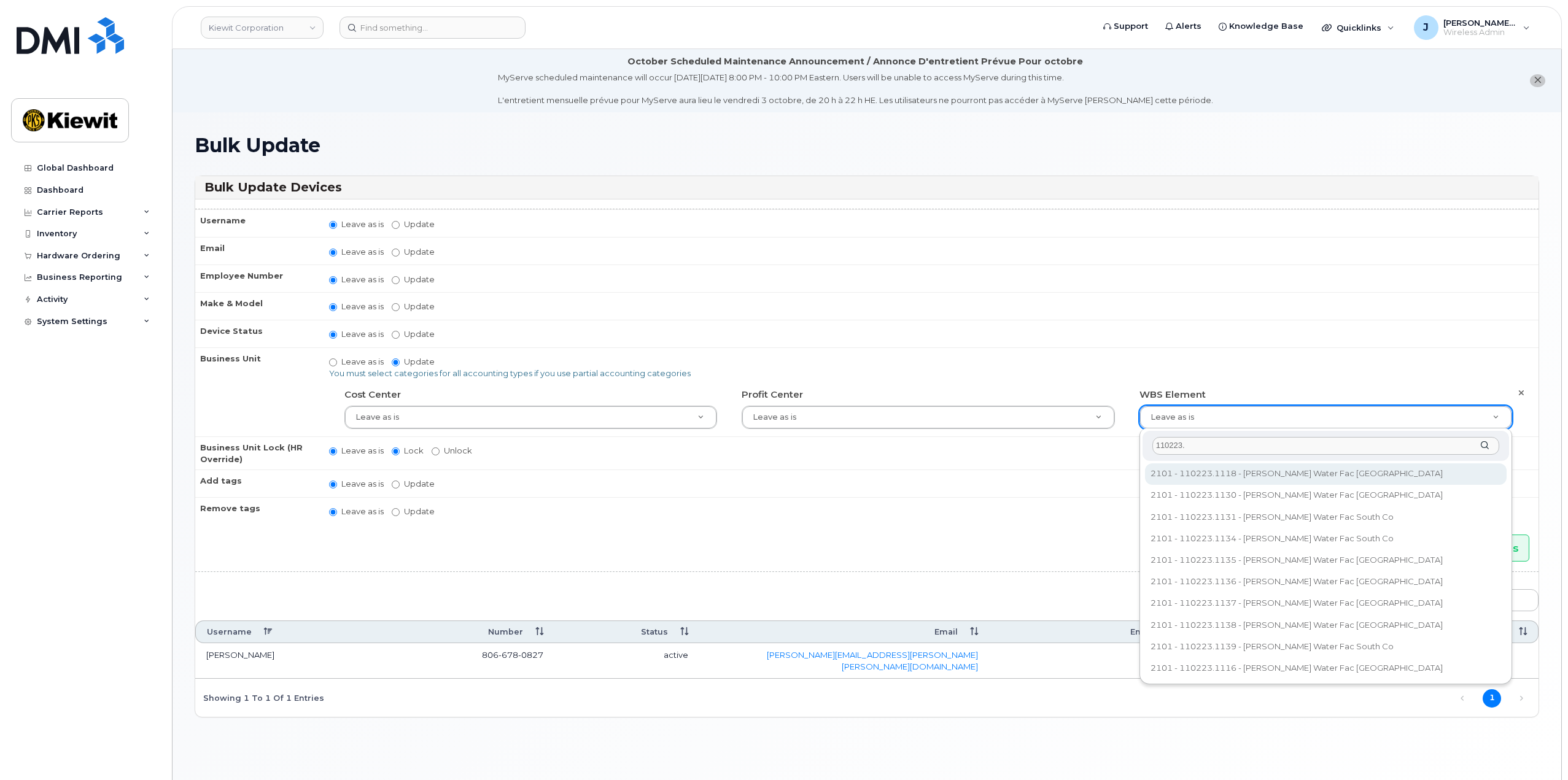
click at [1217, 445] on input "110223." at bounding box center [1326, 446] width 347 height 18
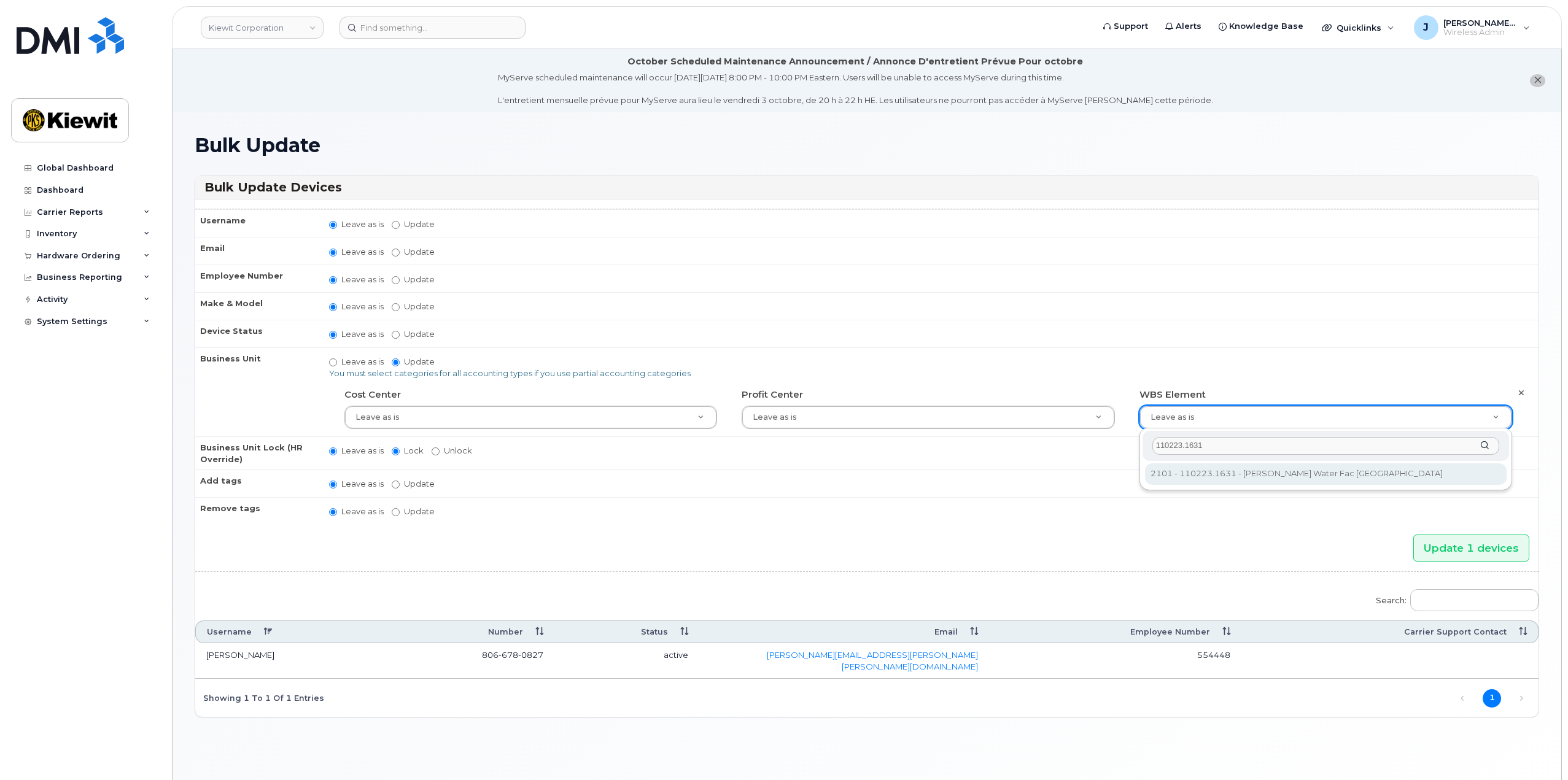
type input "110223.1631"
type input "33468723"
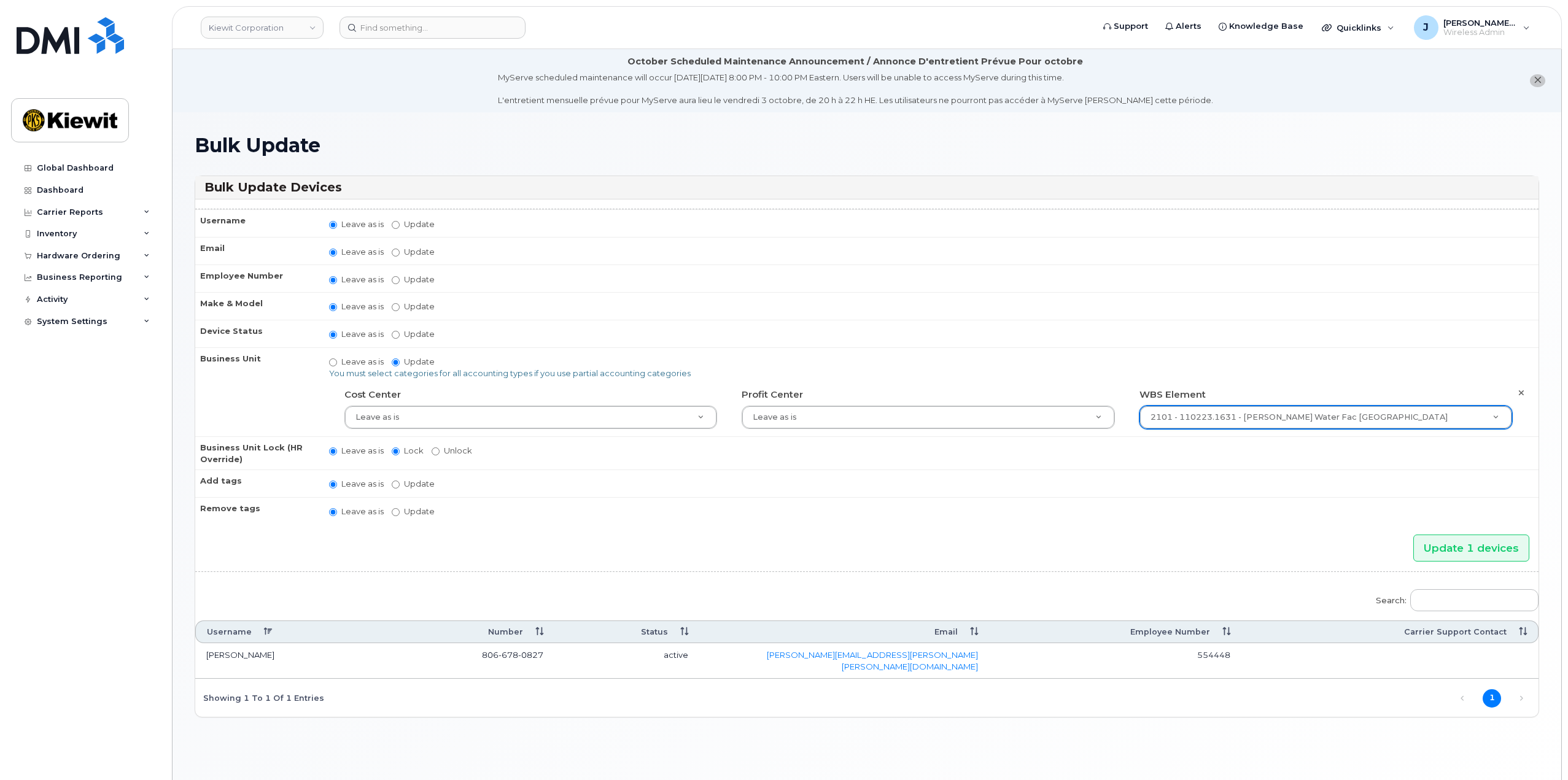
click at [1228, 453] on td "Leave as is Lock Unlock" at bounding box center [928, 453] width 1220 height 34
click at [1463, 545] on input "Update 1 devices" at bounding box center [1471, 548] width 116 height 27
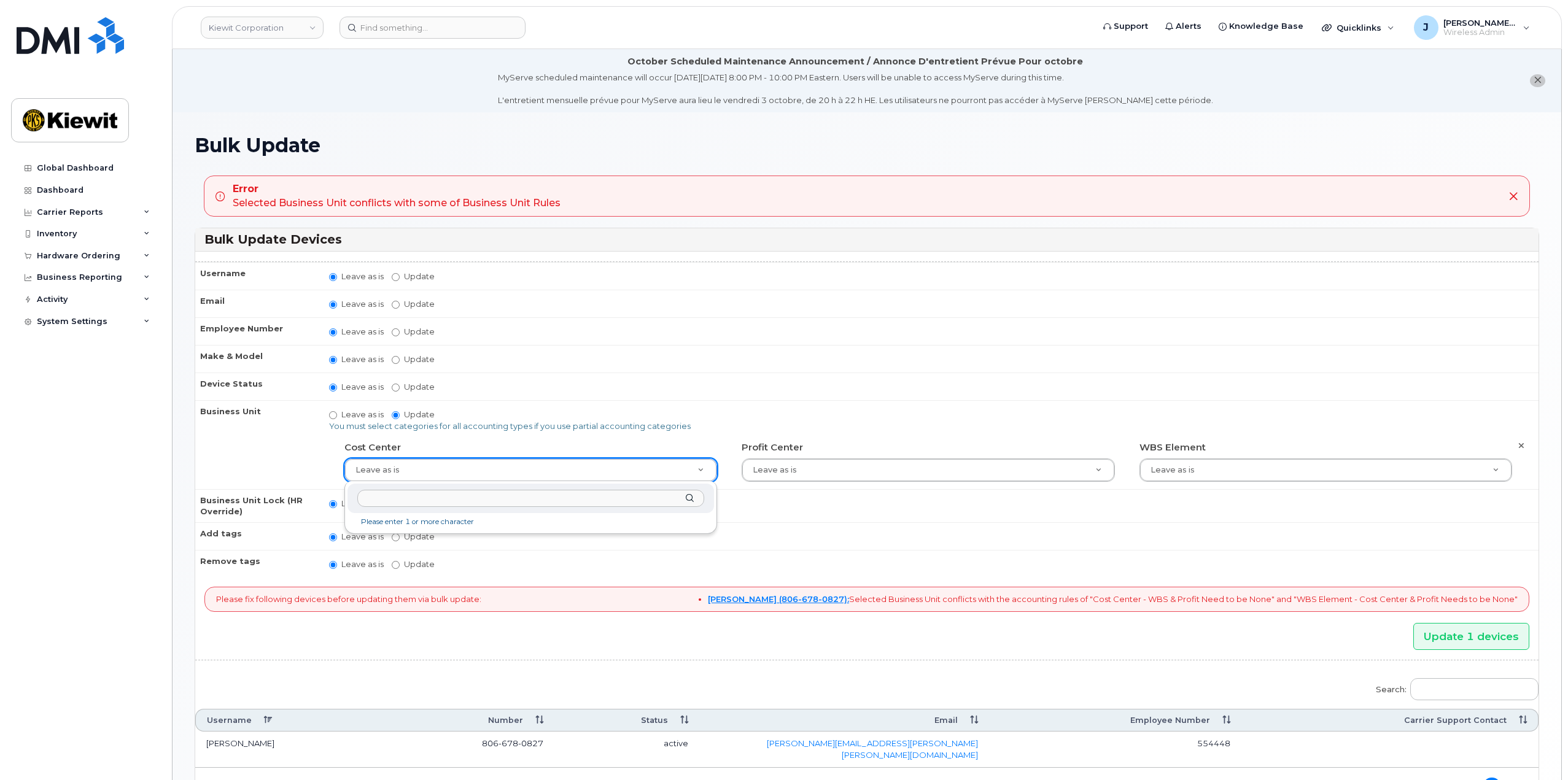
click at [640, 501] on input "text" at bounding box center [531, 498] width 347 height 18
type input "non"
click at [638, 514] on div "non None - None - None None - None - None" at bounding box center [531, 512] width 373 height 62
type input "29629358"
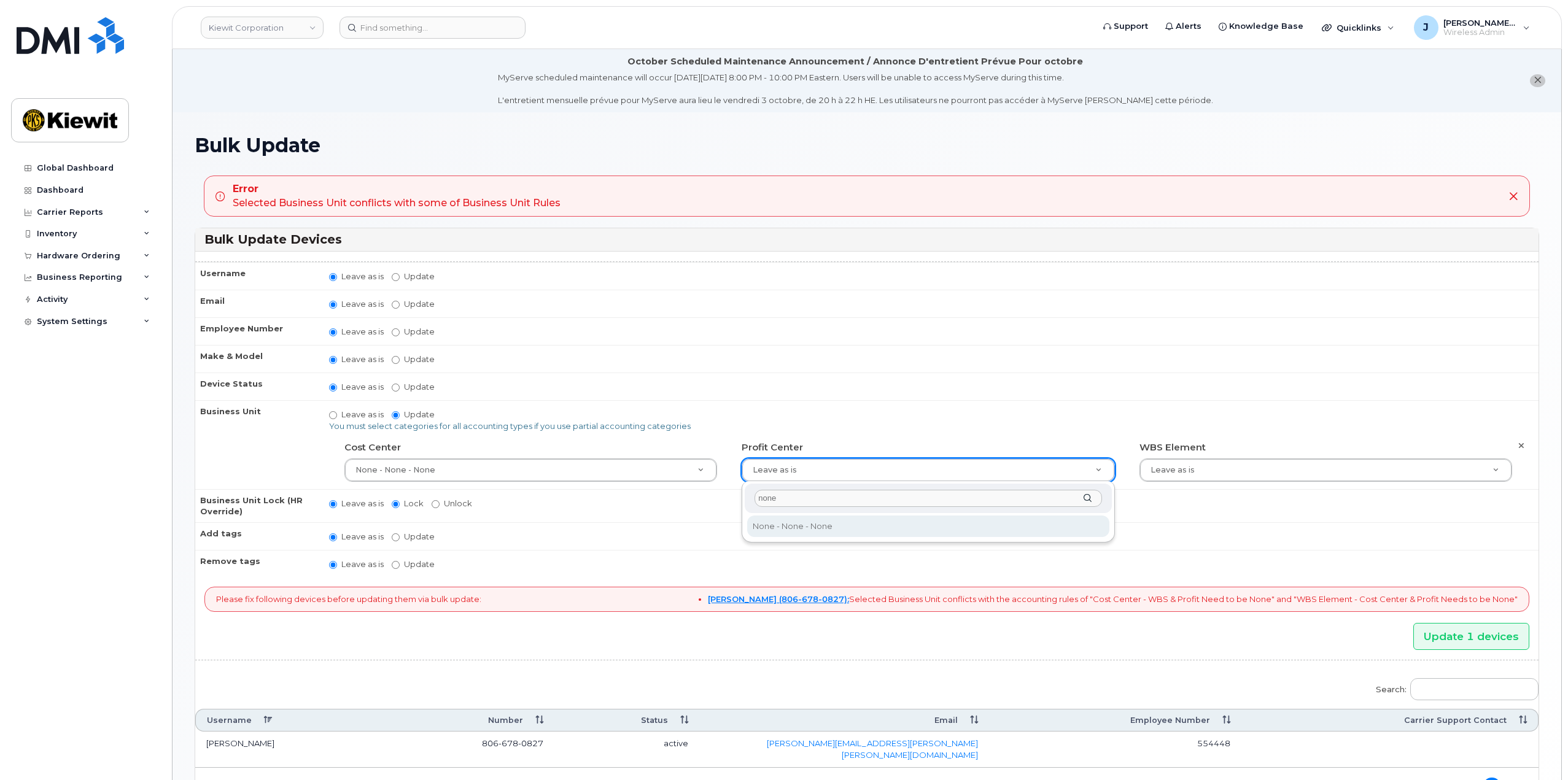
type input "none"
type input "29629357"
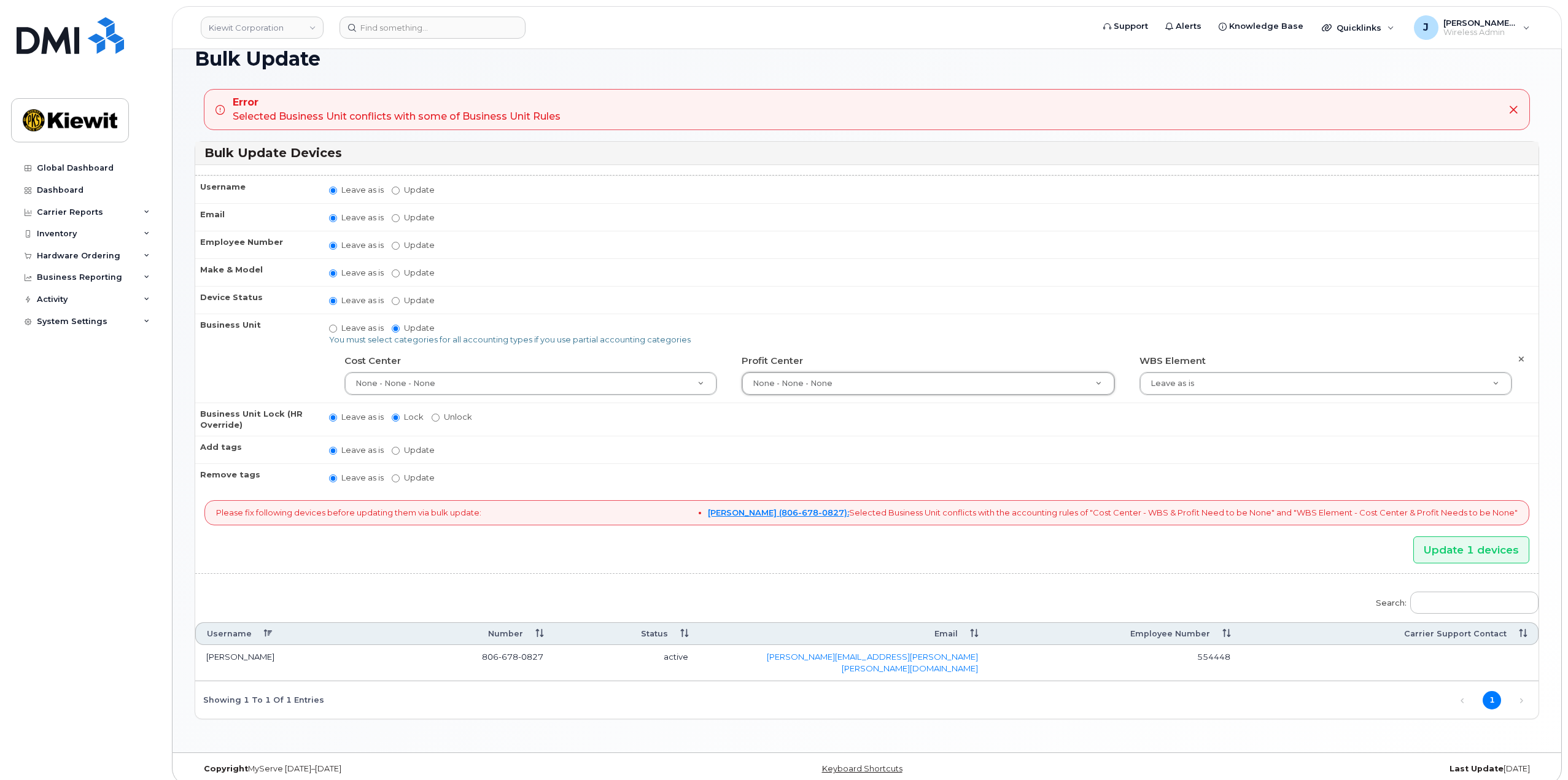
scroll to position [87, 0]
click at [1212, 399] on td "Leave as is Update You must select categories for all accounting types if you u…" at bounding box center [928, 357] width 1220 height 89
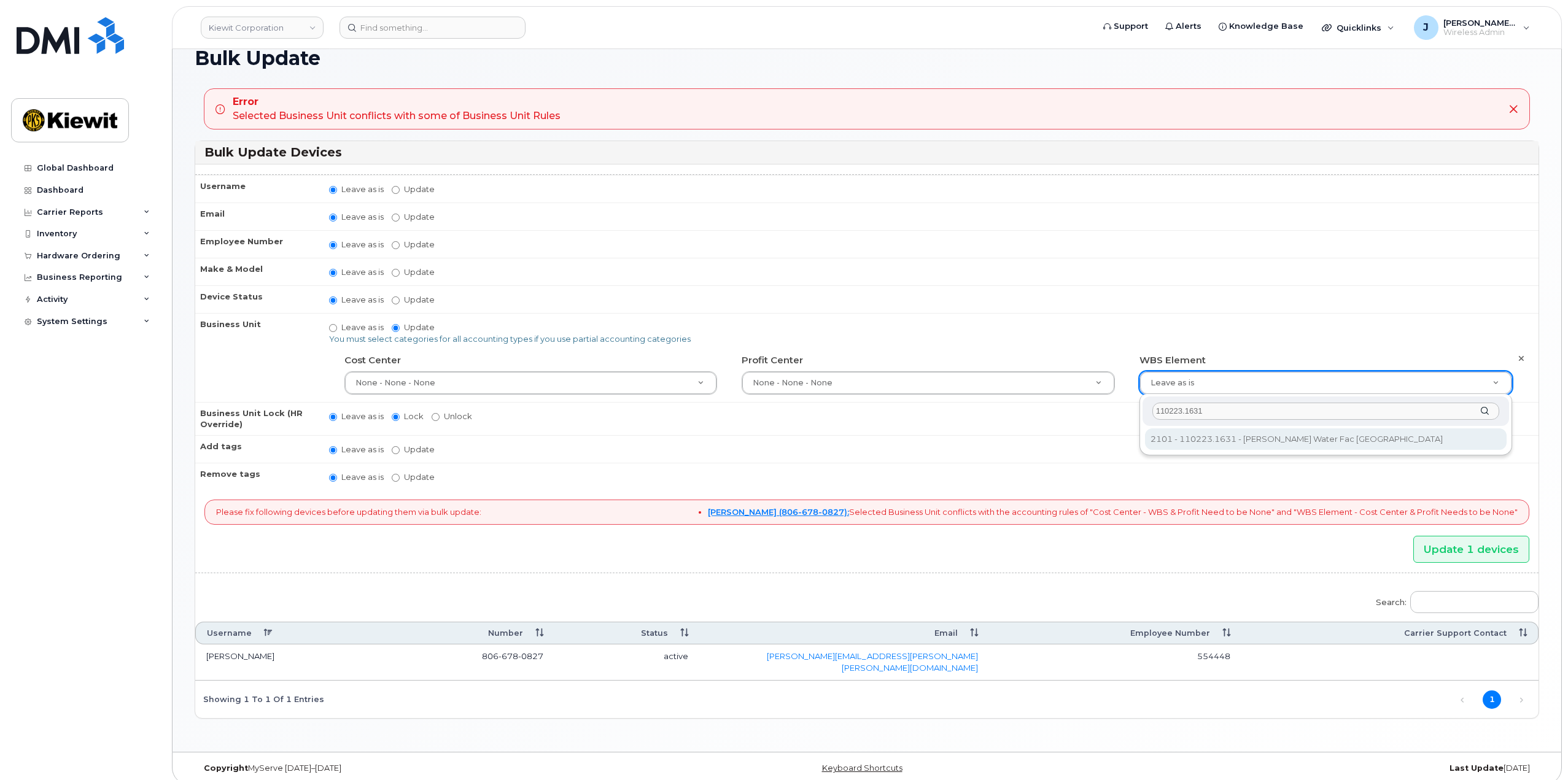
type input "110223.1631"
type input "33468723"
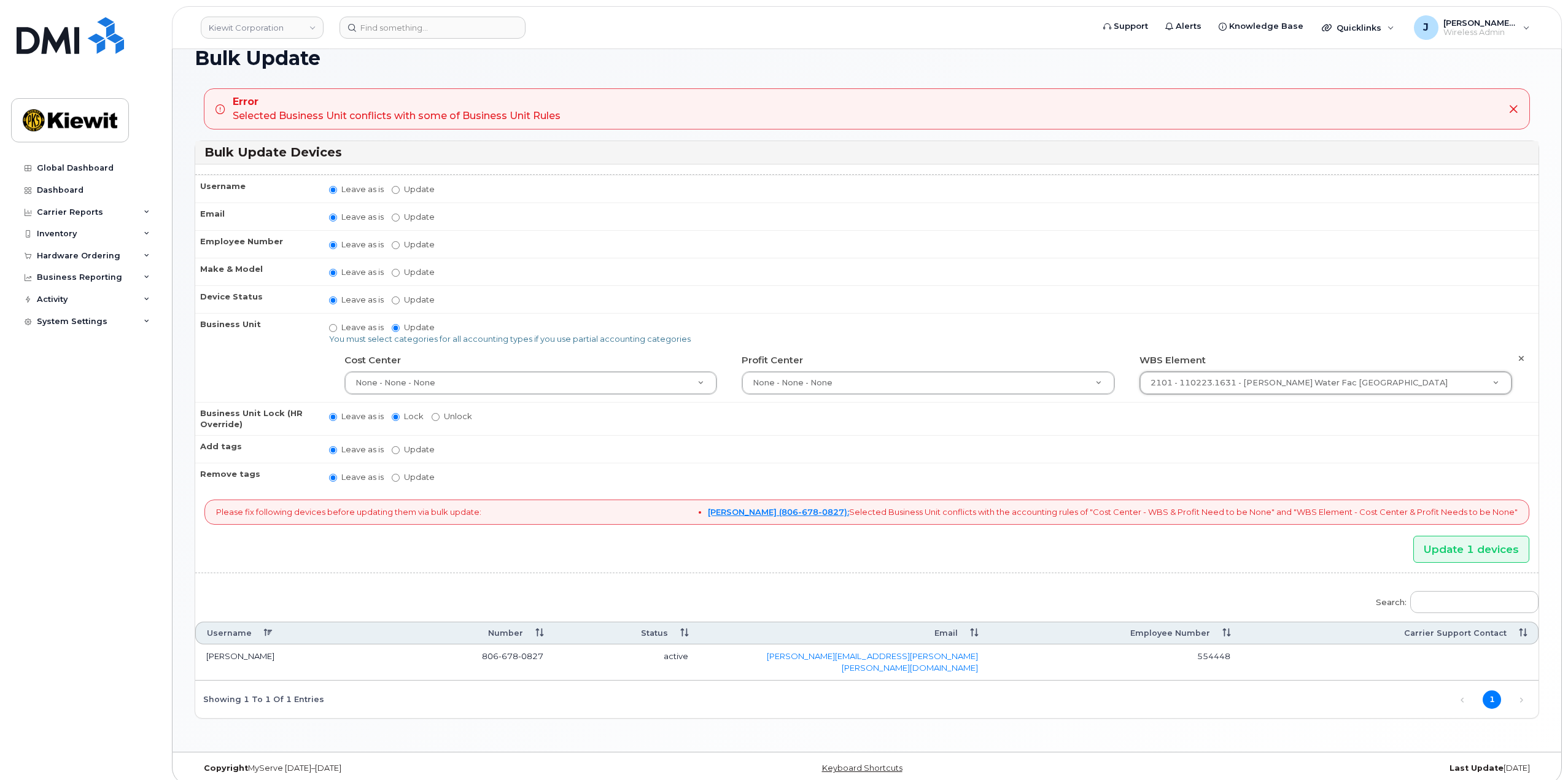
click at [1230, 330] on td "Leave as is Update You must select categories for all accounting types if you u…" at bounding box center [928, 357] width 1220 height 89
click at [1470, 542] on input "Update 1 devices" at bounding box center [1471, 550] width 116 height 27
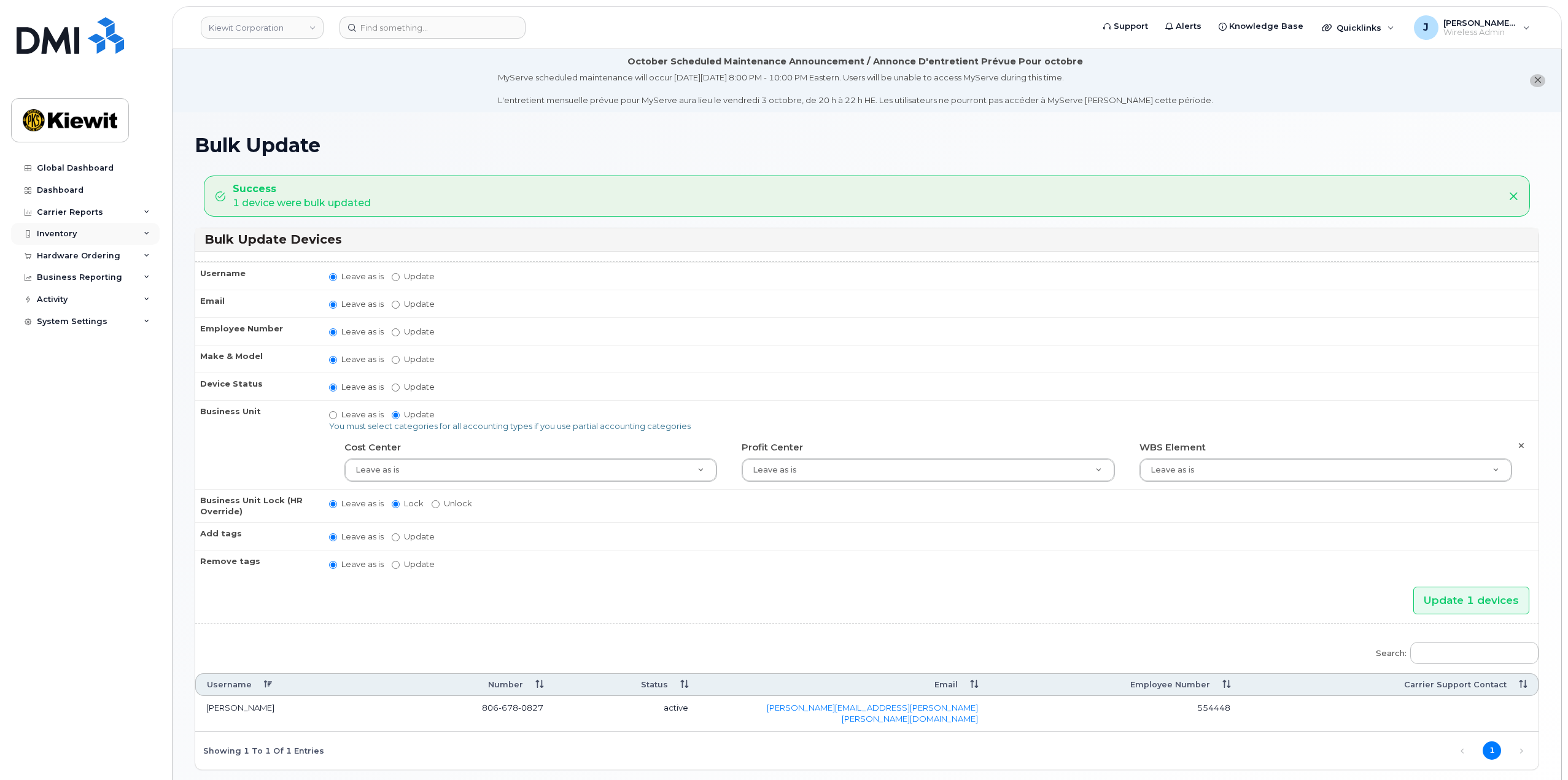
click at [132, 233] on div "Inventory" at bounding box center [85, 234] width 149 height 22
click at [95, 255] on div "Mobility Devices" at bounding box center [76, 256] width 70 height 11
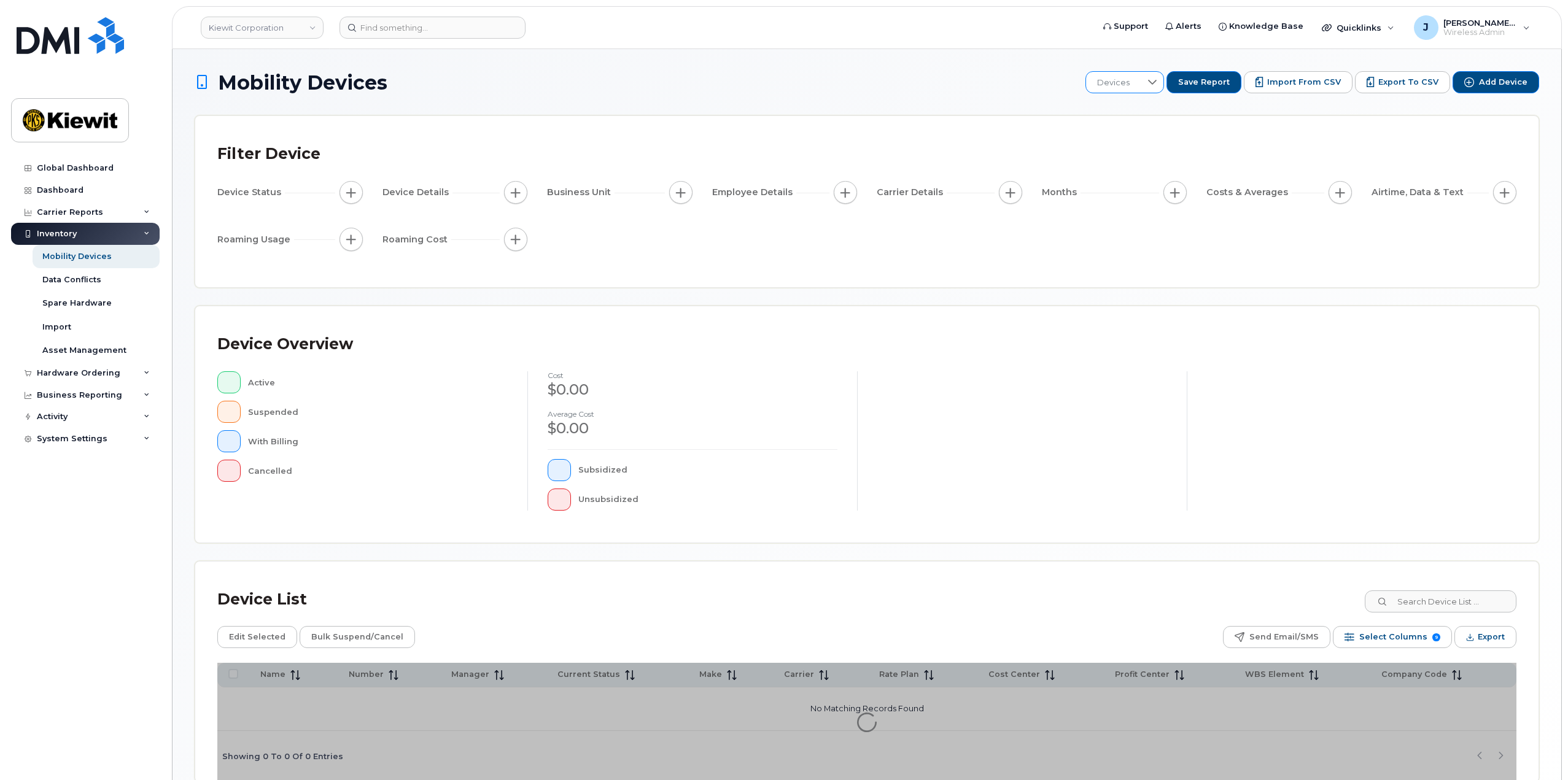
click at [1162, 76] on div at bounding box center [1151, 82] width 23 height 21
click at [1138, 218] on li "110223 WBS" at bounding box center [1171, 210] width 145 height 21
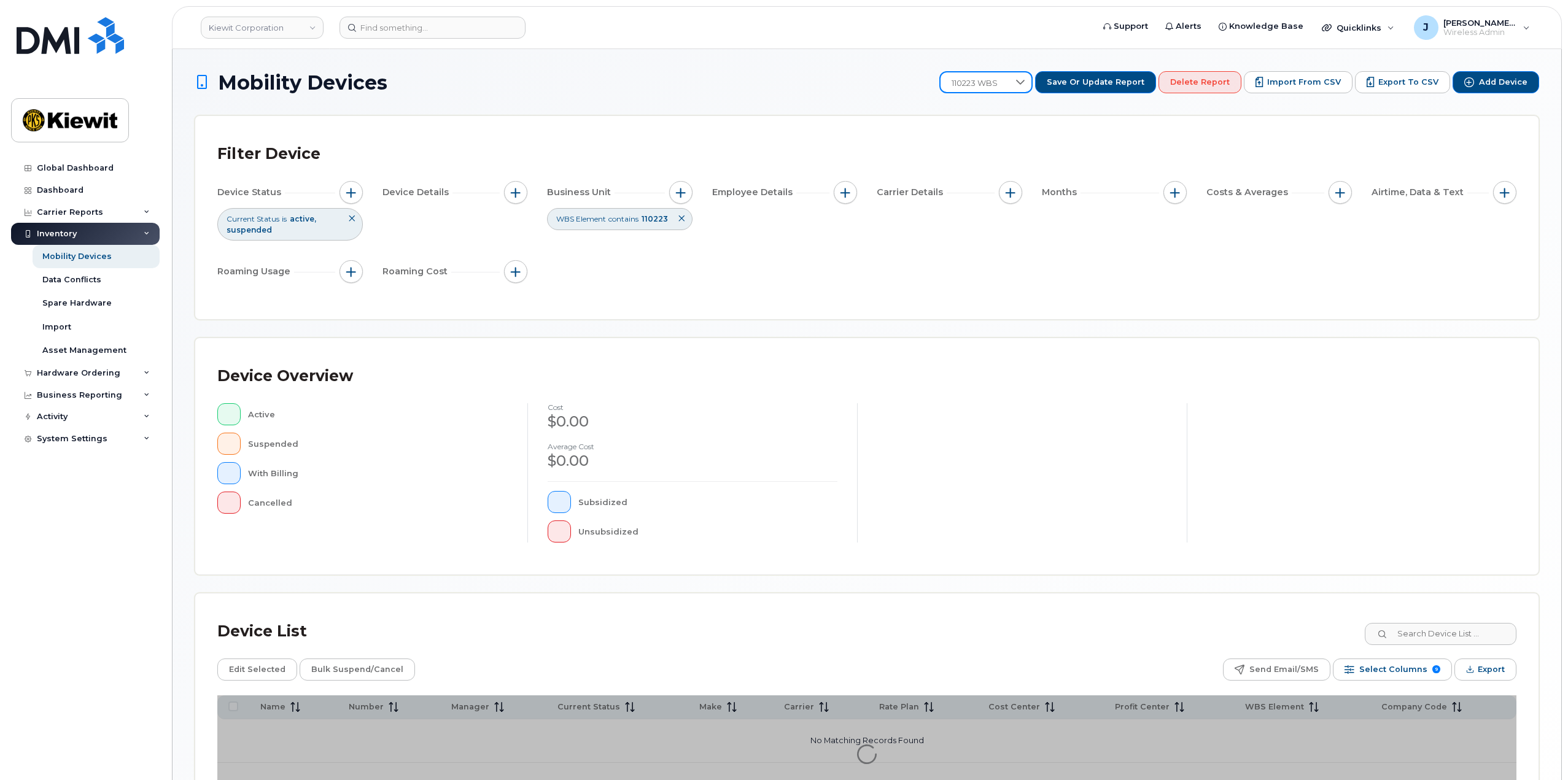
click at [983, 134] on div "Filter Device Device Status Current Status is active suspended Device Details B…" at bounding box center [866, 217] width 1343 height 203
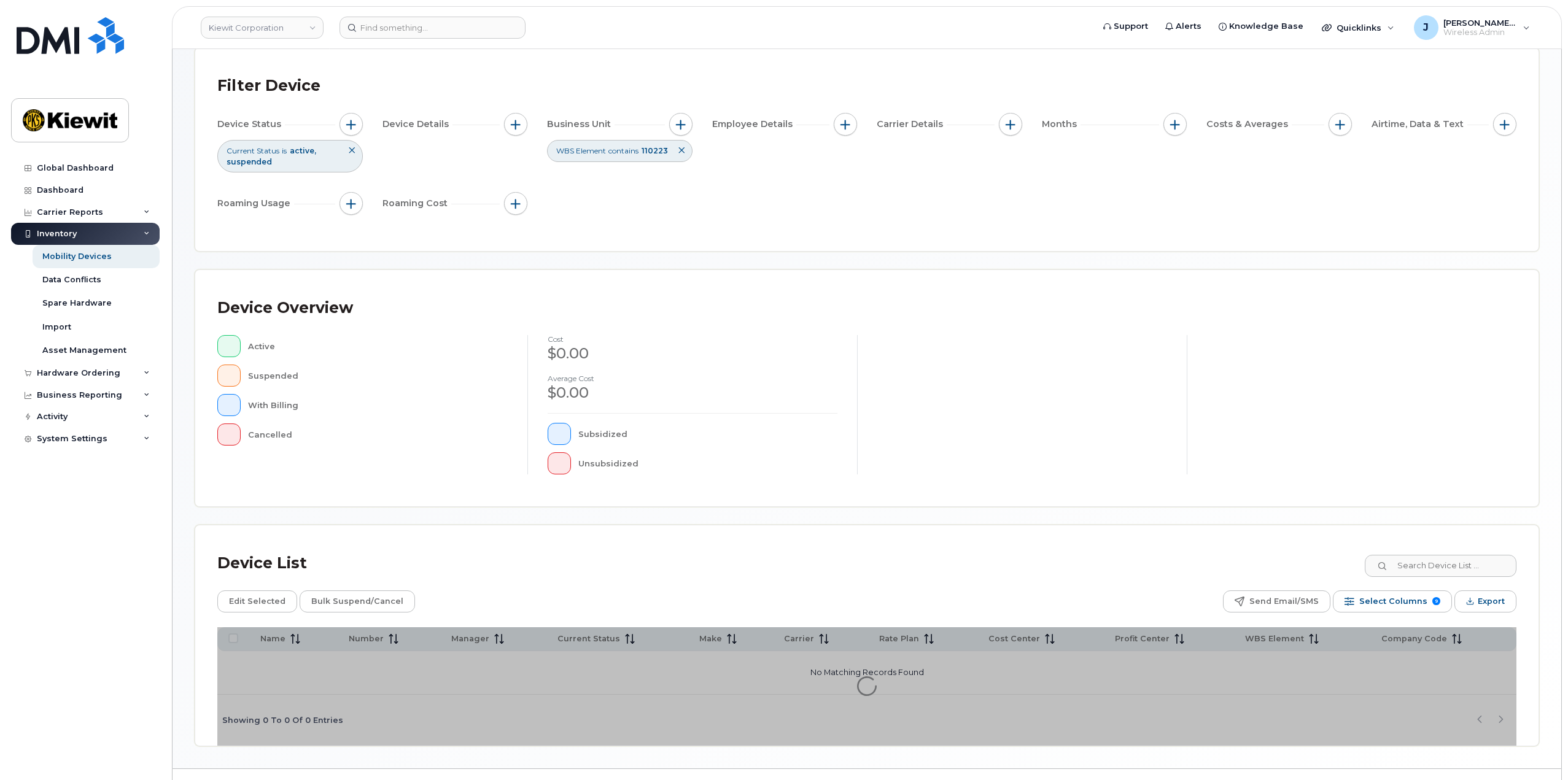
scroll to position [95, 0]
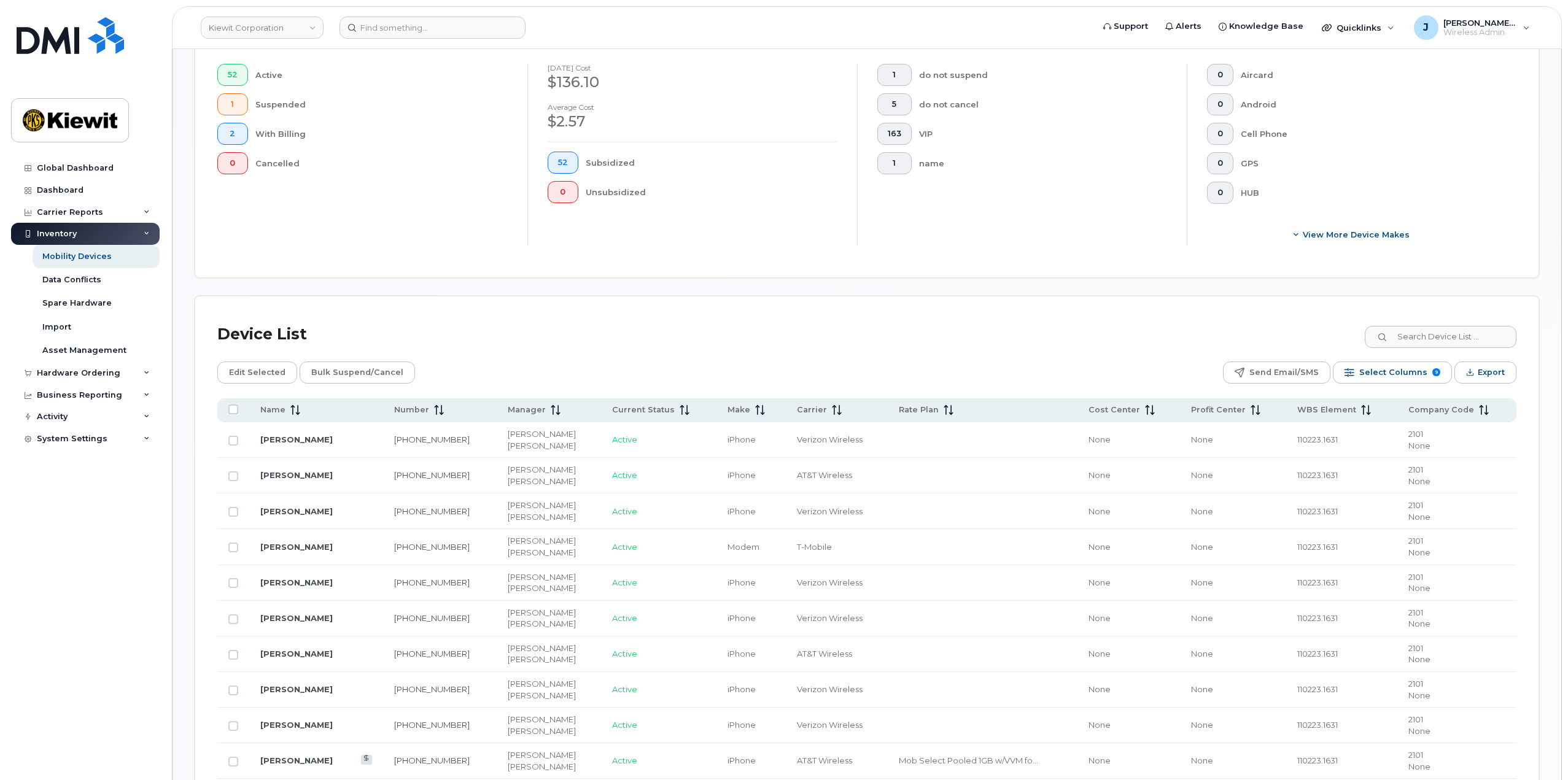
scroll to position [341, 0]
click at [282, 409] on span "Name" at bounding box center [272, 408] width 25 height 11
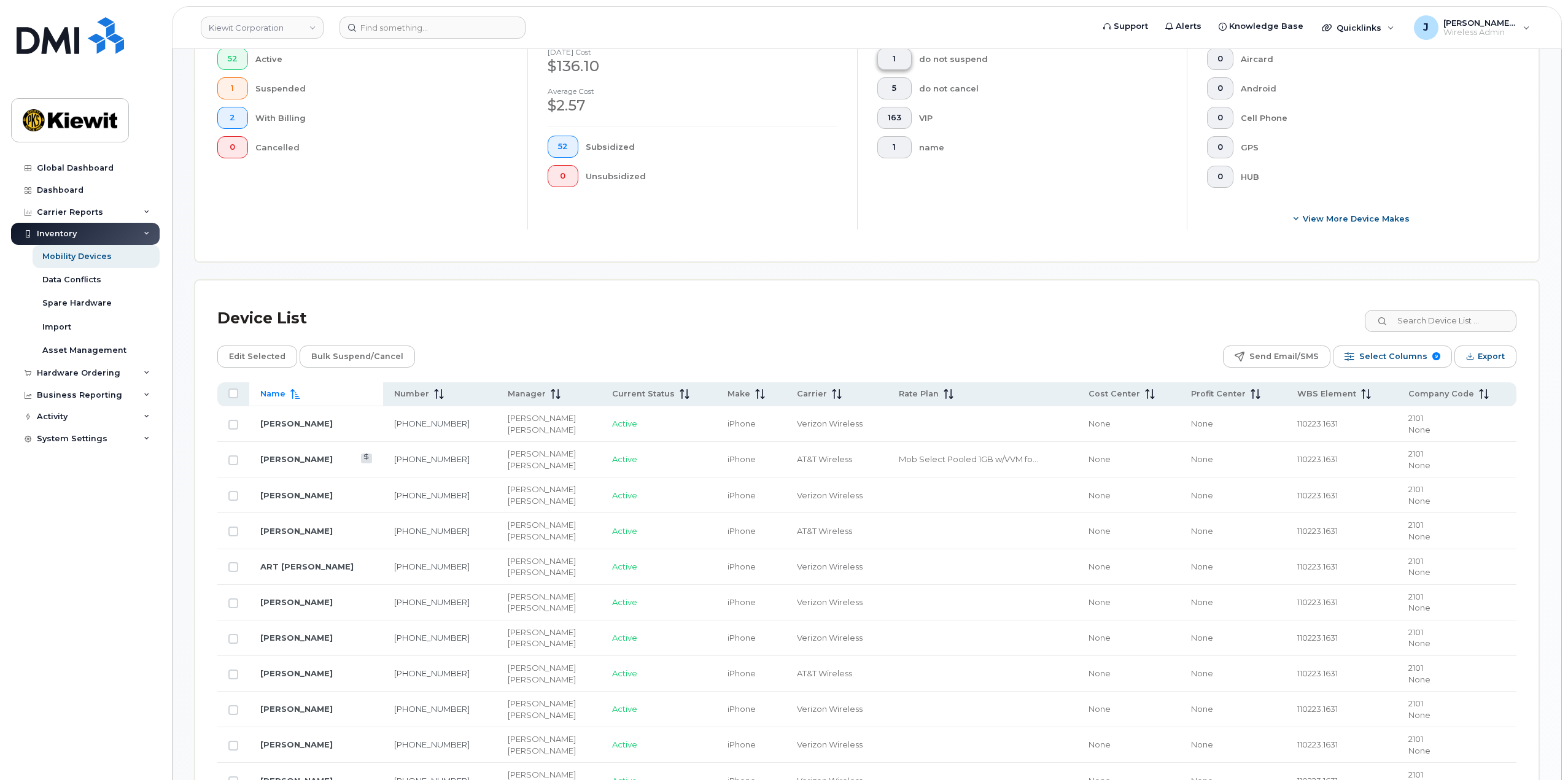
scroll to position [218, 0]
